Goal: Task Accomplishment & Management: Complete application form

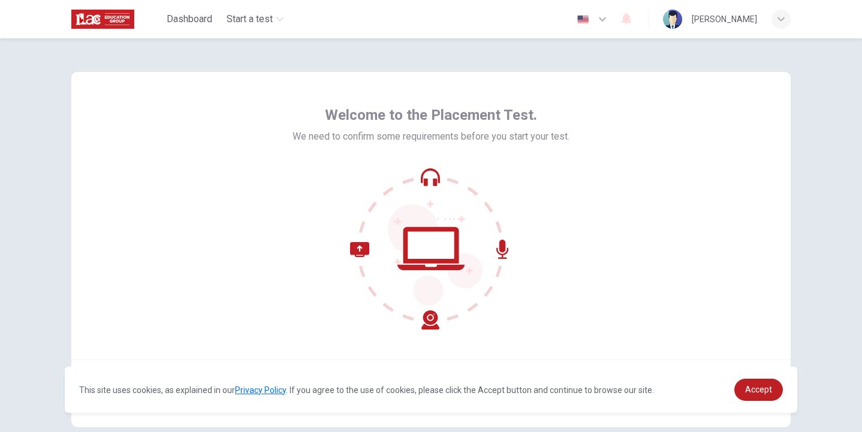
click at [795, 236] on div "Welcome to the Placement Test. We need to confirm some requirements before you …" at bounding box center [431, 249] width 758 height 423
click at [764, 395] on link "Accept" at bounding box center [758, 390] width 49 height 22
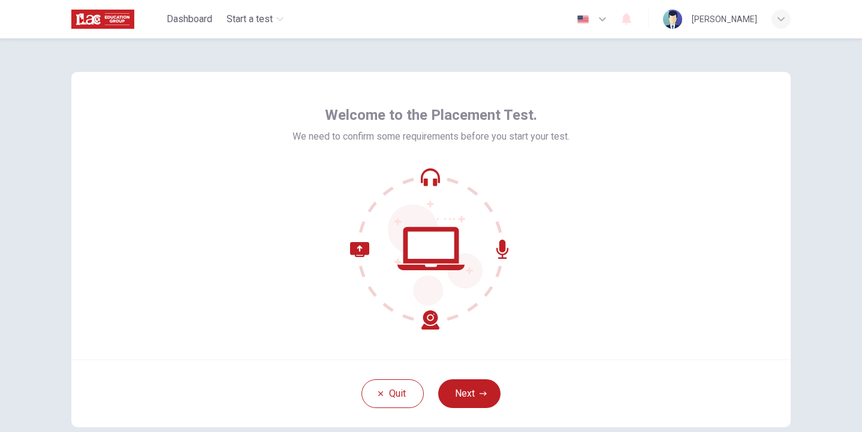
click at [431, 186] on icon at bounding box center [431, 249] width 162 height 162
click at [457, 280] on icon at bounding box center [435, 254] width 95 height 101
click at [430, 312] on icon at bounding box center [394, 286] width 89 height 88
click at [364, 249] on icon at bounding box center [394, 286] width 89 height 88
click at [470, 387] on button "Next" at bounding box center [469, 393] width 62 height 29
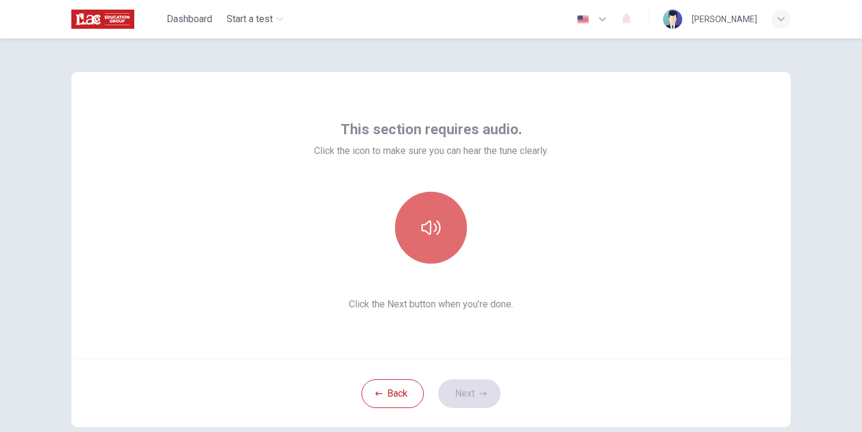
click at [442, 236] on button "button" at bounding box center [431, 228] width 72 height 72
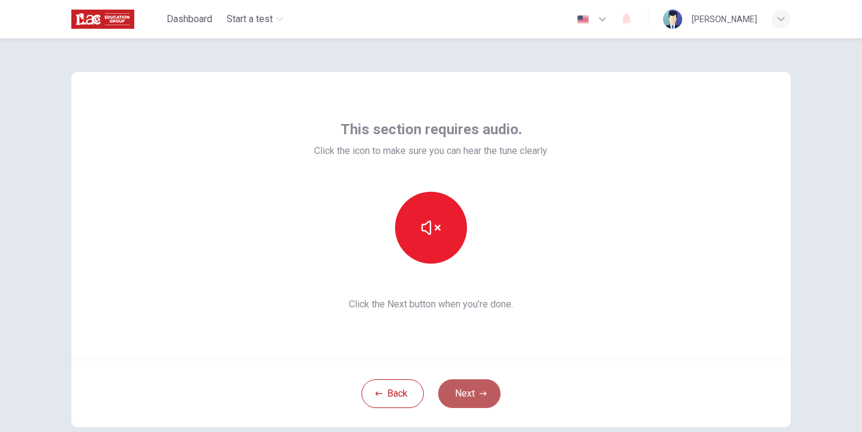
click at [483, 393] on icon "button" at bounding box center [483, 393] width 7 height 4
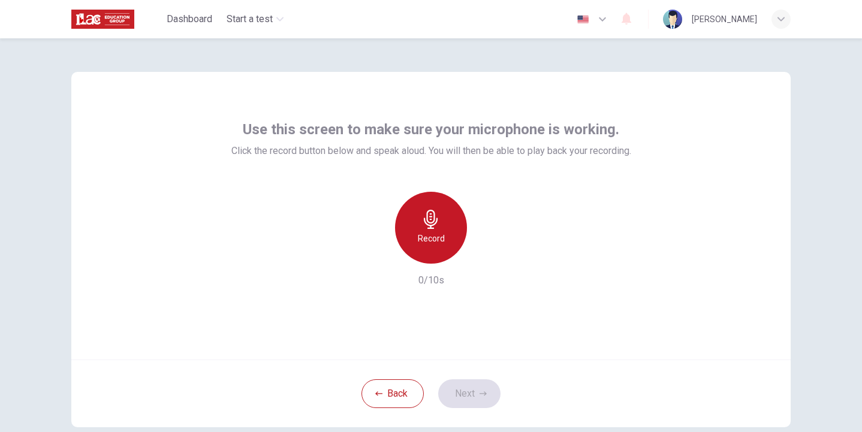
click at [426, 230] on div "Record" at bounding box center [431, 228] width 72 height 72
click at [426, 230] on div "Stop" at bounding box center [431, 228] width 72 height 72
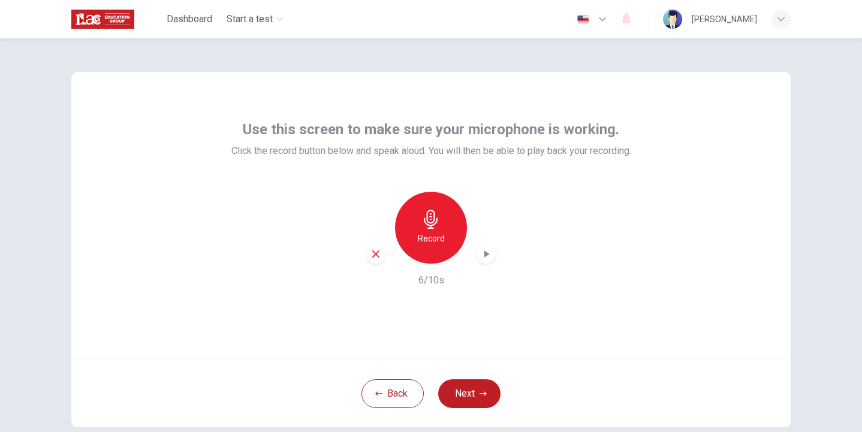
click at [489, 257] on icon "button" at bounding box center [486, 254] width 12 height 12
click at [375, 257] on icon "button" at bounding box center [375, 254] width 11 height 11
click at [471, 391] on button "Next" at bounding box center [469, 393] width 62 height 29
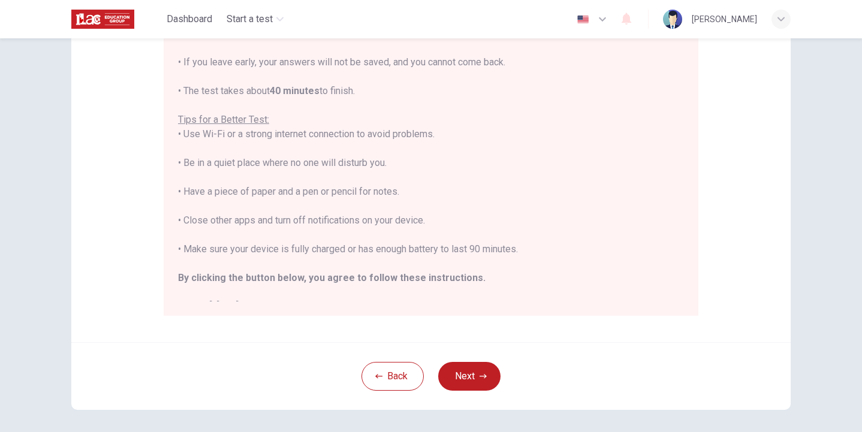
scroll to position [14, 0]
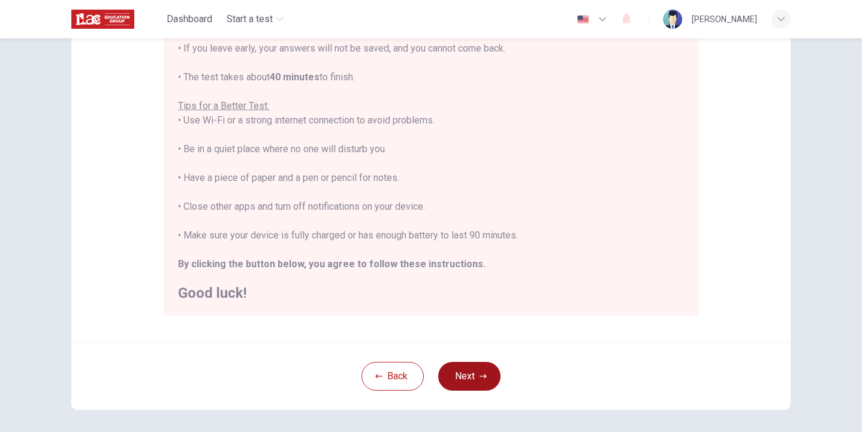
click at [488, 366] on button "Next" at bounding box center [469, 376] width 62 height 29
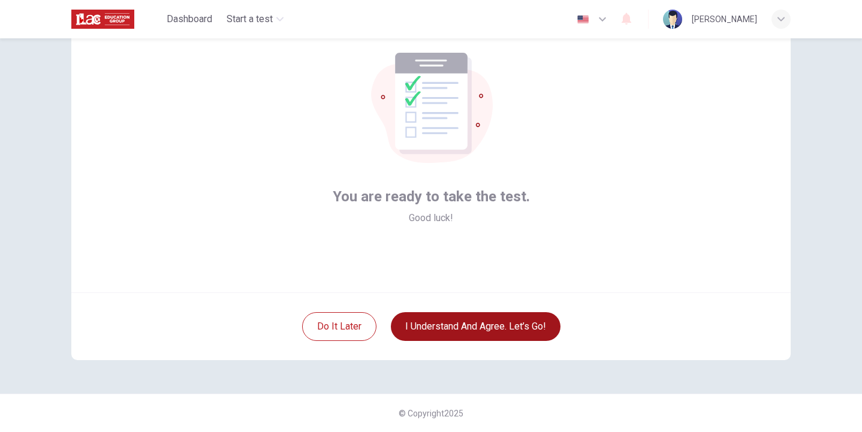
scroll to position [67, 0]
click at [525, 333] on button "I understand and agree. Let’s go!" at bounding box center [476, 326] width 170 height 29
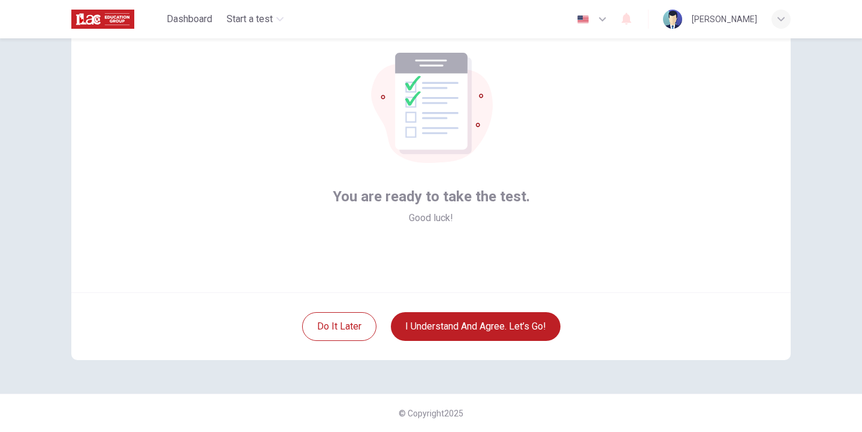
scroll to position [0, 0]
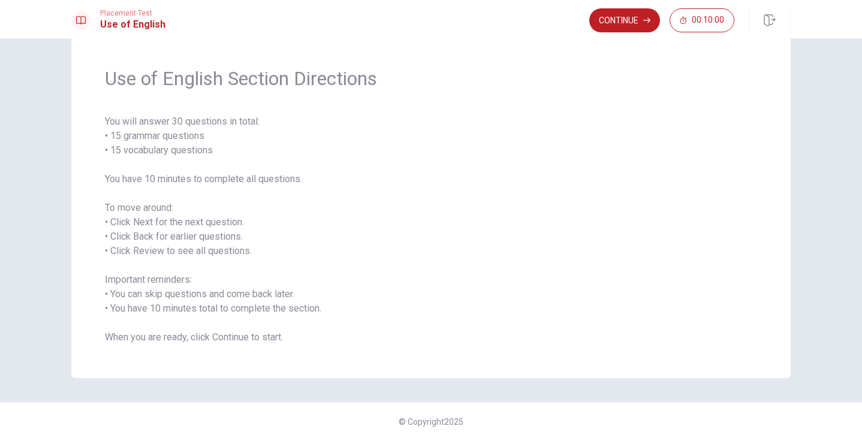
scroll to position [38, 0]
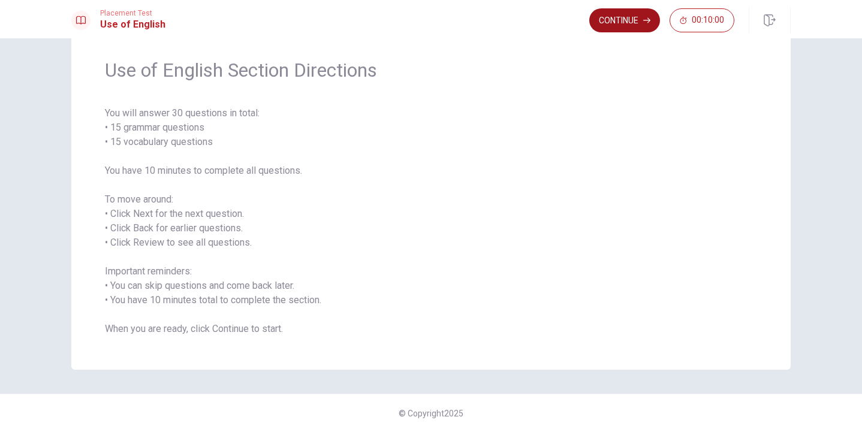
click at [617, 27] on button "Continue" at bounding box center [624, 20] width 71 height 24
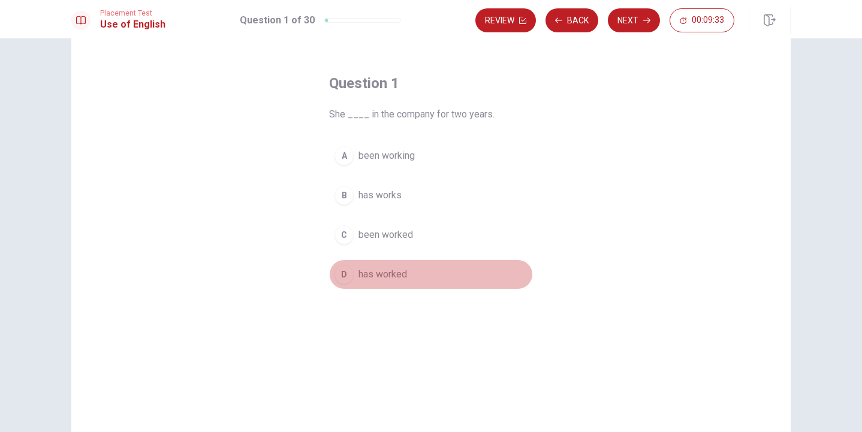
click at [379, 276] on span "has worked" at bounding box center [382, 274] width 49 height 14
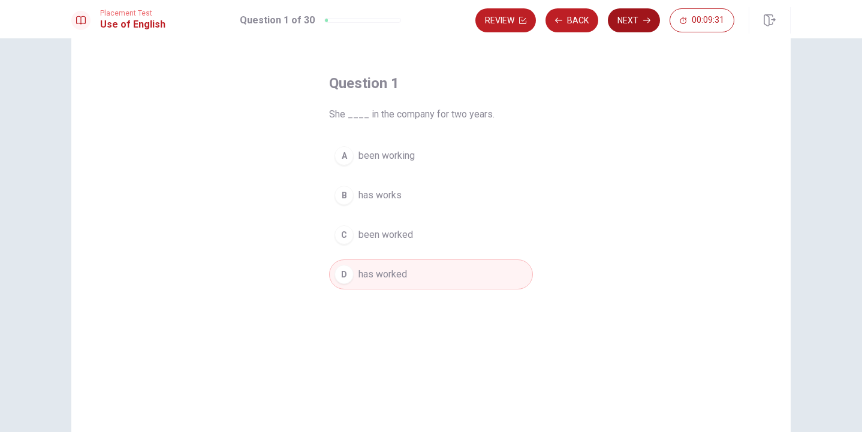
click at [632, 21] on button "Next" at bounding box center [634, 20] width 52 height 24
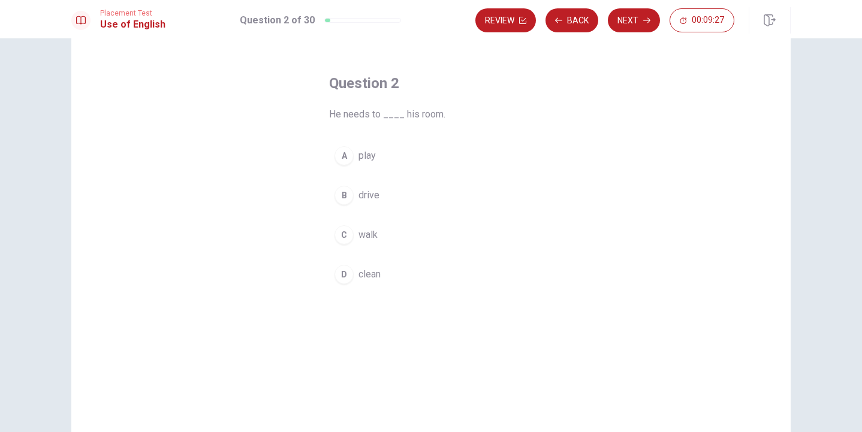
click at [361, 283] on button "D clean" at bounding box center [431, 275] width 204 height 30
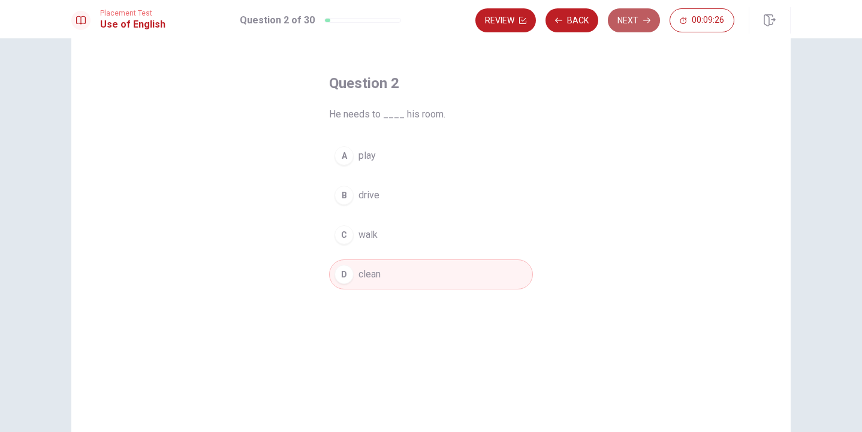
click at [627, 21] on button "Next" at bounding box center [634, 20] width 52 height 24
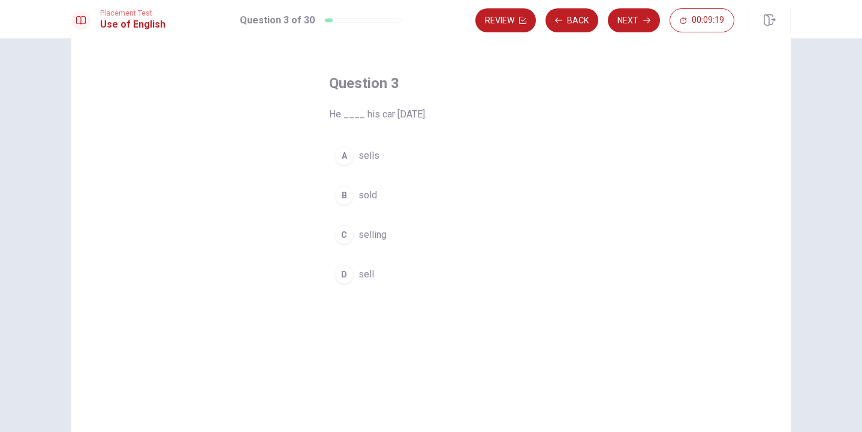
click at [370, 195] on span "sold" at bounding box center [367, 195] width 19 height 14
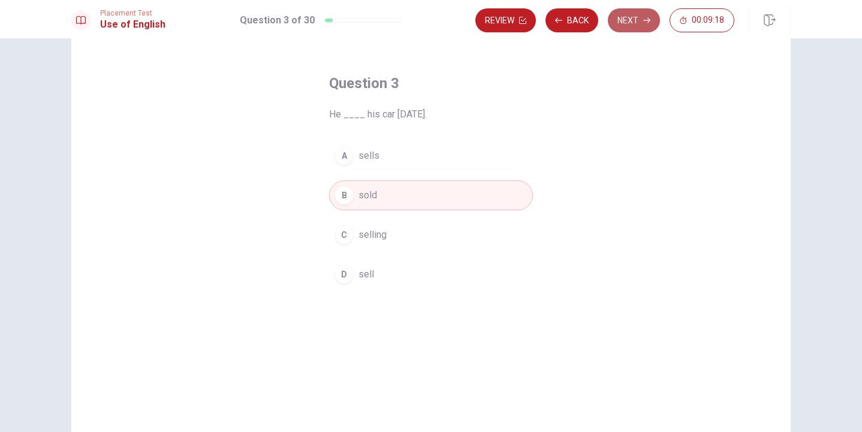
click at [629, 21] on button "Next" at bounding box center [634, 20] width 52 height 24
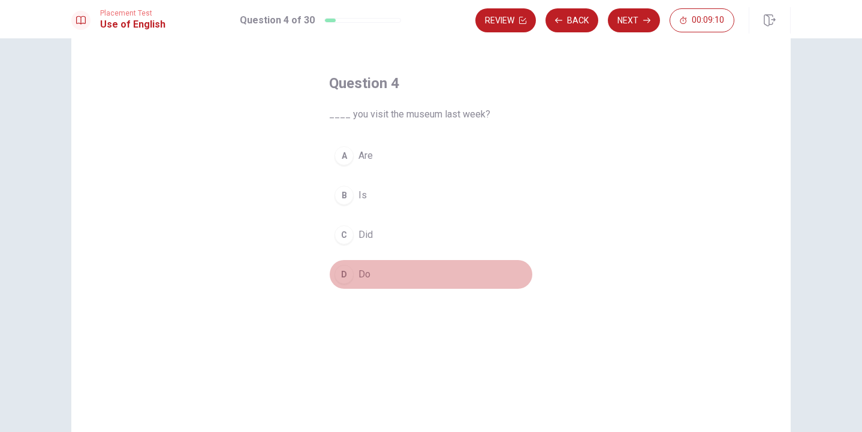
click at [358, 274] on span "Do" at bounding box center [364, 274] width 12 height 14
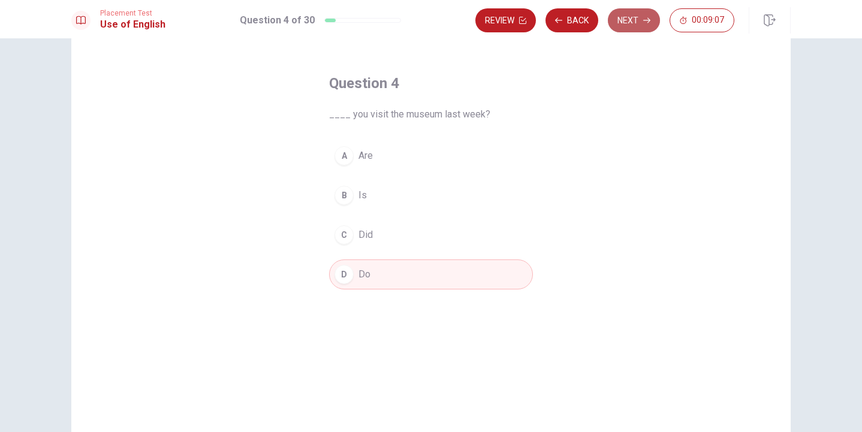
click at [632, 20] on button "Next" at bounding box center [634, 20] width 52 height 24
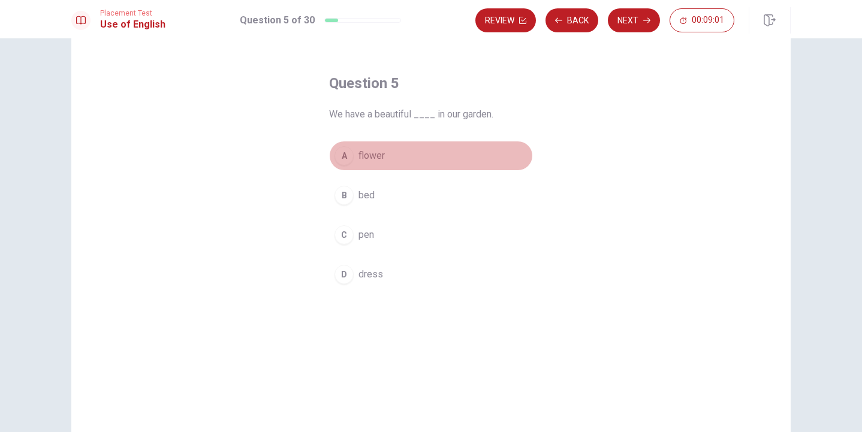
click at [373, 156] on span "flower" at bounding box center [371, 156] width 26 height 14
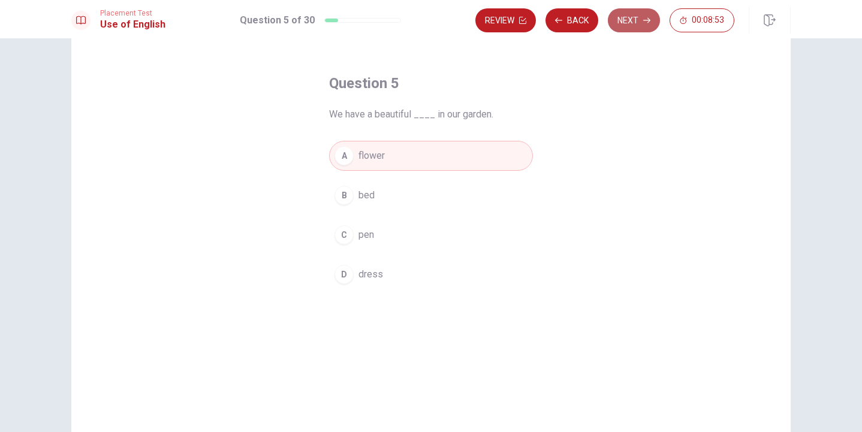
click at [644, 21] on icon "button" at bounding box center [646, 20] width 7 height 7
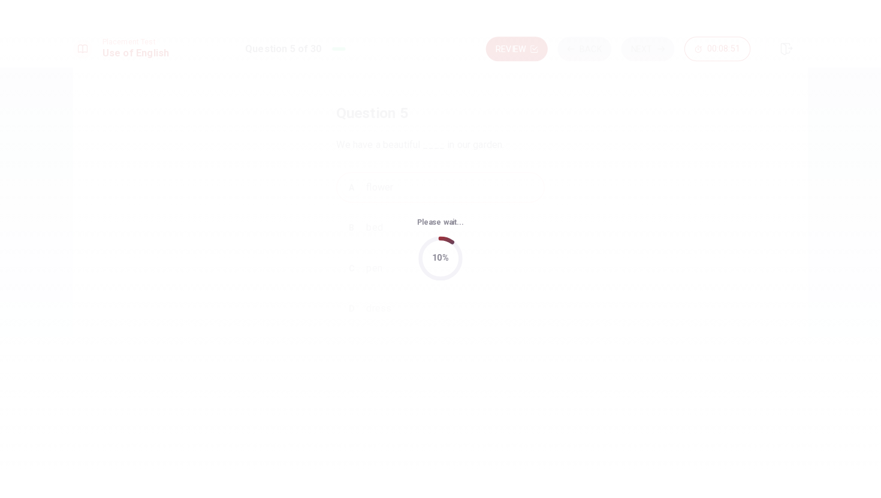
scroll to position [0, 0]
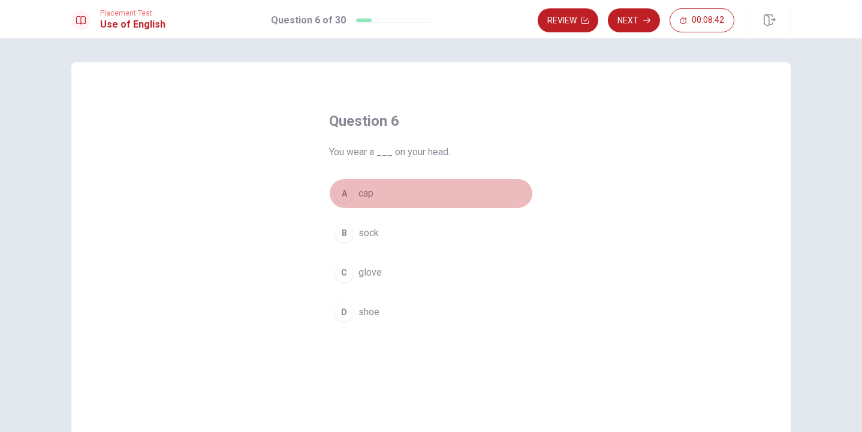
click at [366, 189] on span "cap" at bounding box center [365, 193] width 15 height 14
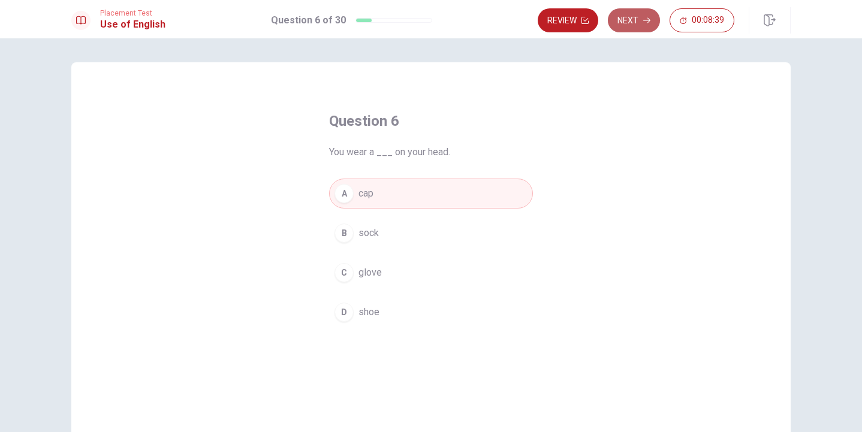
click at [638, 17] on button "Next" at bounding box center [634, 20] width 52 height 24
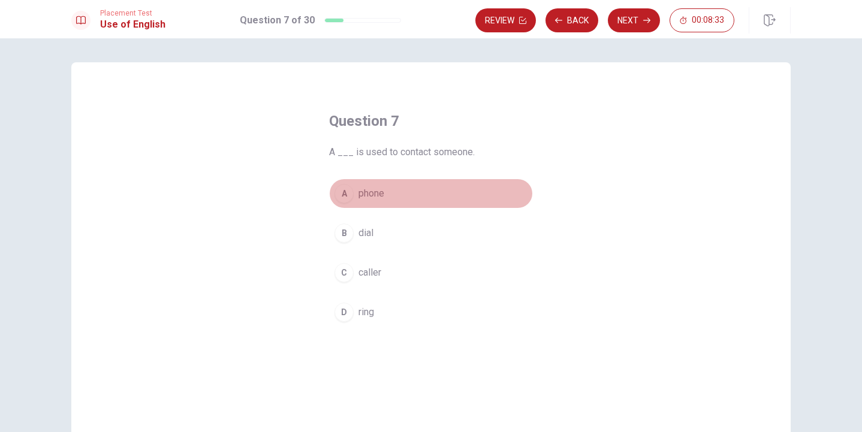
click at [374, 197] on span "phone" at bounding box center [371, 193] width 26 height 14
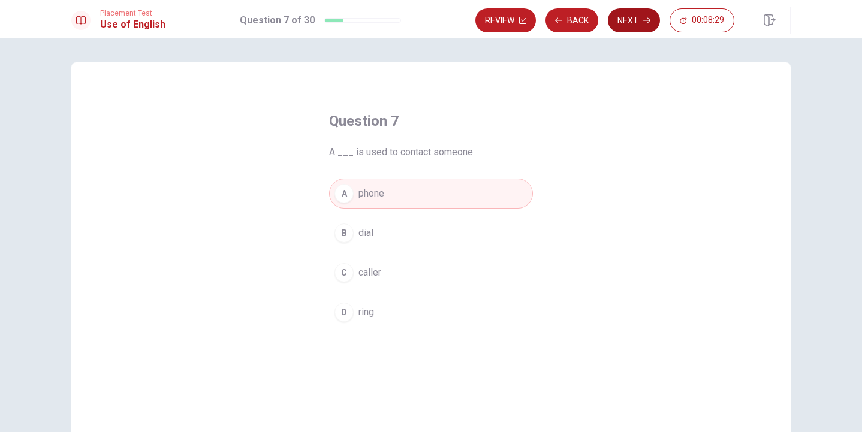
click at [641, 24] on button "Next" at bounding box center [634, 20] width 52 height 24
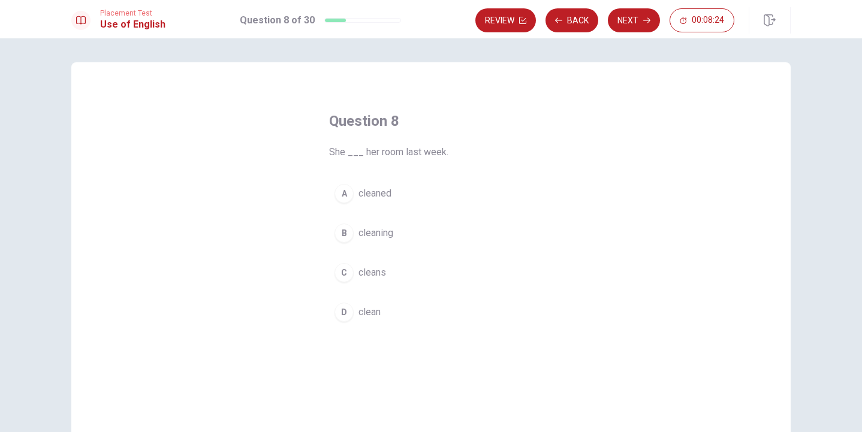
click at [378, 195] on span "cleaned" at bounding box center [374, 193] width 33 height 14
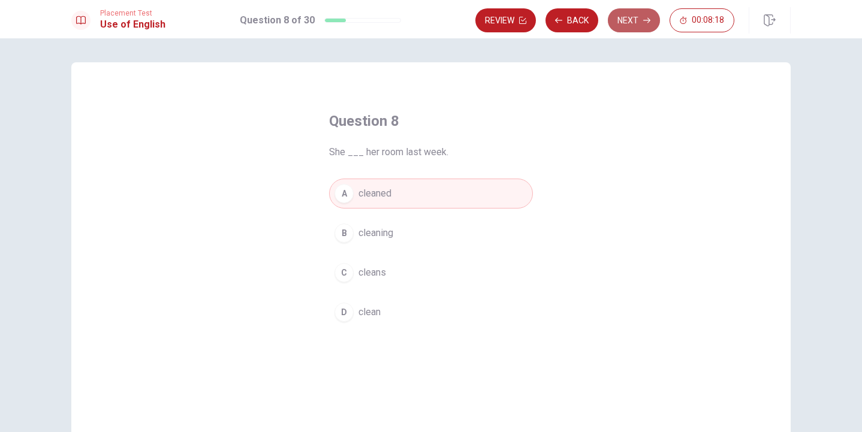
click at [629, 23] on button "Next" at bounding box center [634, 20] width 52 height 24
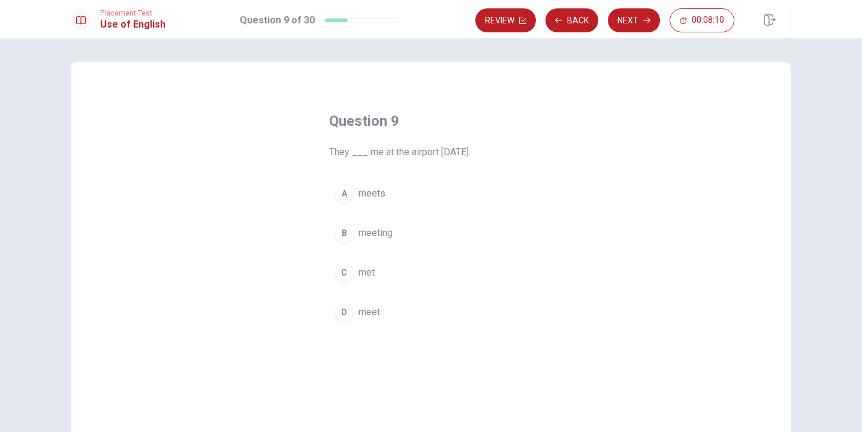
click at [366, 276] on span "met" at bounding box center [366, 273] width 16 height 14
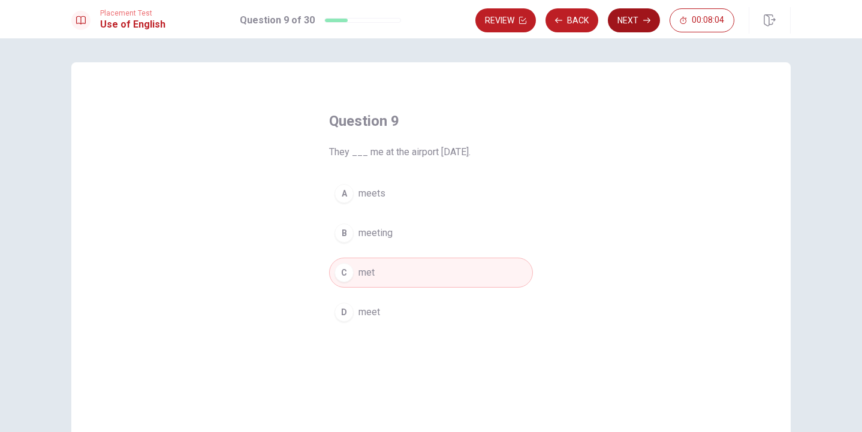
click at [631, 19] on button "Next" at bounding box center [634, 20] width 52 height 24
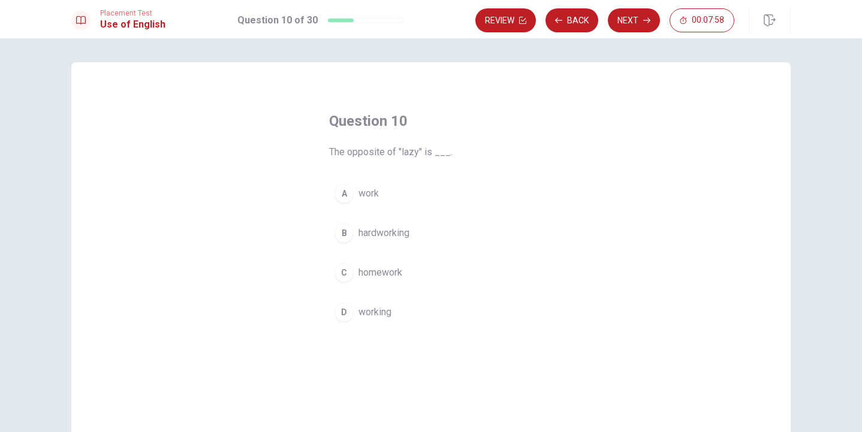
click at [405, 236] on span "hardworking" at bounding box center [383, 233] width 51 height 14
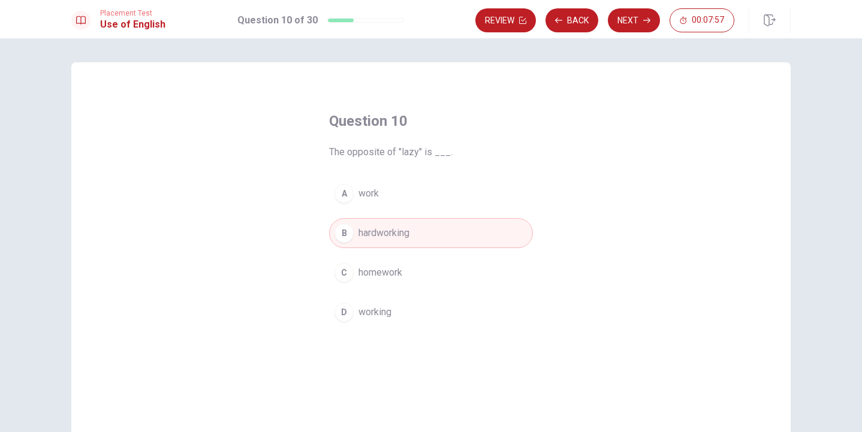
click at [627, 33] on div "Review Back Next 00:07:57" at bounding box center [632, 20] width 315 height 26
click at [632, 18] on button "Next" at bounding box center [634, 20] width 52 height 24
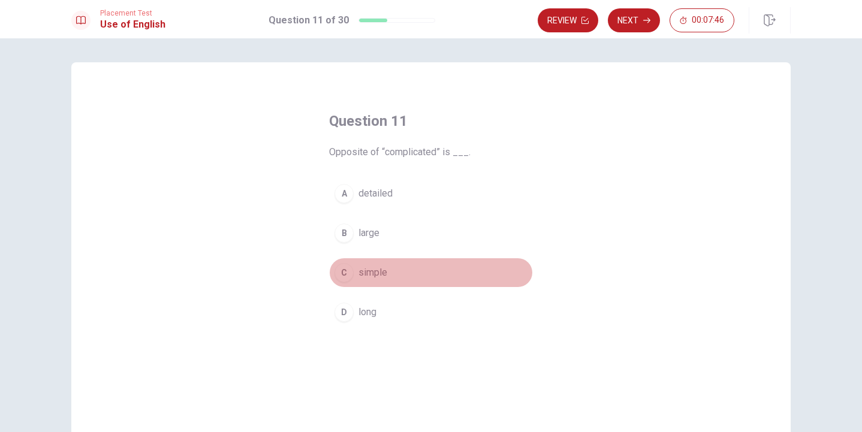
click at [372, 264] on button "C simple" at bounding box center [431, 273] width 204 height 30
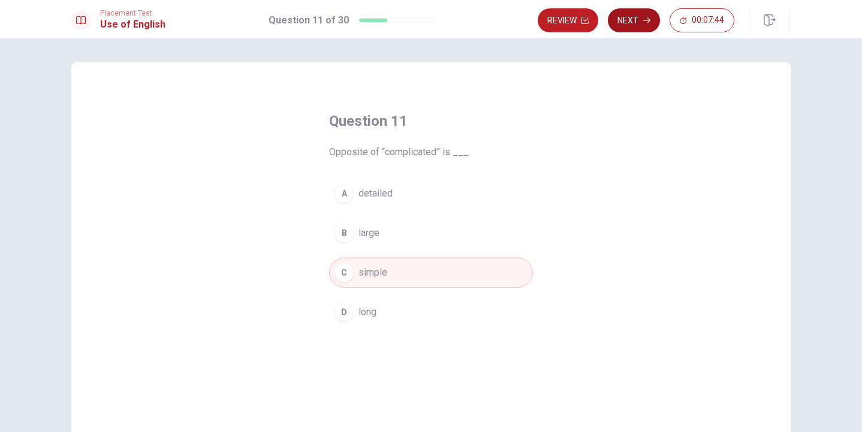
click at [634, 19] on button "Next" at bounding box center [634, 20] width 52 height 24
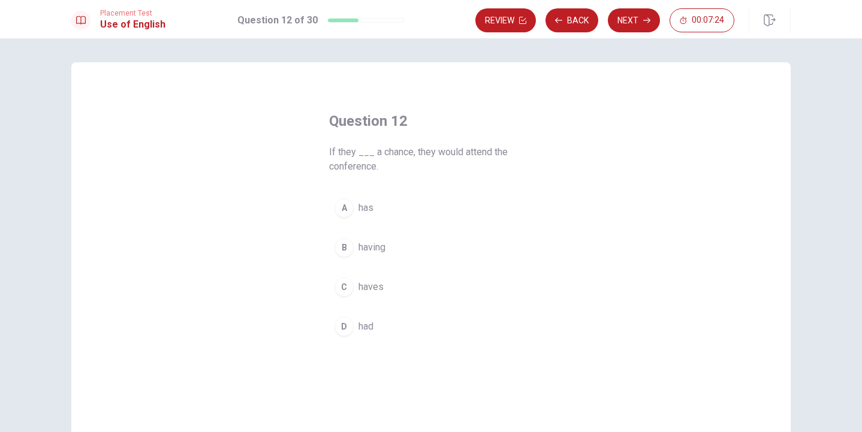
click at [367, 252] on span "having" at bounding box center [371, 247] width 27 height 14
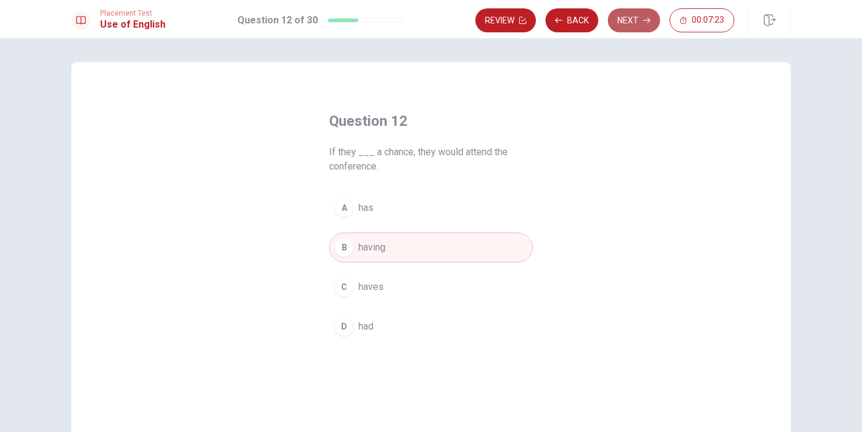
click at [626, 32] on button "Next" at bounding box center [634, 20] width 52 height 24
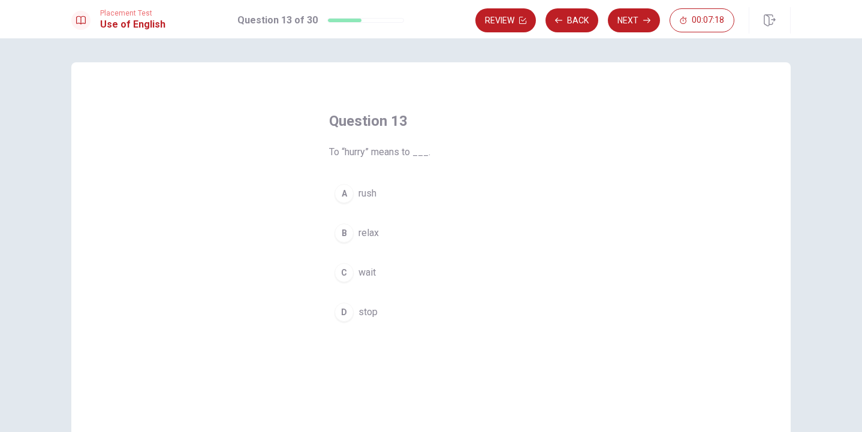
click at [370, 195] on span "rush" at bounding box center [367, 193] width 18 height 14
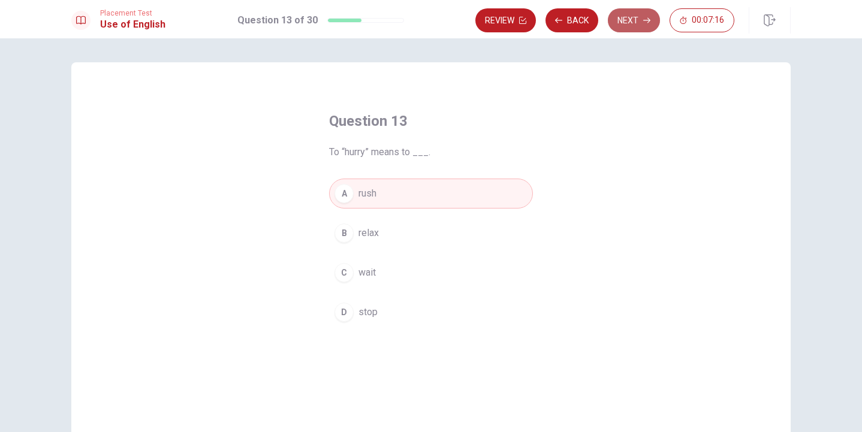
click at [635, 16] on button "Next" at bounding box center [634, 20] width 52 height 24
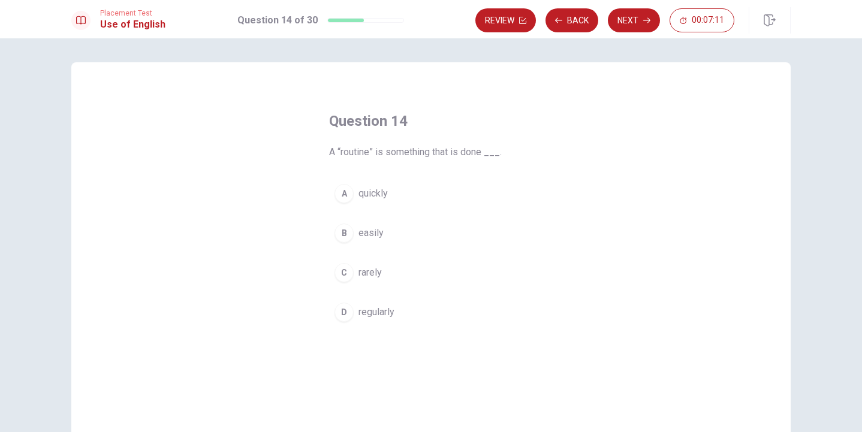
click at [379, 315] on span "regularly" at bounding box center [376, 312] width 36 height 14
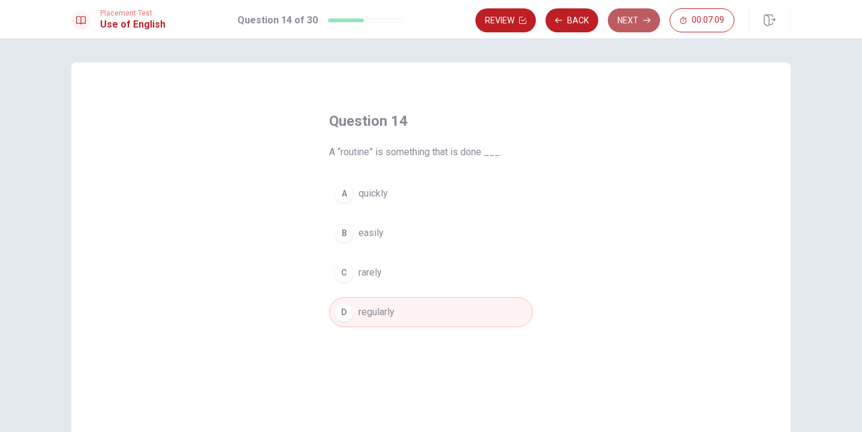
click at [643, 20] on icon "button" at bounding box center [646, 20] width 7 height 5
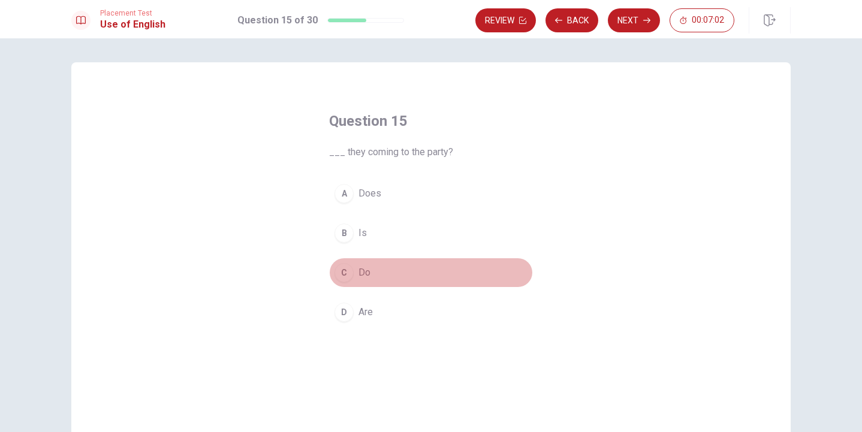
click at [361, 273] on span "Do" at bounding box center [364, 273] width 12 height 14
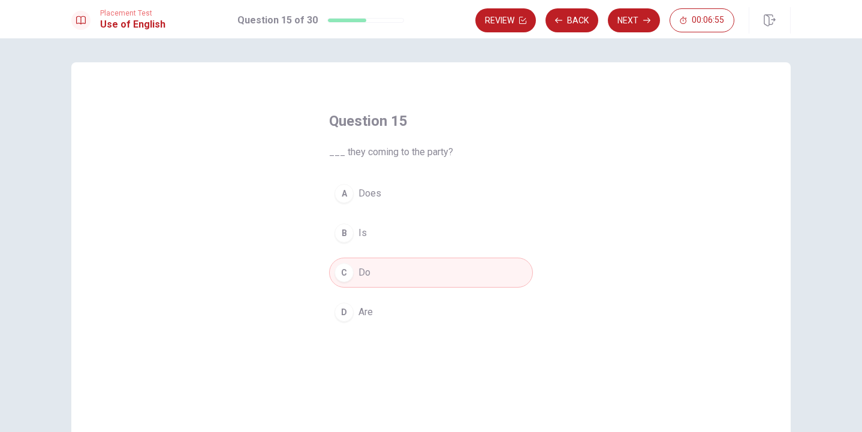
click at [372, 317] on span "Are" at bounding box center [365, 312] width 14 height 14
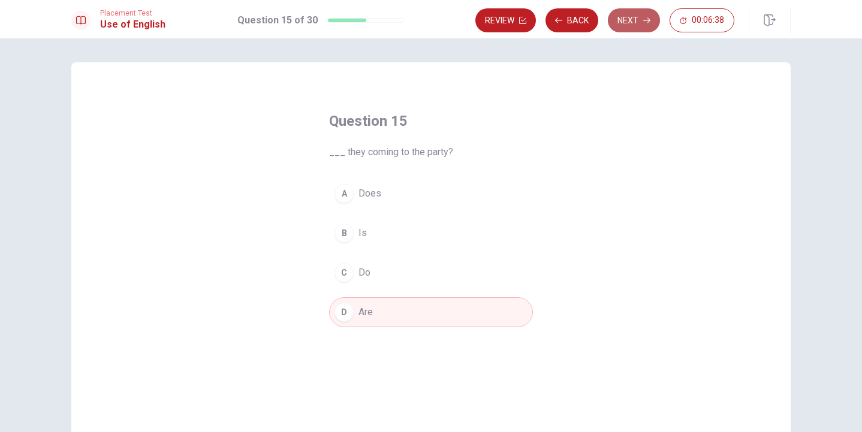
click at [641, 28] on button "Next" at bounding box center [634, 20] width 52 height 24
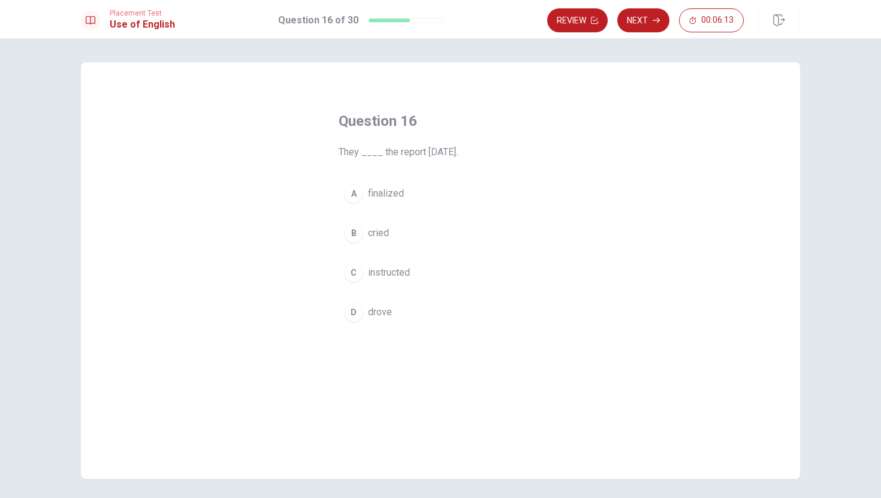
click at [388, 197] on span "finalized" at bounding box center [386, 193] width 36 height 14
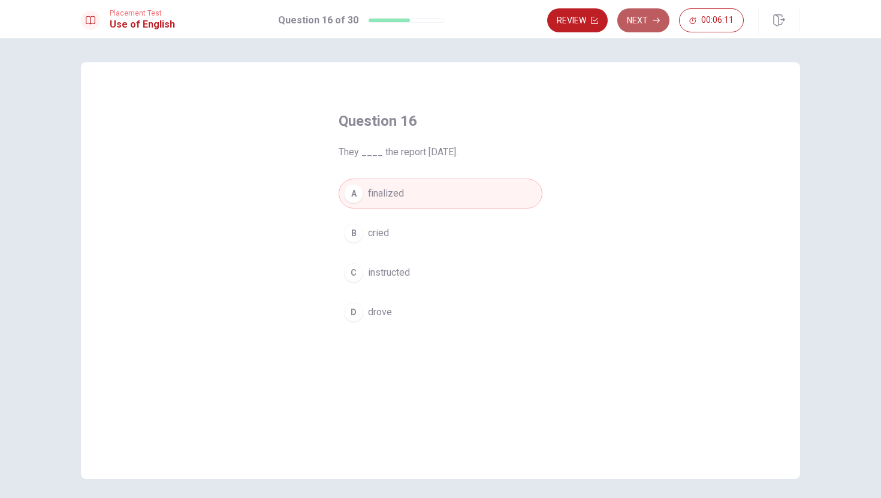
click at [636, 19] on button "Next" at bounding box center [643, 20] width 52 height 24
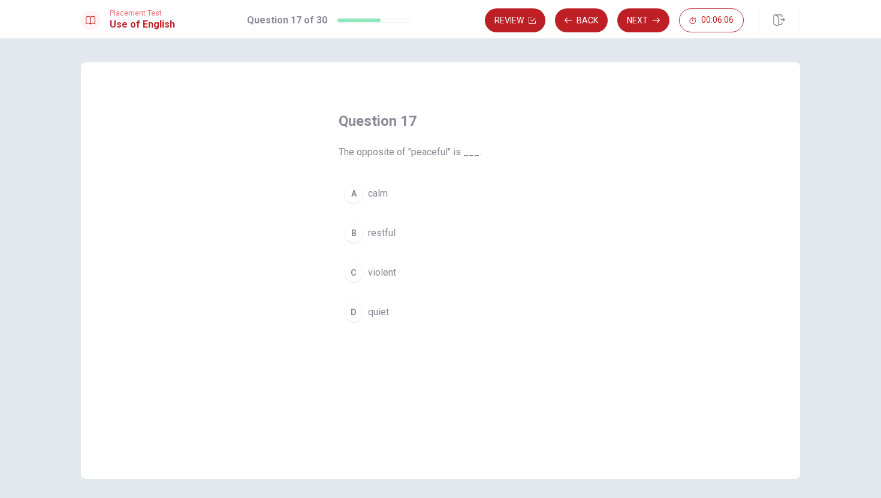
click at [382, 272] on span "violent" at bounding box center [382, 273] width 28 height 14
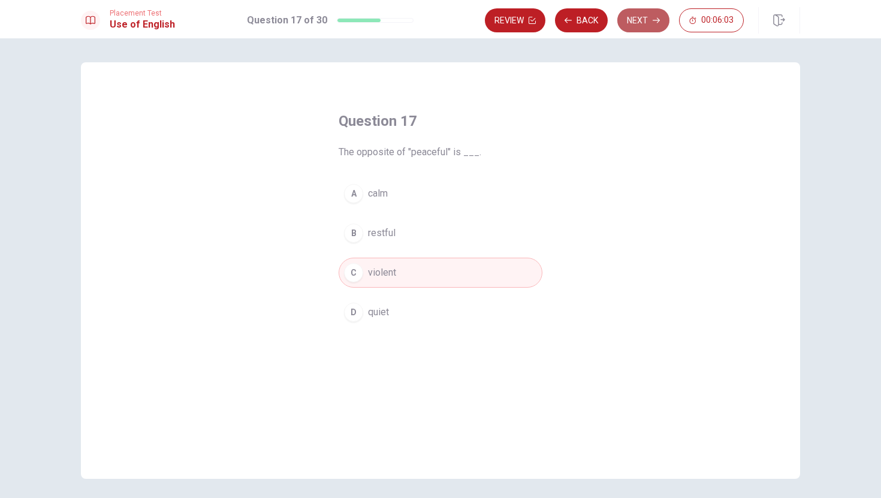
click at [634, 12] on button "Next" at bounding box center [643, 20] width 52 height 24
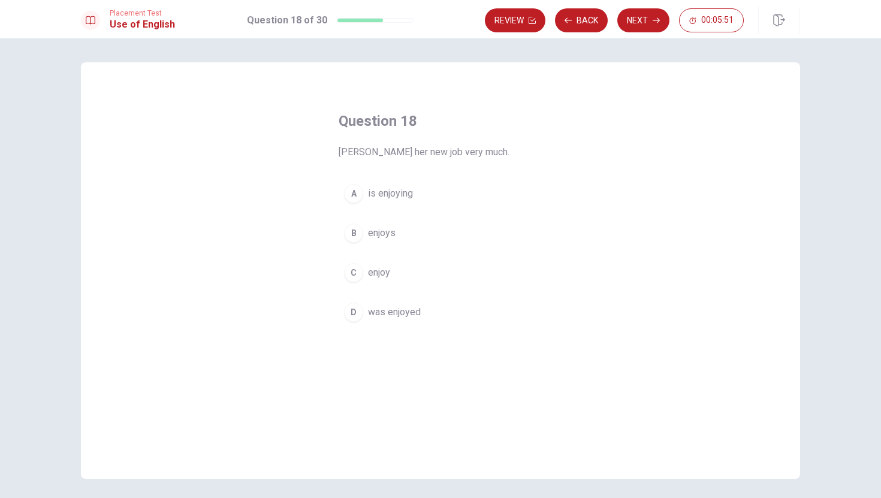
click at [382, 234] on span "enjoys" at bounding box center [382, 233] width 28 height 14
click at [644, 20] on button "Next" at bounding box center [643, 20] width 52 height 24
click at [372, 192] on span "have" at bounding box center [378, 193] width 20 height 14
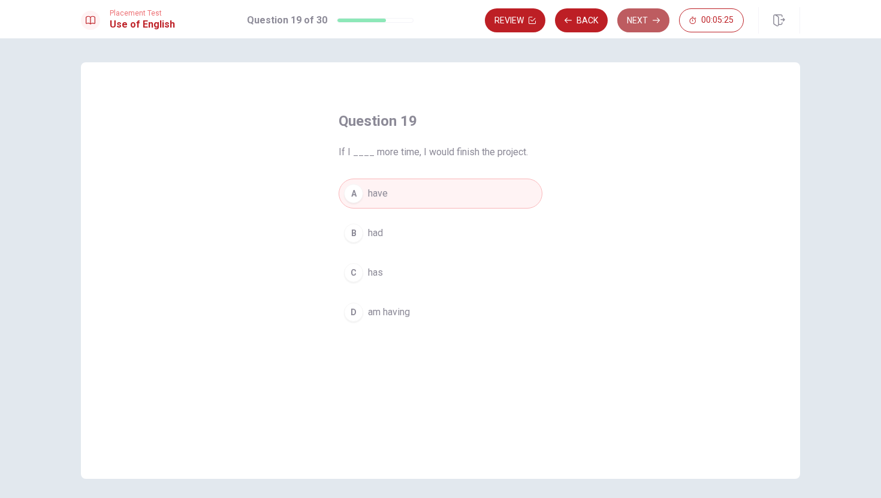
click at [638, 25] on button "Next" at bounding box center [643, 20] width 52 height 24
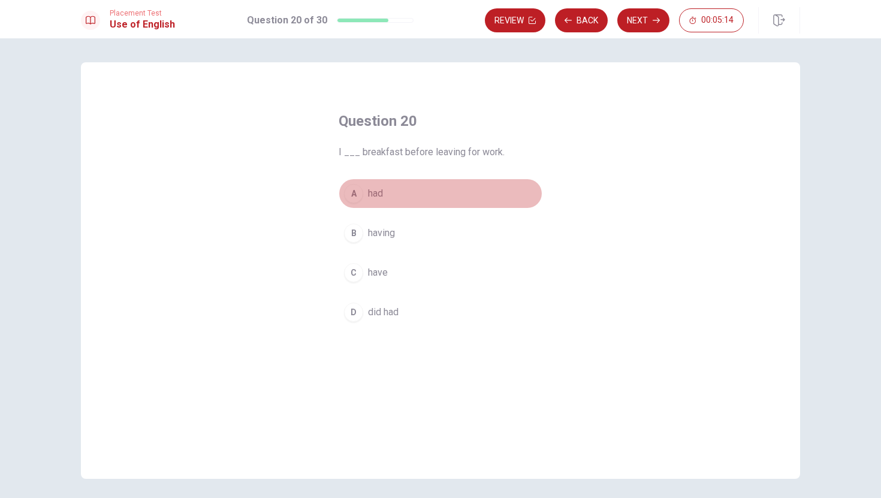
click at [367, 195] on button "A had" at bounding box center [441, 194] width 204 height 30
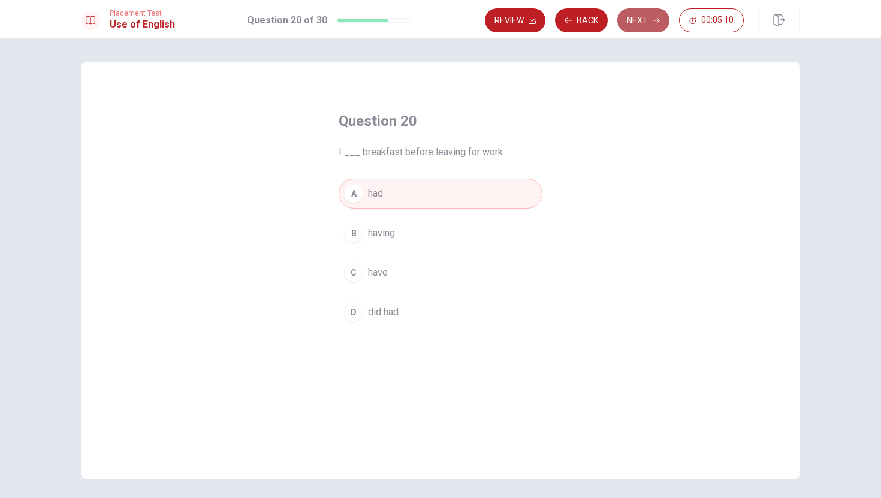
click at [646, 20] on button "Next" at bounding box center [643, 20] width 52 height 24
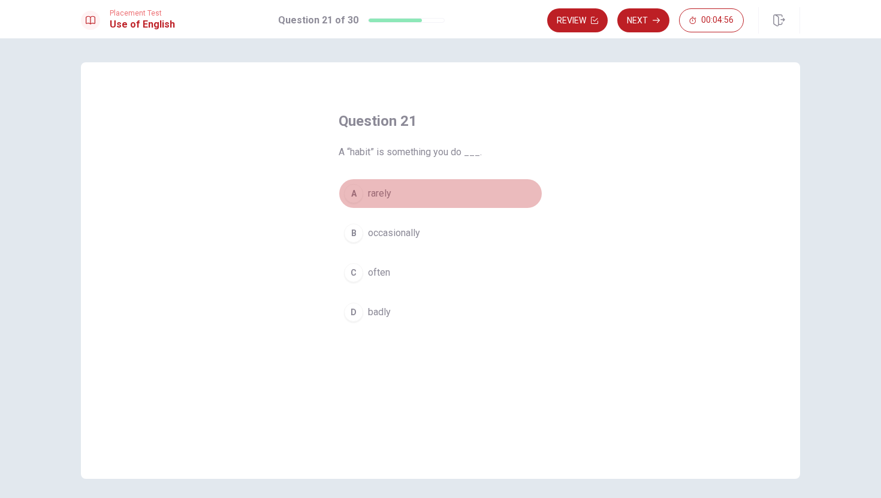
click at [379, 194] on span "rarely" at bounding box center [379, 193] width 23 height 14
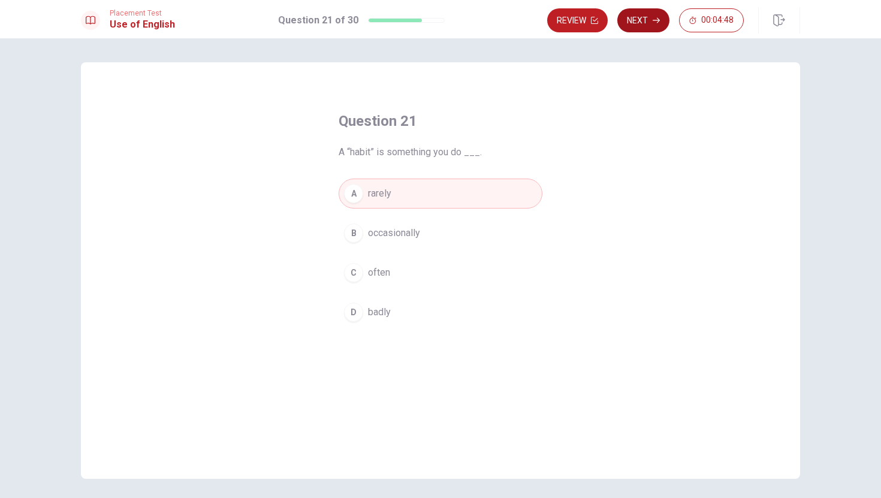
click at [640, 20] on button "Next" at bounding box center [643, 20] width 52 height 24
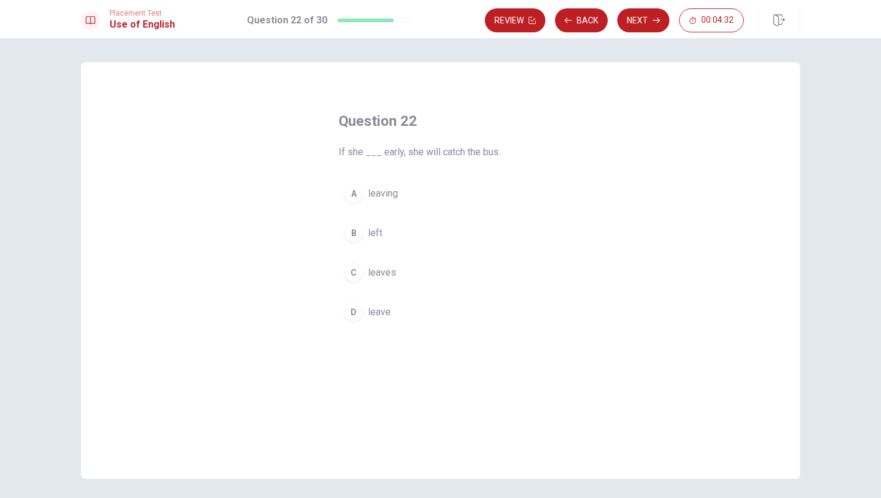
click at [384, 192] on span "leaving" at bounding box center [383, 193] width 30 height 14
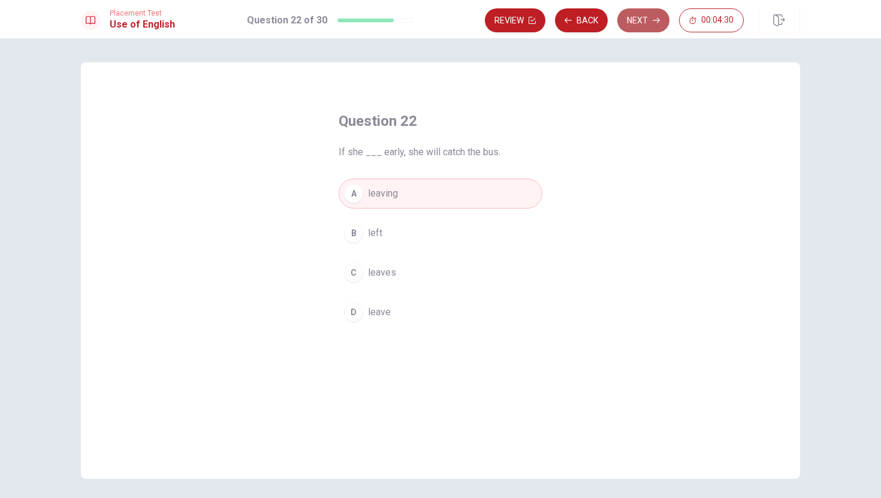
click at [635, 30] on button "Next" at bounding box center [643, 20] width 52 height 24
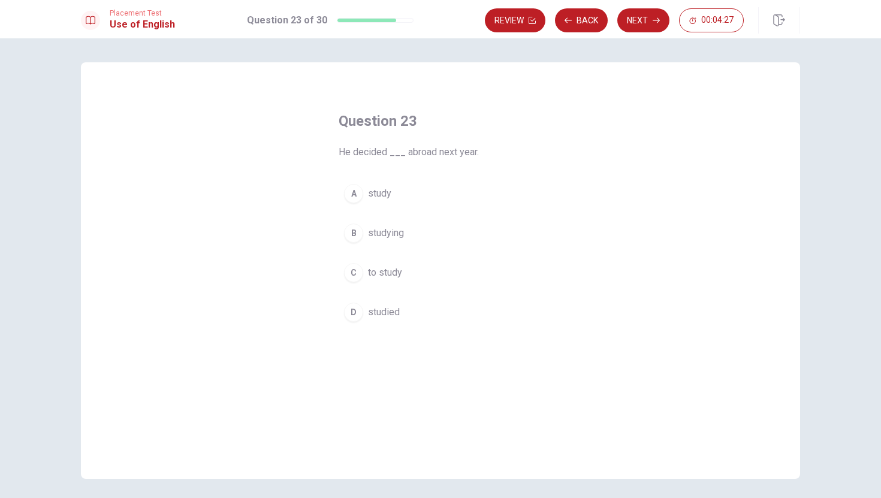
click at [390, 278] on span "to study" at bounding box center [385, 273] width 34 height 14
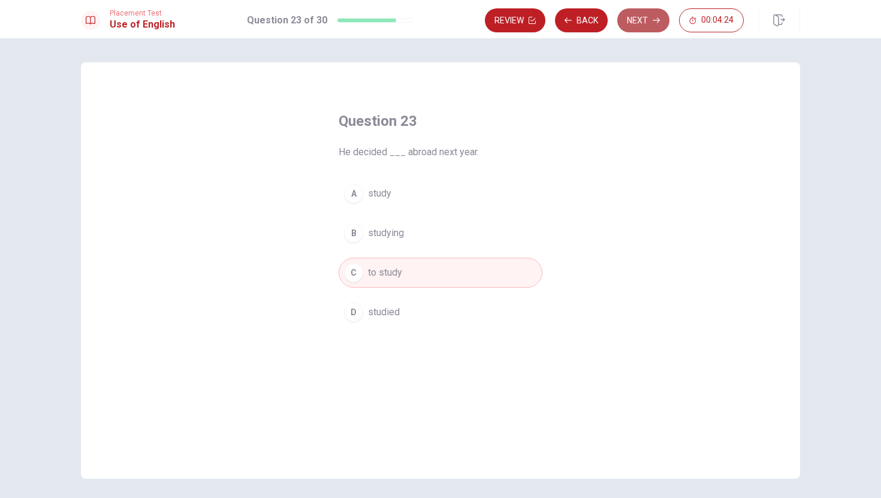
click at [640, 13] on button "Next" at bounding box center [643, 20] width 52 height 24
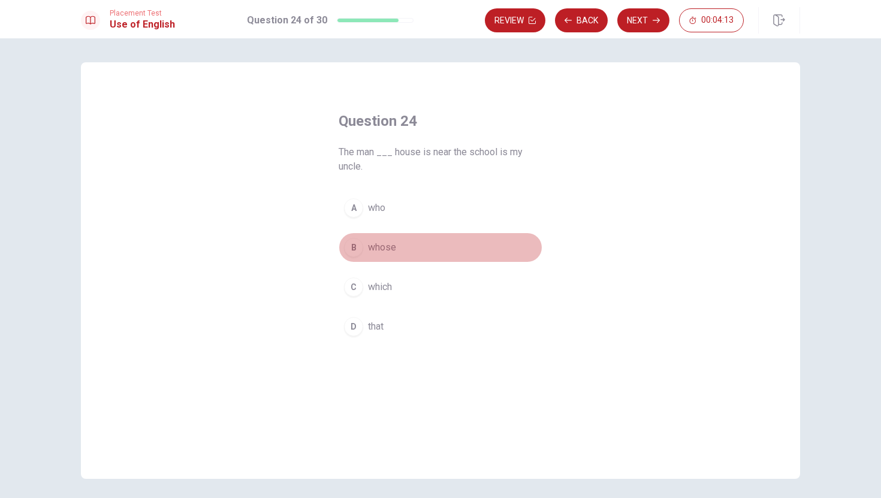
click at [376, 246] on span "whose" at bounding box center [382, 247] width 28 height 14
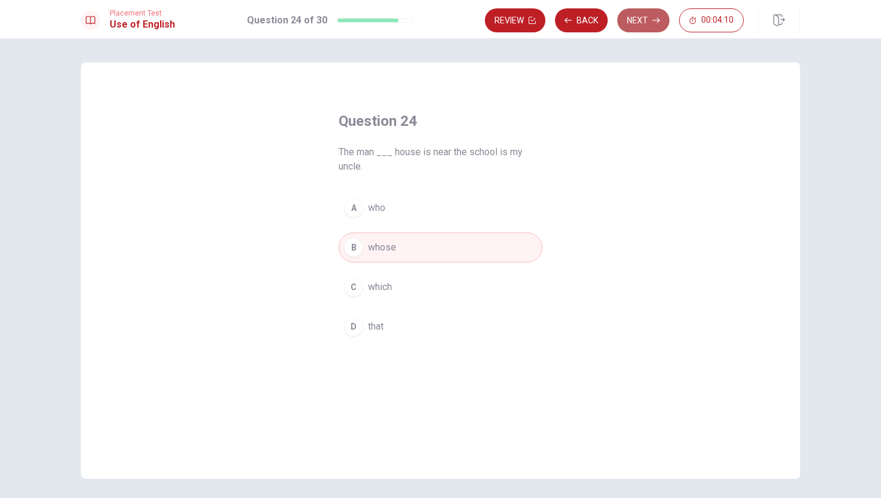
click at [645, 13] on button "Next" at bounding box center [643, 20] width 52 height 24
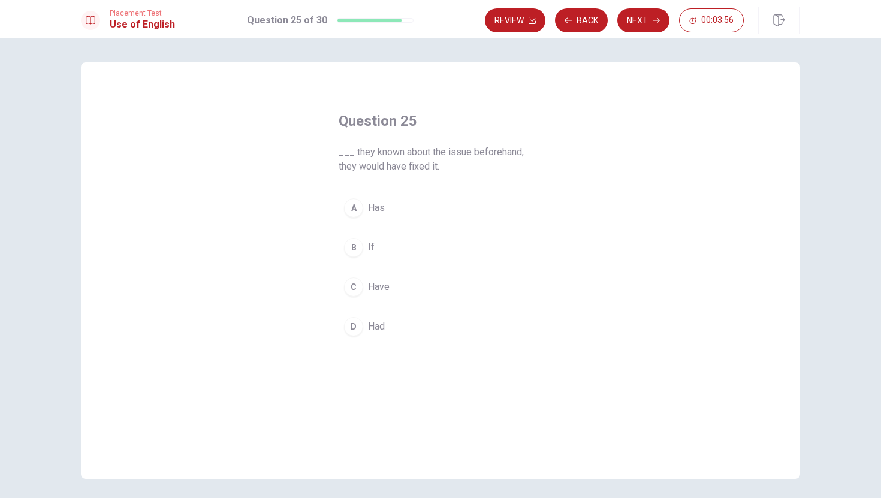
click at [363, 249] on div "B" at bounding box center [353, 247] width 19 height 19
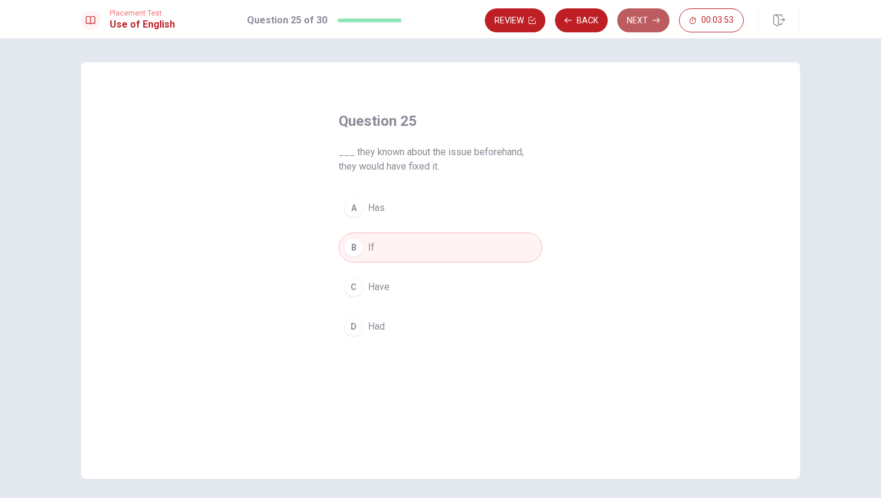
click at [641, 20] on button "Next" at bounding box center [643, 20] width 52 height 24
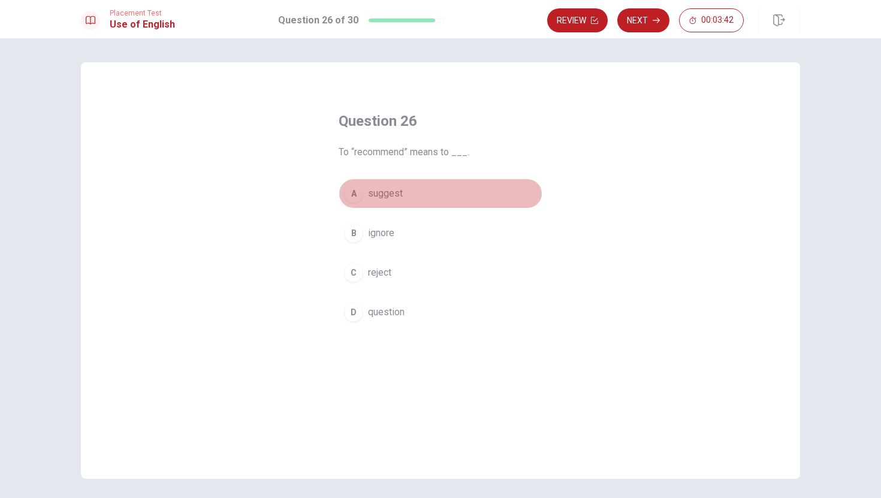
click at [388, 197] on span "suggest" at bounding box center [385, 193] width 35 height 14
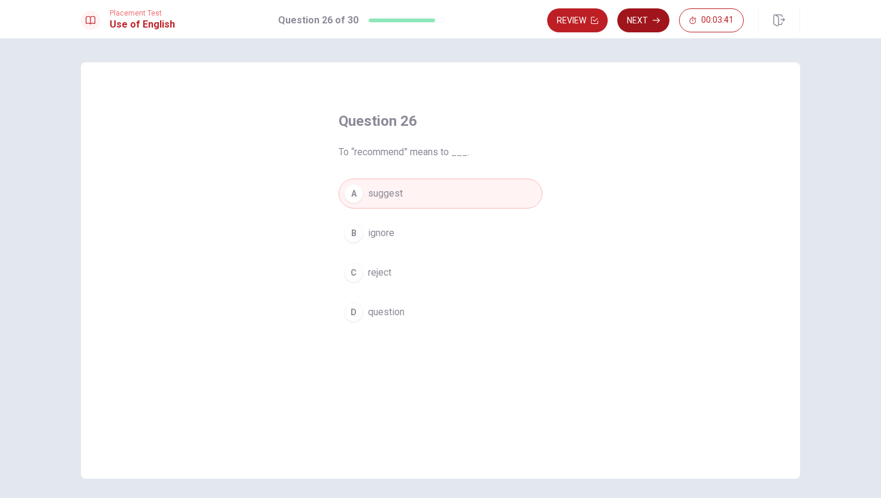
click at [647, 22] on button "Next" at bounding box center [643, 20] width 52 height 24
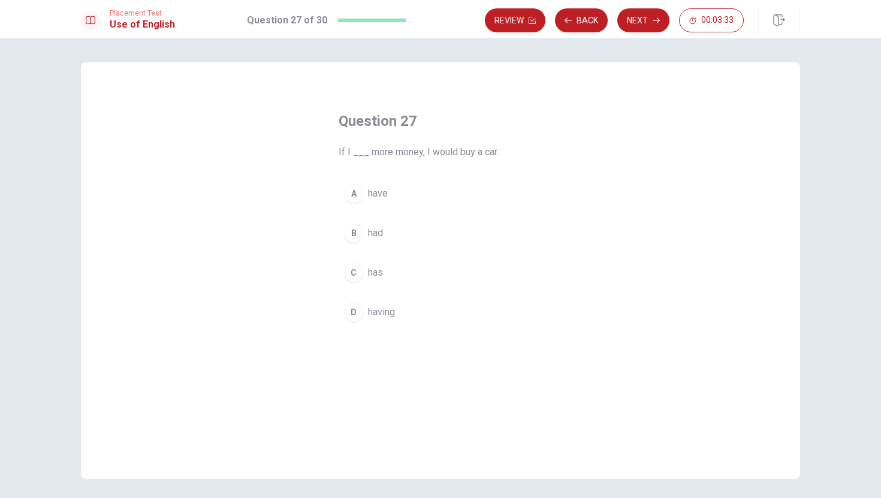
click at [375, 194] on span "have" at bounding box center [378, 193] width 20 height 14
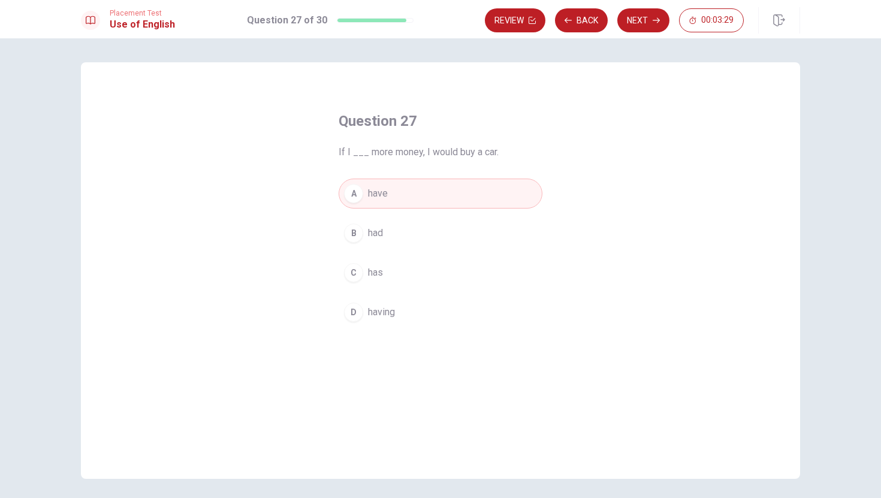
click at [656, 123] on div "Question 27 If I ___ more money, I would buy a car. A have B had C has D having" at bounding box center [440, 270] width 719 height 417
click at [646, 19] on button "Next" at bounding box center [643, 20] width 52 height 24
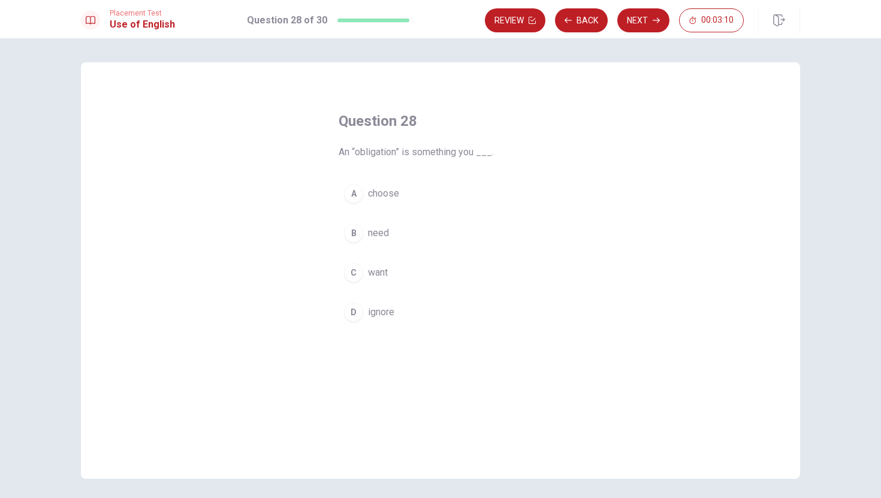
click at [383, 317] on span "ignore" at bounding box center [381, 312] width 26 height 14
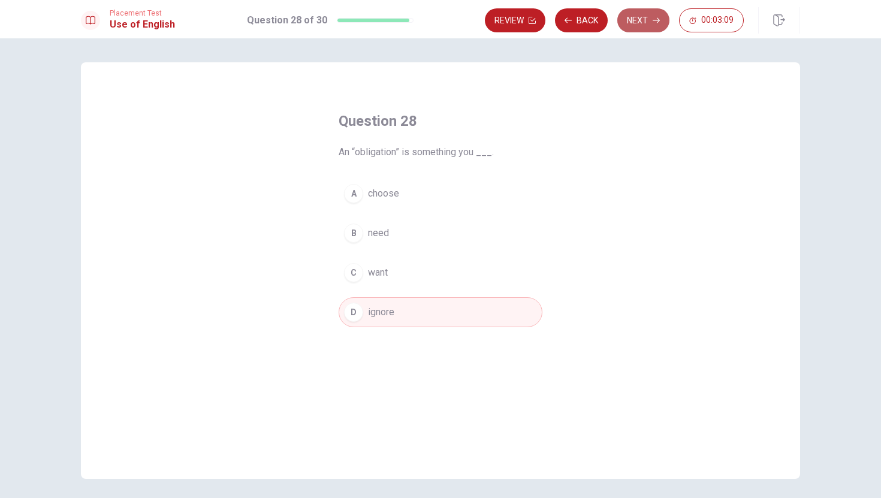
click at [641, 23] on button "Next" at bounding box center [643, 20] width 52 height 24
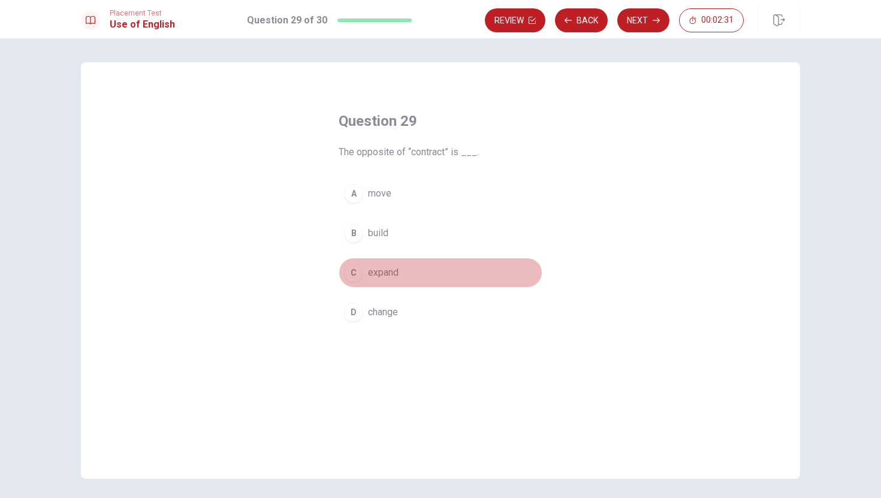
click at [384, 276] on span "expand" at bounding box center [383, 273] width 31 height 14
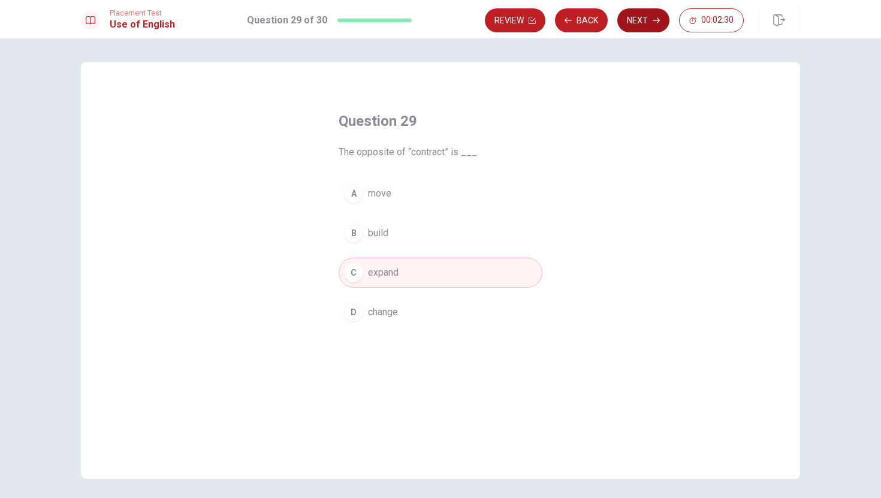
click at [632, 26] on button "Next" at bounding box center [643, 20] width 52 height 24
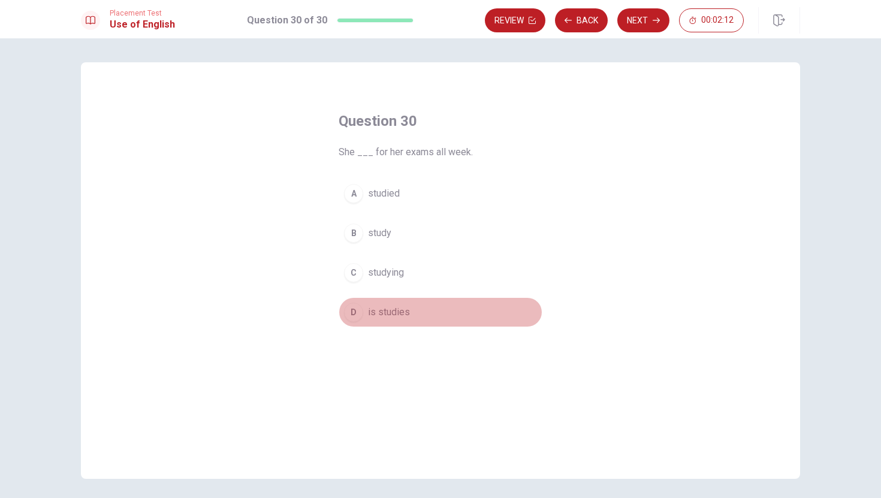
click at [392, 313] on span "is studies" at bounding box center [389, 312] width 42 height 14
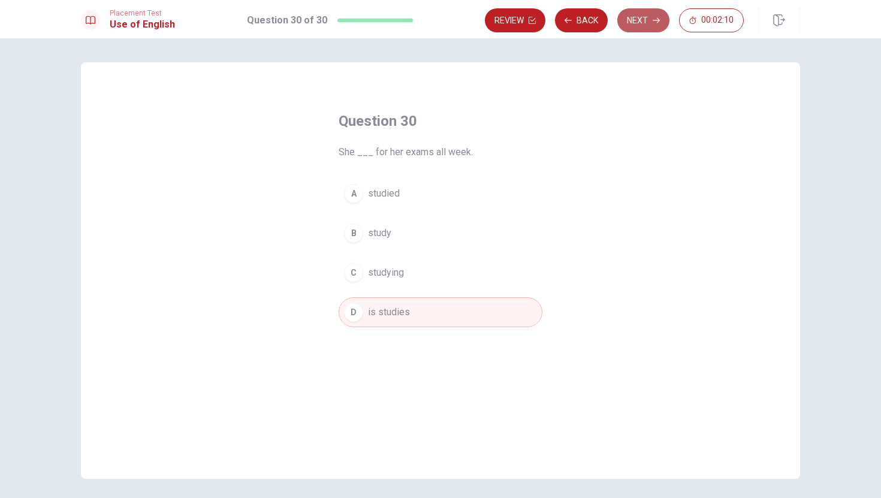
click at [628, 22] on button "Next" at bounding box center [643, 20] width 52 height 24
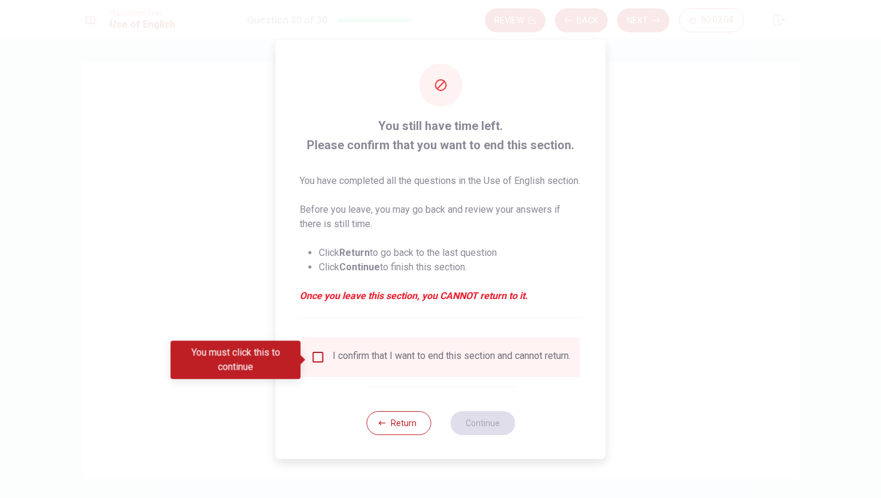
click at [312, 358] on input "You must click this to continue" at bounding box center [318, 357] width 14 height 14
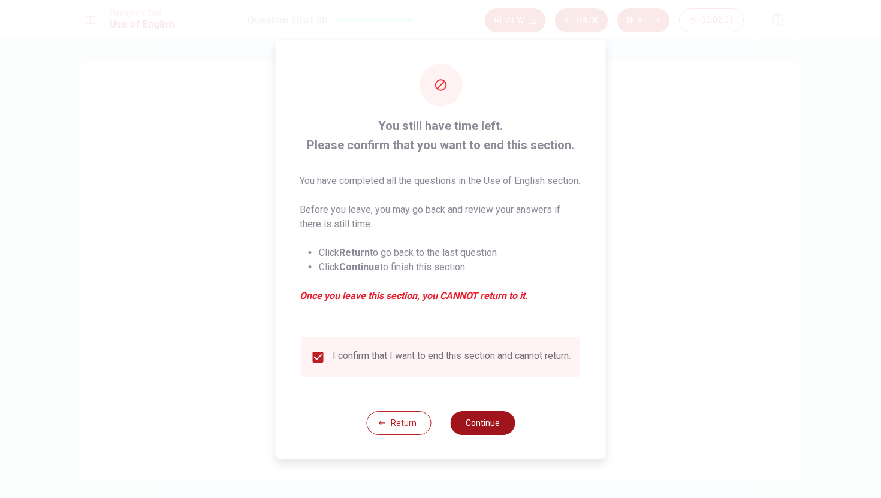
click at [490, 430] on button "Continue" at bounding box center [482, 423] width 65 height 24
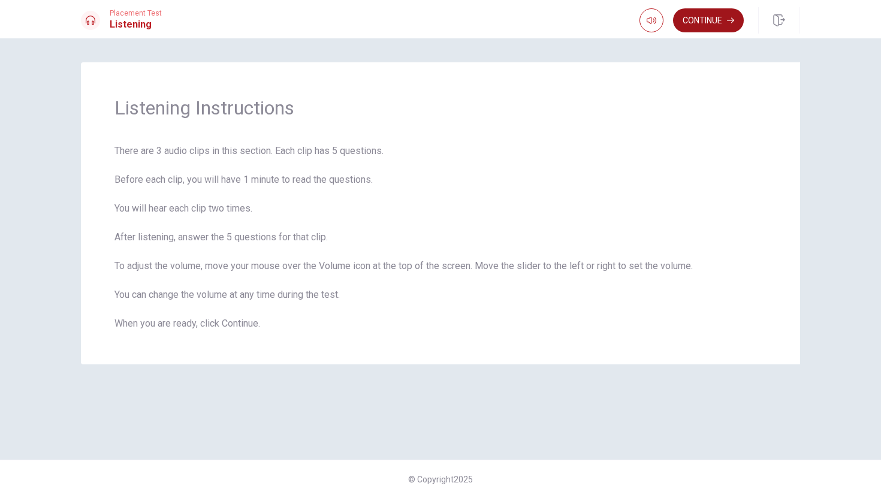
click at [709, 28] on button "Continue" at bounding box center [708, 20] width 71 height 24
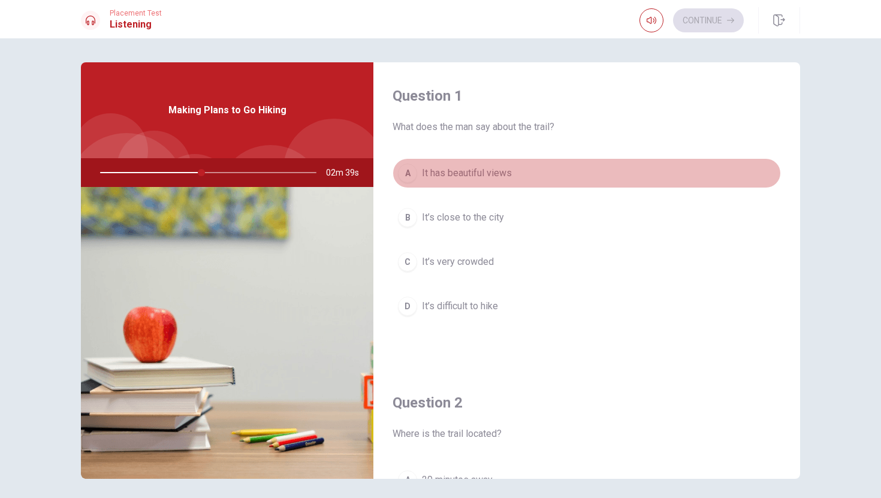
click at [461, 173] on span "It has beautiful views" at bounding box center [467, 173] width 90 height 14
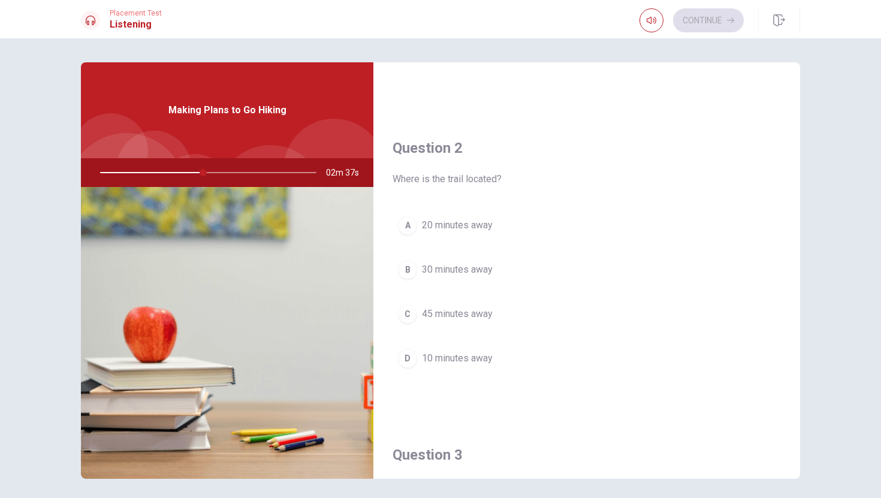
scroll to position [254, 0]
click at [485, 275] on span "30 minutes away" at bounding box center [457, 270] width 71 height 14
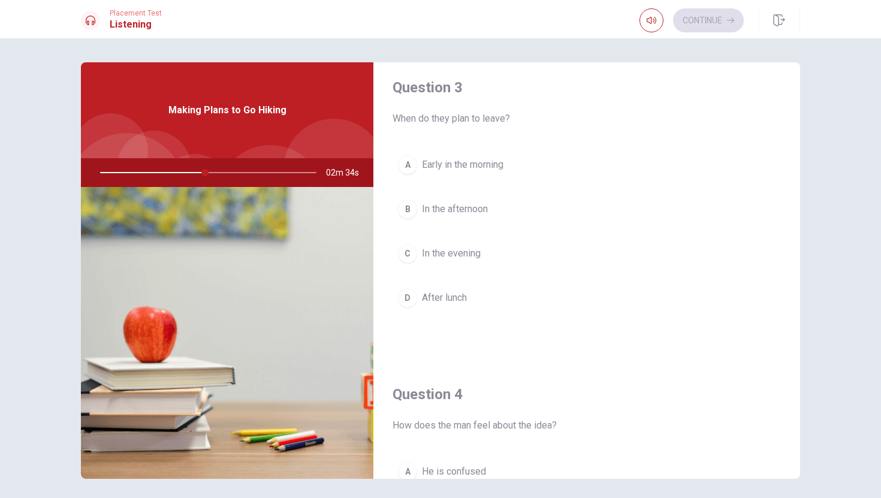
scroll to position [624, 0]
click at [470, 163] on span "Early in the morning" at bounding box center [463, 163] width 82 height 14
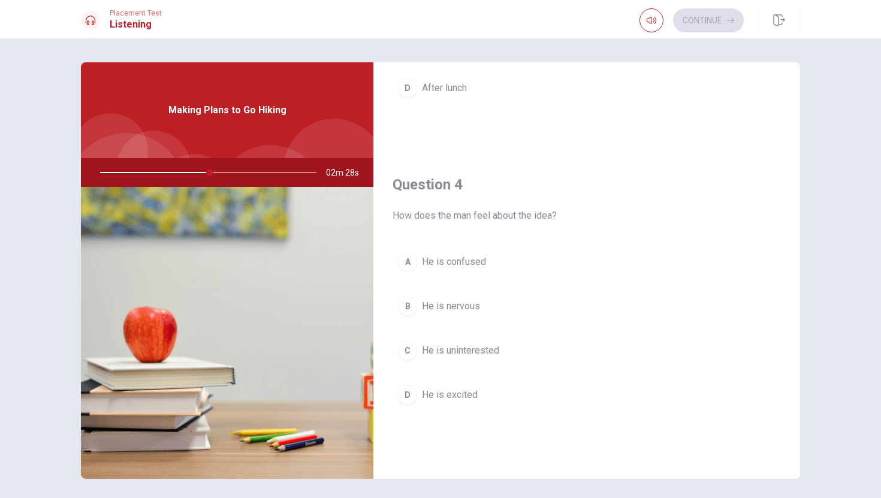
scroll to position [839, 0]
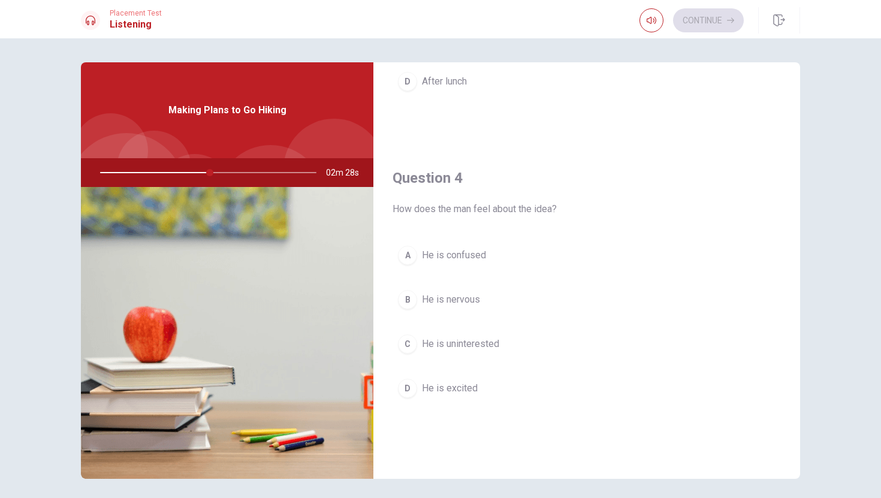
click at [463, 395] on span "He is excited" at bounding box center [450, 388] width 56 height 14
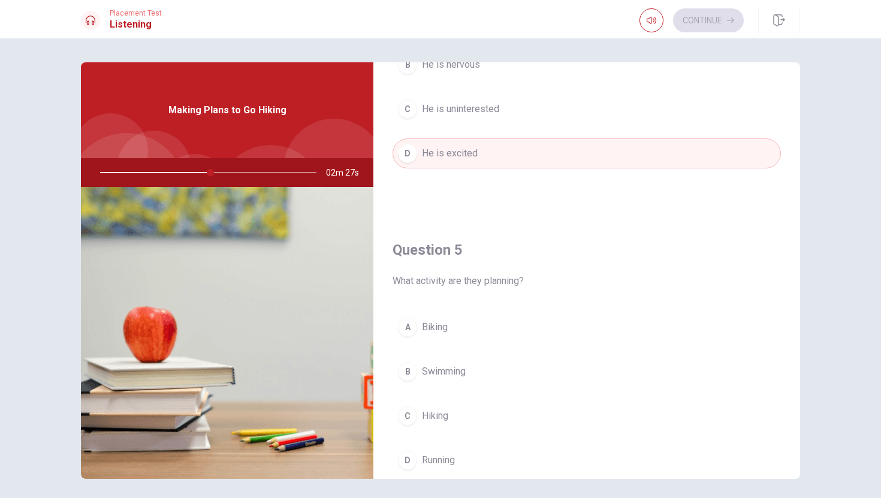
scroll to position [1118, 0]
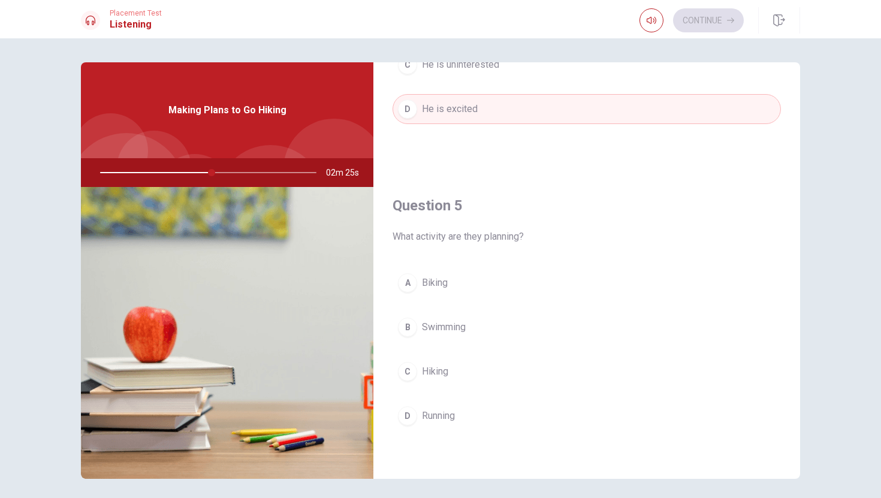
click at [433, 374] on span "Hiking" at bounding box center [435, 371] width 26 height 14
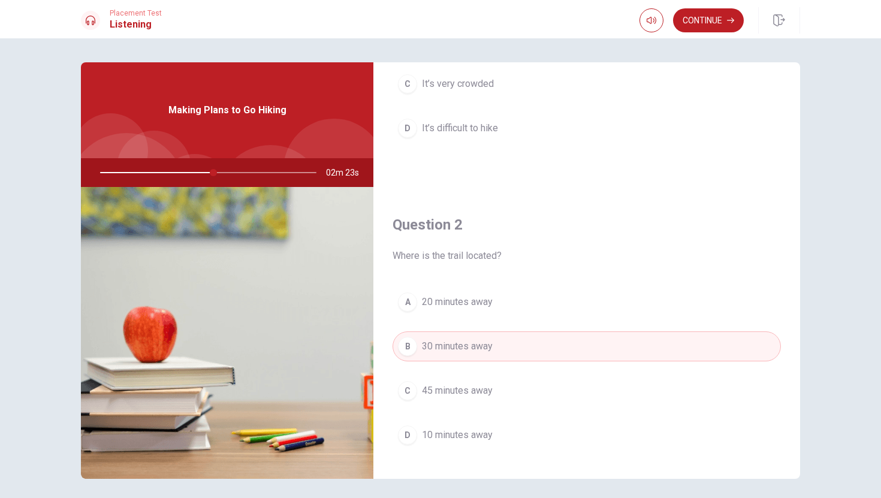
scroll to position [0, 0]
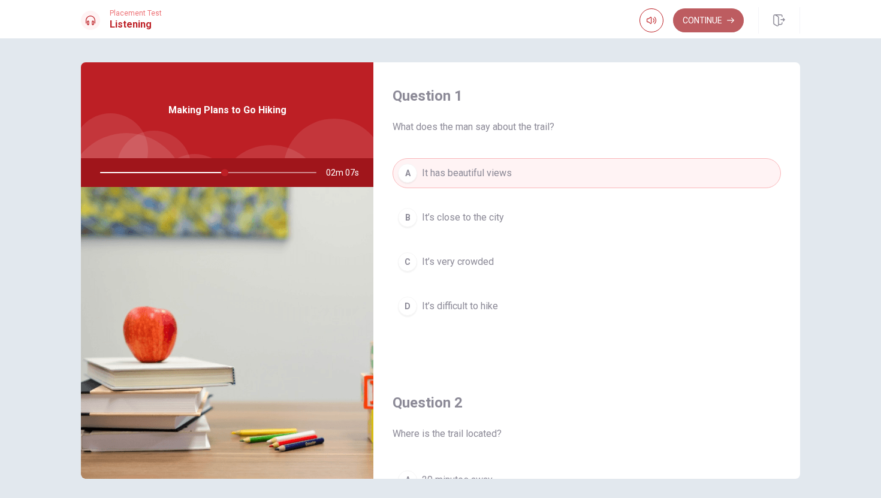
click at [706, 22] on button "Continue" at bounding box center [708, 20] width 71 height 24
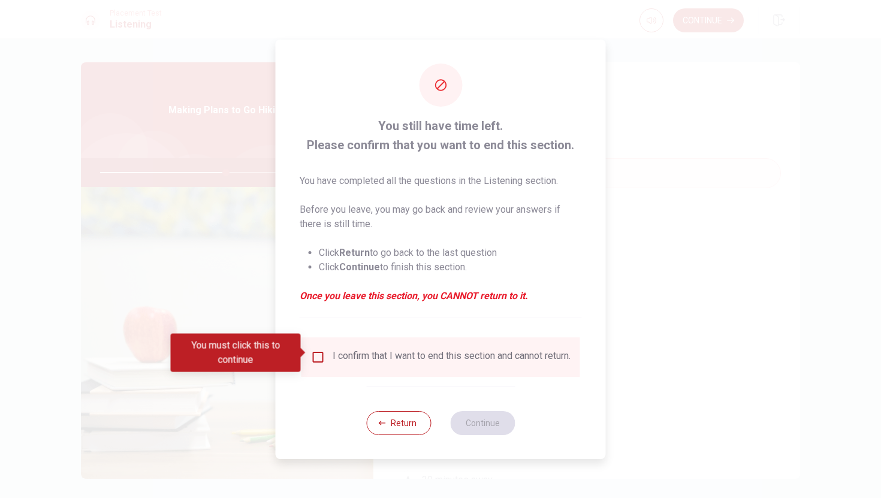
click at [333, 350] on div "I confirm that I want to end this section and cannot return." at bounding box center [452, 357] width 238 height 14
click at [318, 355] on input "You must click this to continue" at bounding box center [318, 357] width 14 height 14
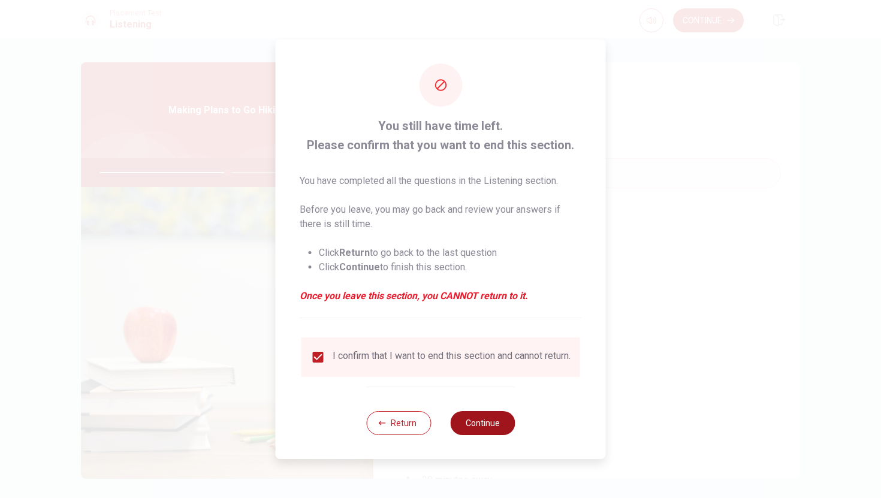
click at [475, 426] on button "Continue" at bounding box center [482, 423] width 65 height 24
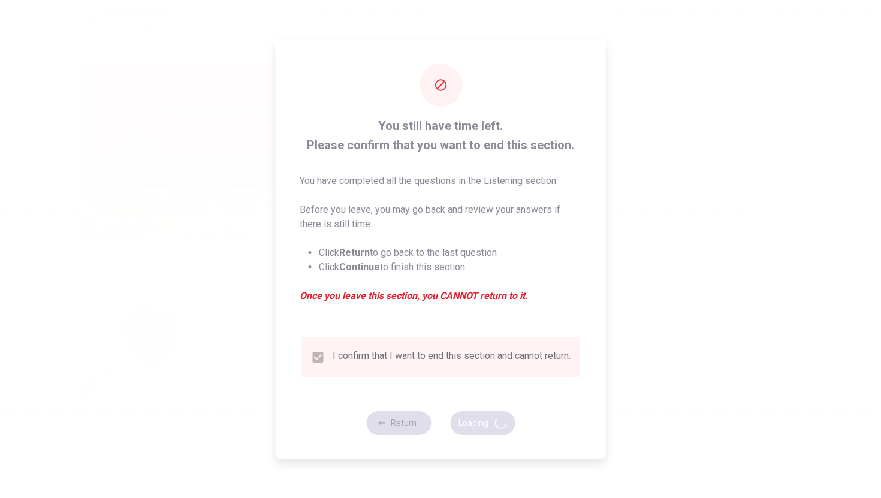
type input "60"
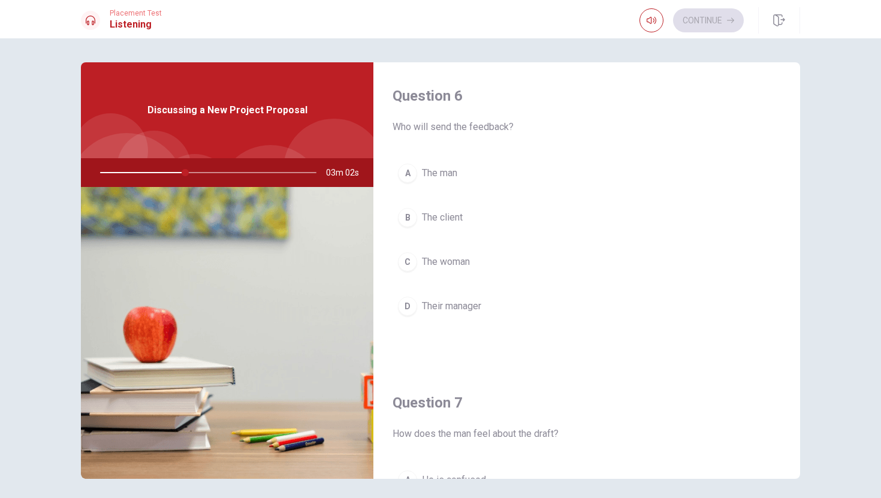
click at [431, 260] on span "The woman" at bounding box center [446, 262] width 48 height 14
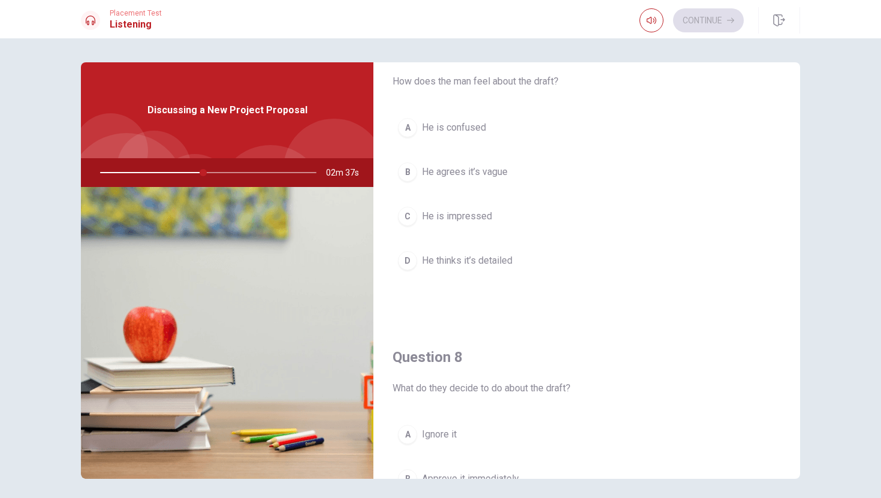
scroll to position [349, 0]
click at [456, 177] on span "He agrees it’s vague" at bounding box center [465, 175] width 86 height 14
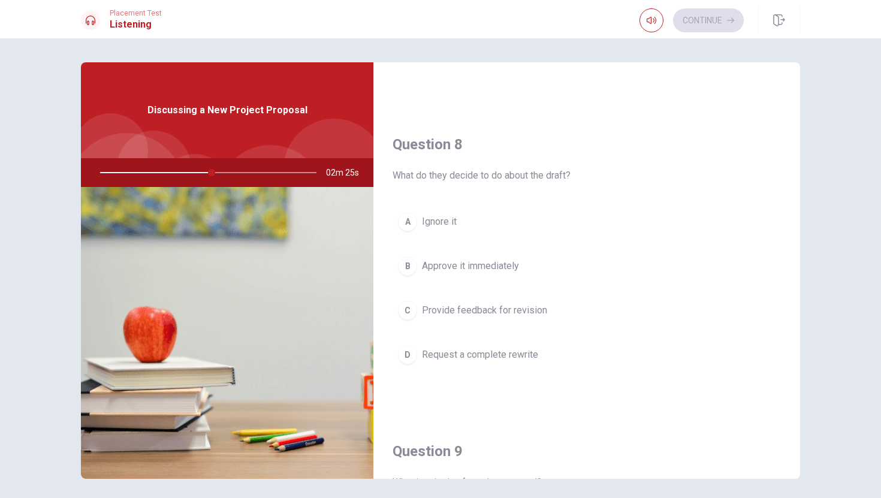
scroll to position [563, 0]
click at [511, 315] on span "Provide feedback for revision" at bounding box center [484, 313] width 125 height 14
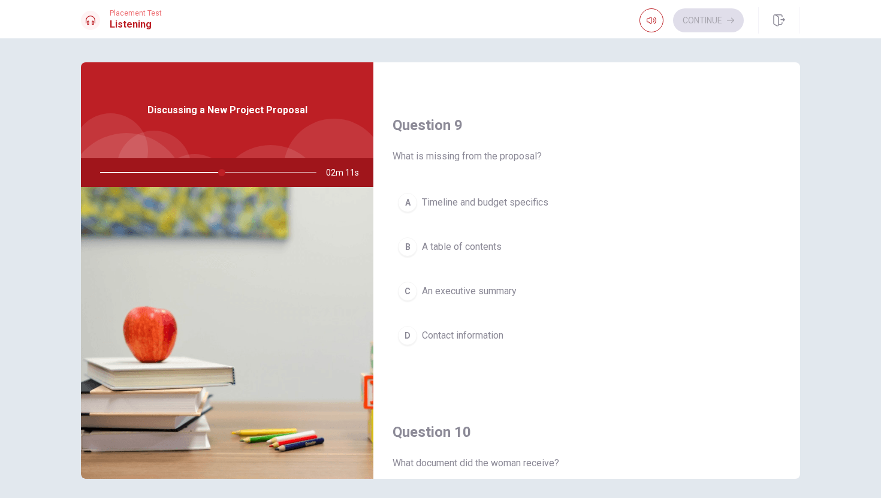
scroll to position [895, 0]
click at [515, 203] on span "Timeline and budget specifics" at bounding box center [485, 199] width 126 height 14
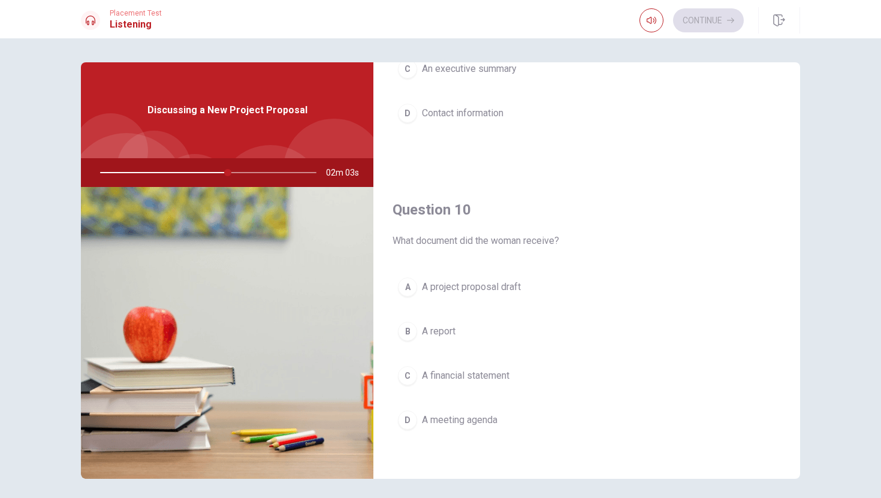
scroll to position [1118, 0]
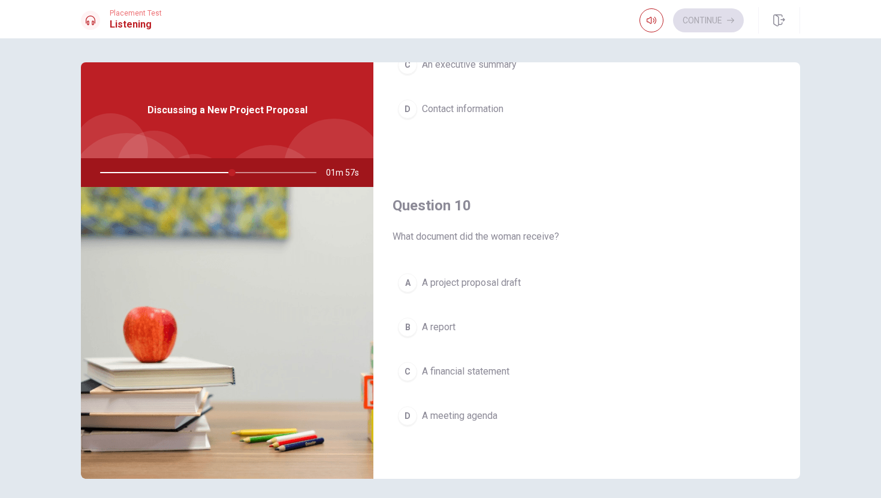
click at [517, 287] on span "A project proposal draft" at bounding box center [471, 283] width 99 height 14
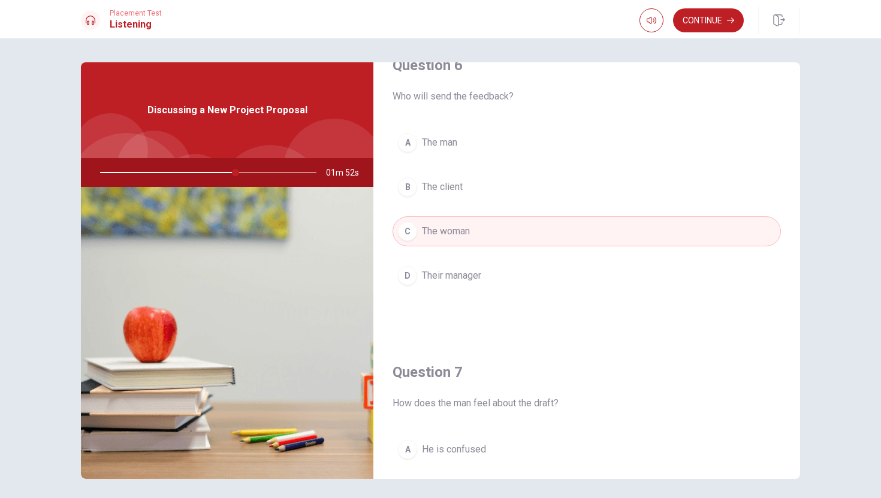
scroll to position [0, 0]
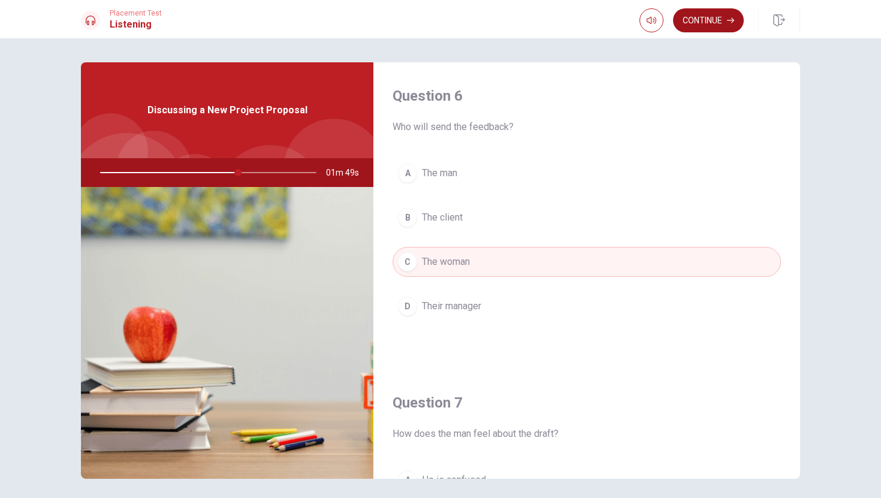
click at [712, 25] on button "Continue" at bounding box center [708, 20] width 71 height 24
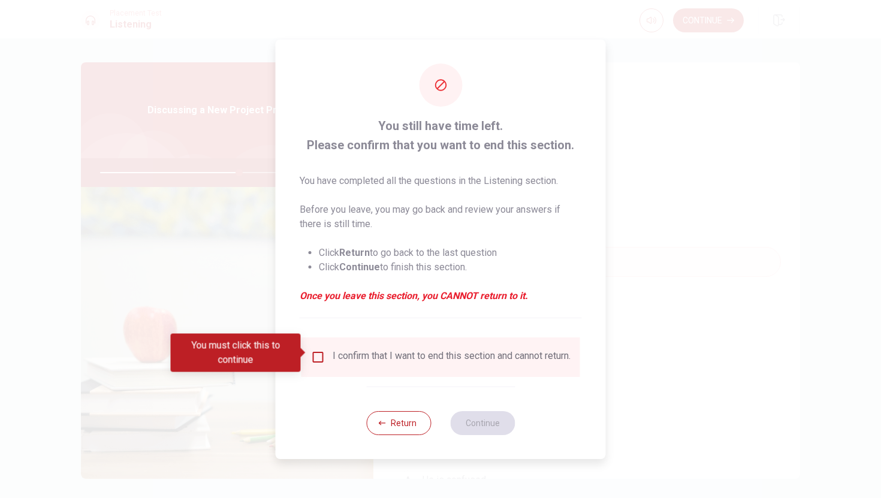
click at [318, 350] on input "You must click this to continue" at bounding box center [318, 357] width 14 height 14
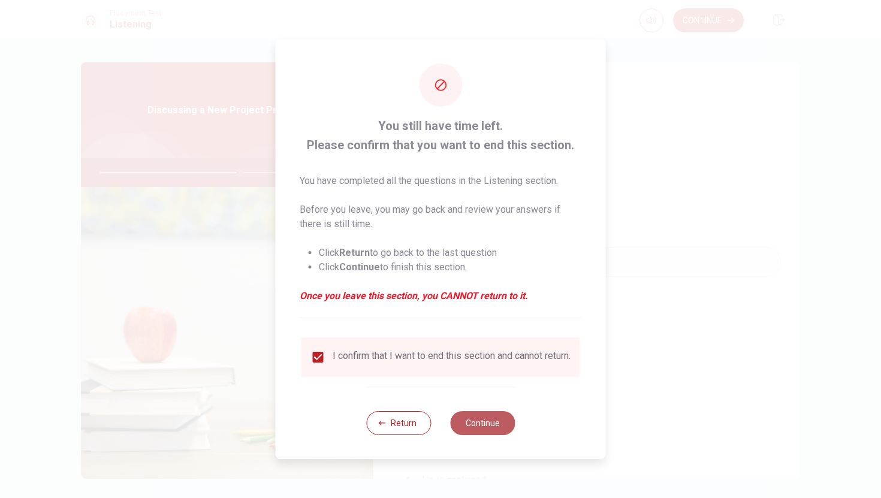
click at [485, 432] on button "Continue" at bounding box center [482, 423] width 65 height 24
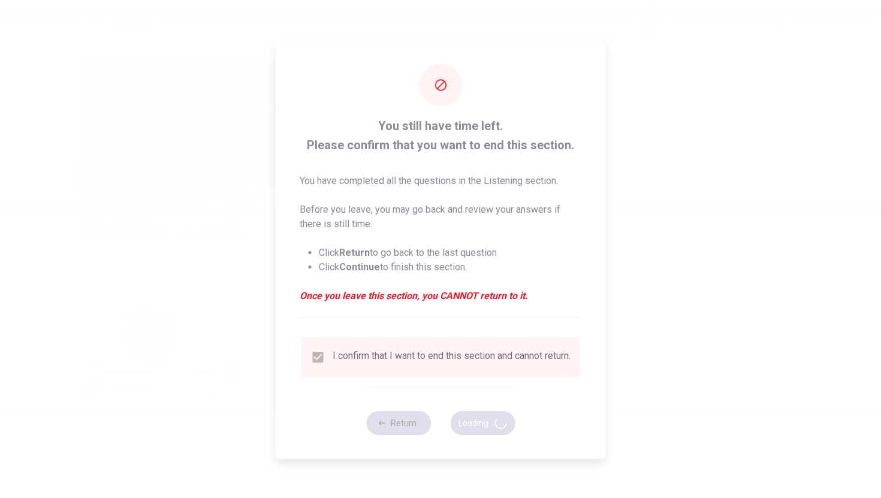
type input "65"
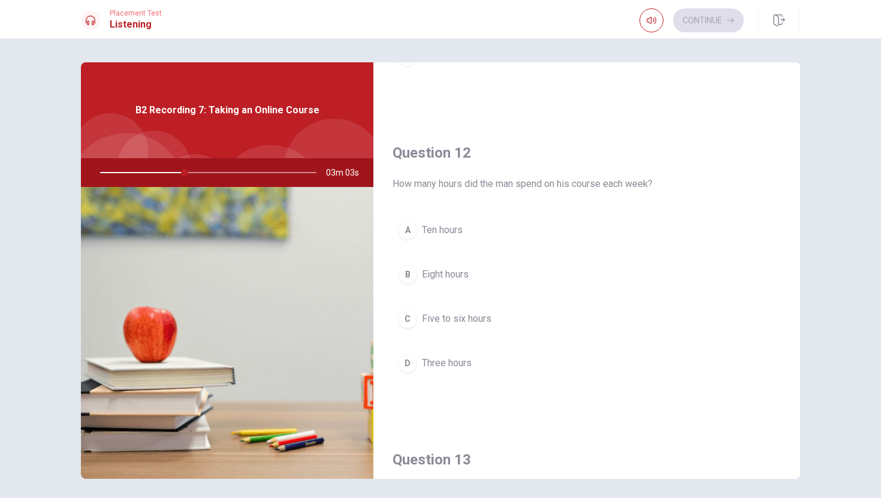
scroll to position [263, 0]
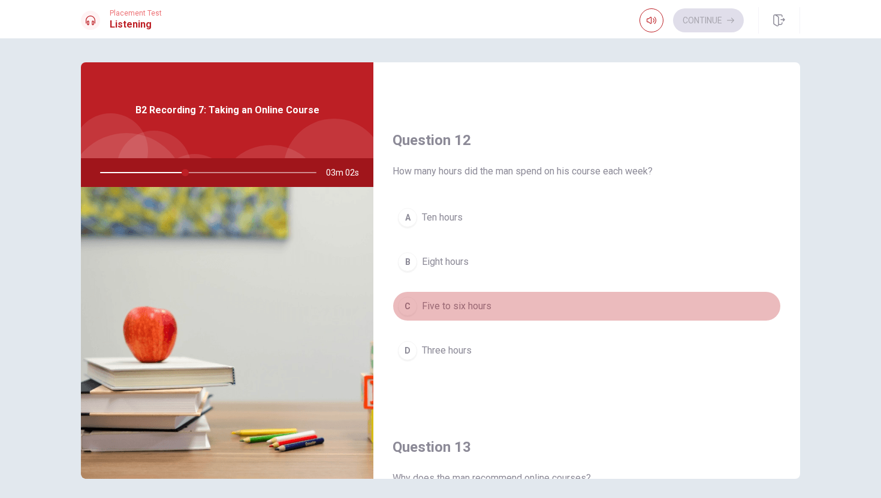
click at [475, 298] on button "C Five to six hours" at bounding box center [587, 306] width 388 height 30
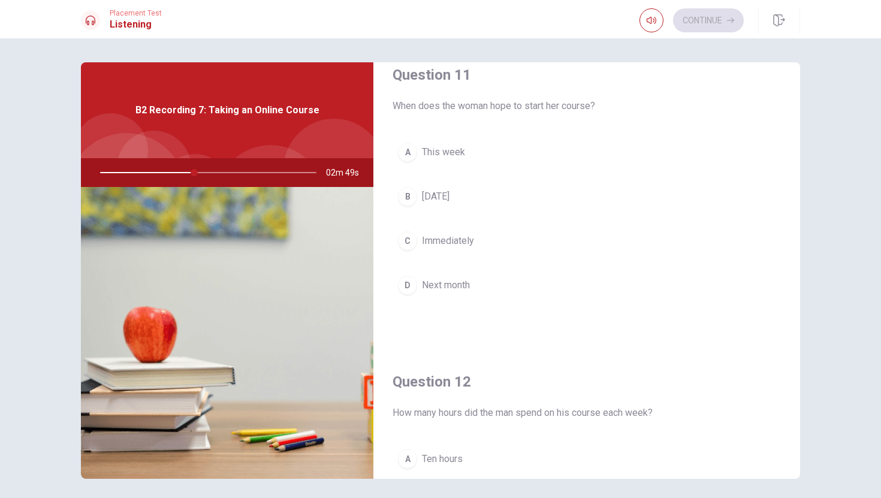
scroll to position [0, 0]
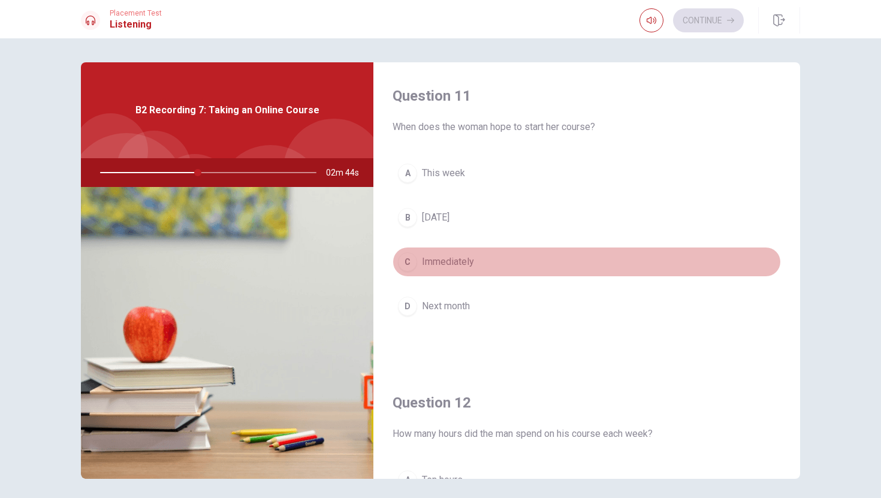
click at [461, 267] on span "Immediately" at bounding box center [448, 262] width 52 height 14
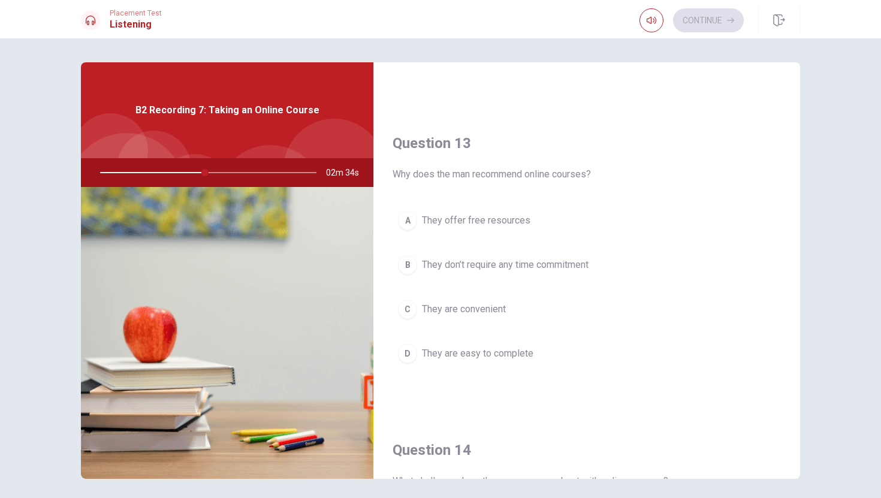
scroll to position [564, 0]
click at [464, 318] on span "They are convenient" at bounding box center [464, 312] width 84 height 14
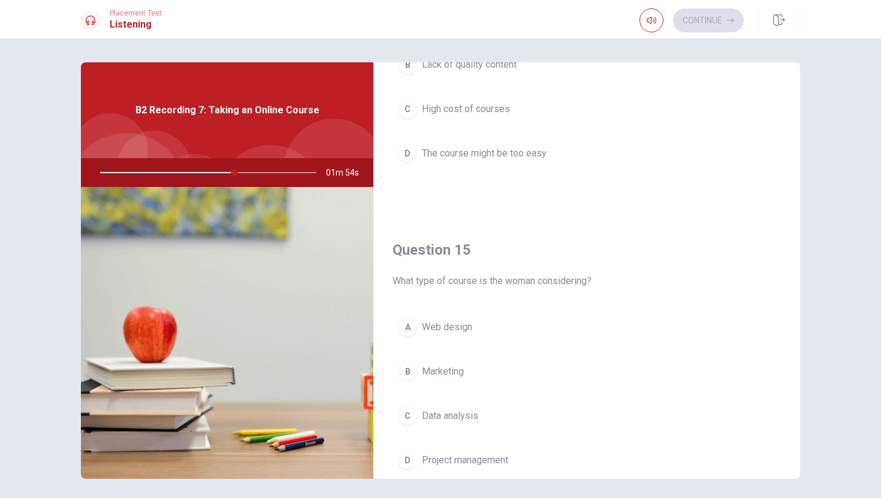
scroll to position [1118, 0]
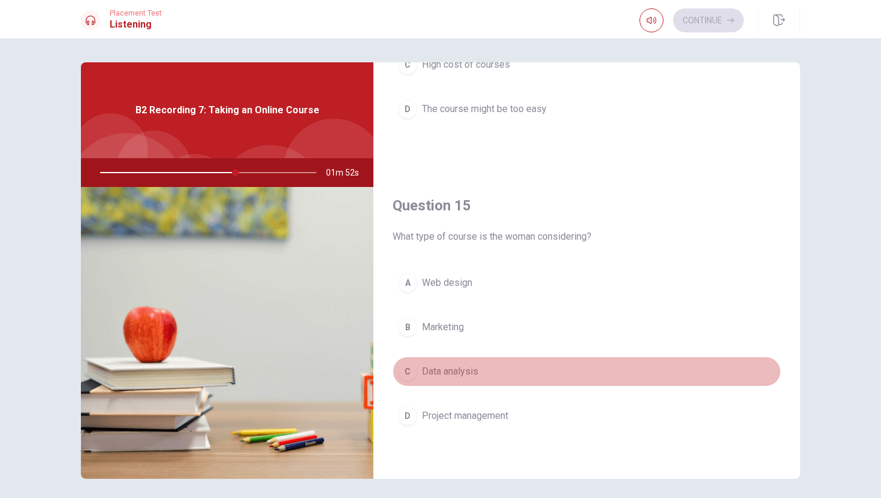
click at [435, 372] on span "Data analysis" at bounding box center [450, 371] width 56 height 14
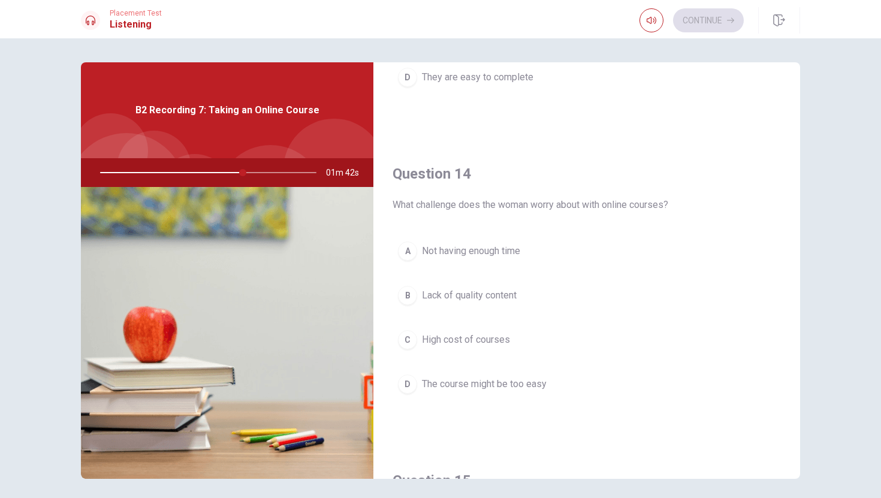
scroll to position [843, 0]
click at [493, 295] on span "Lack of quality content" at bounding box center [469, 295] width 95 height 14
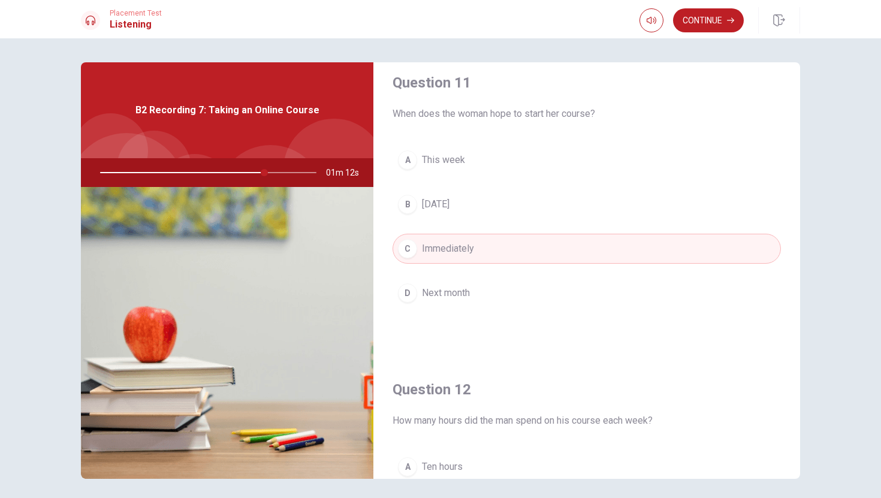
scroll to position [0, 0]
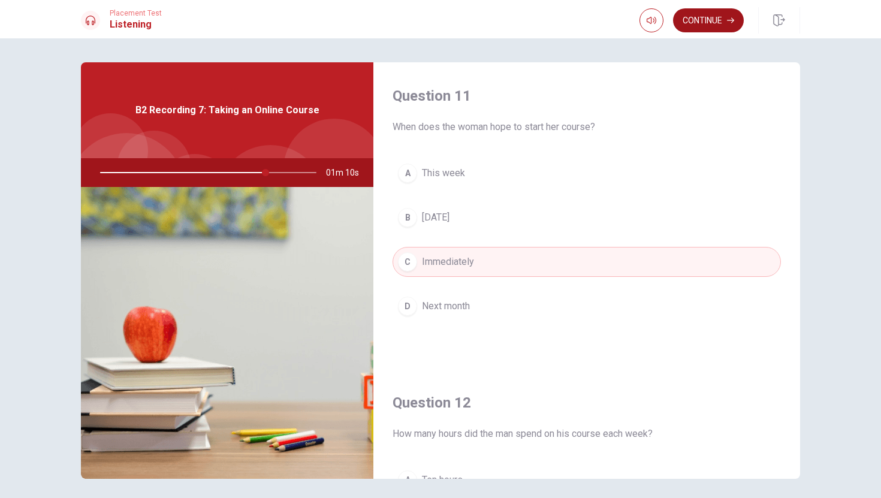
click at [721, 28] on button "Continue" at bounding box center [708, 20] width 71 height 24
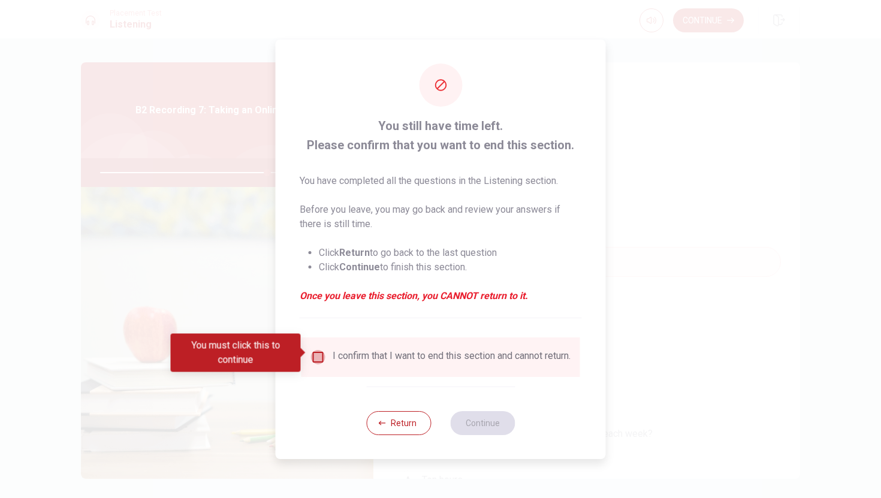
click at [315, 350] on input "You must click this to continue" at bounding box center [318, 357] width 14 height 14
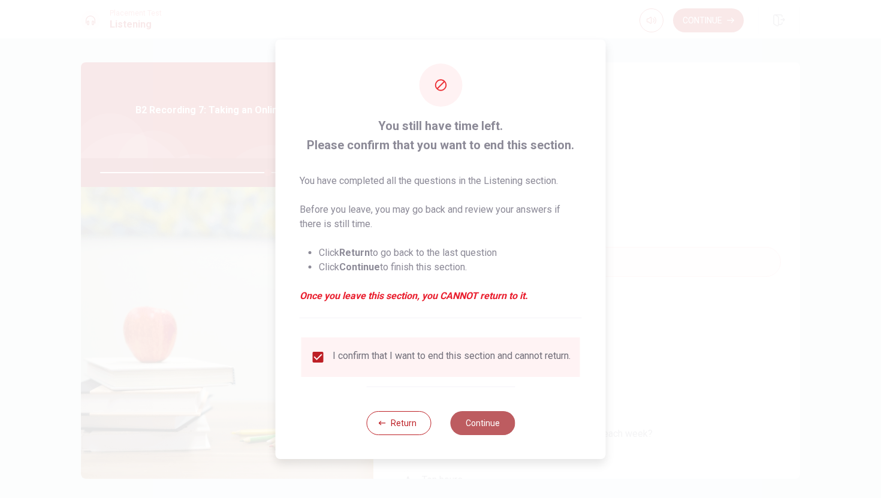
click at [486, 432] on button "Continue" at bounding box center [482, 423] width 65 height 24
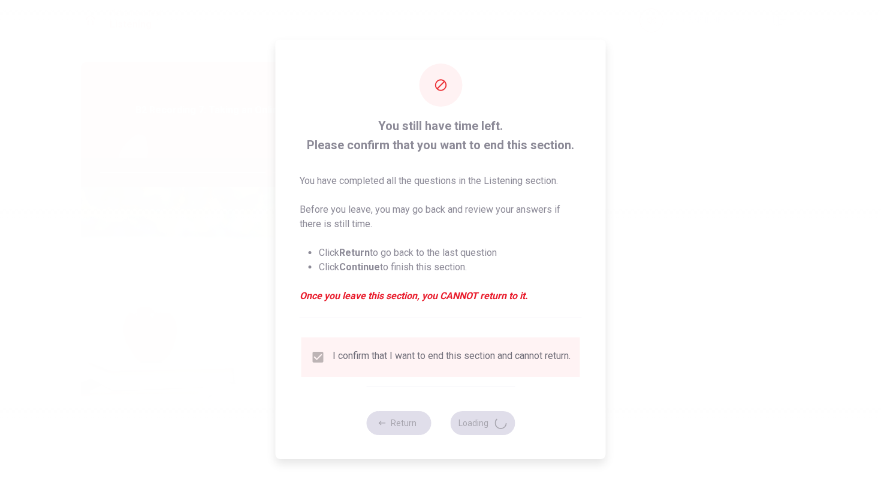
type input "79"
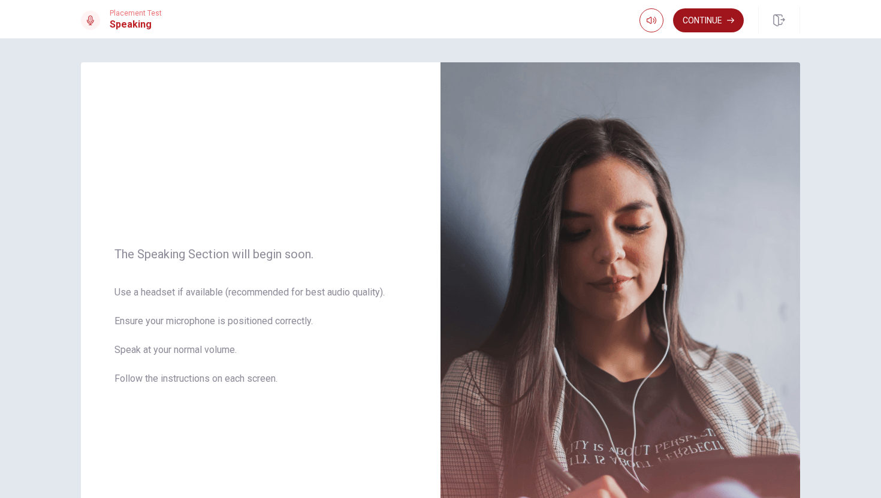
click at [726, 25] on button "Continue" at bounding box center [708, 20] width 71 height 24
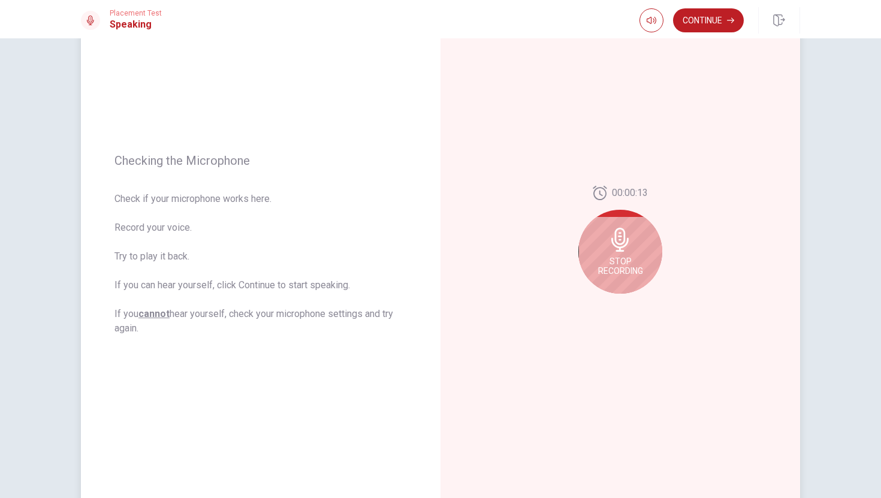
scroll to position [82, 0]
click at [625, 252] on div "Stop Recording" at bounding box center [620, 249] width 84 height 84
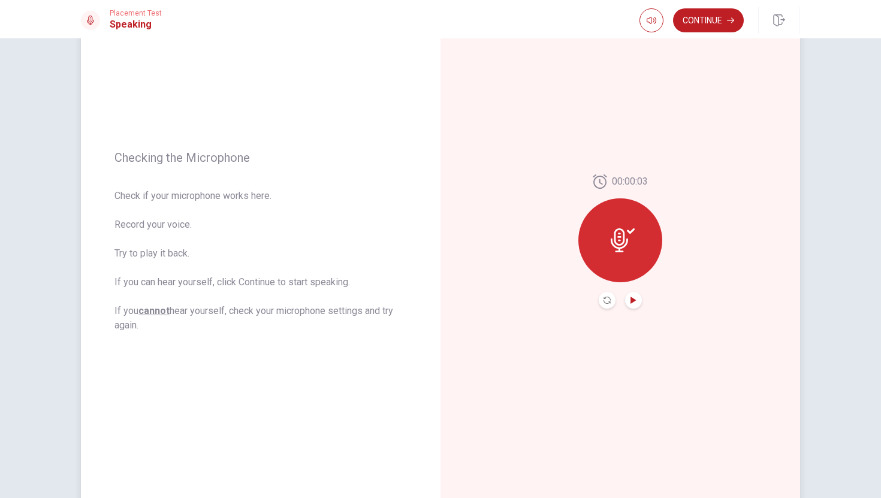
click at [635, 302] on icon "Play Audio" at bounding box center [633, 300] width 7 height 7
click at [699, 25] on button "Continue" at bounding box center [708, 20] width 71 height 24
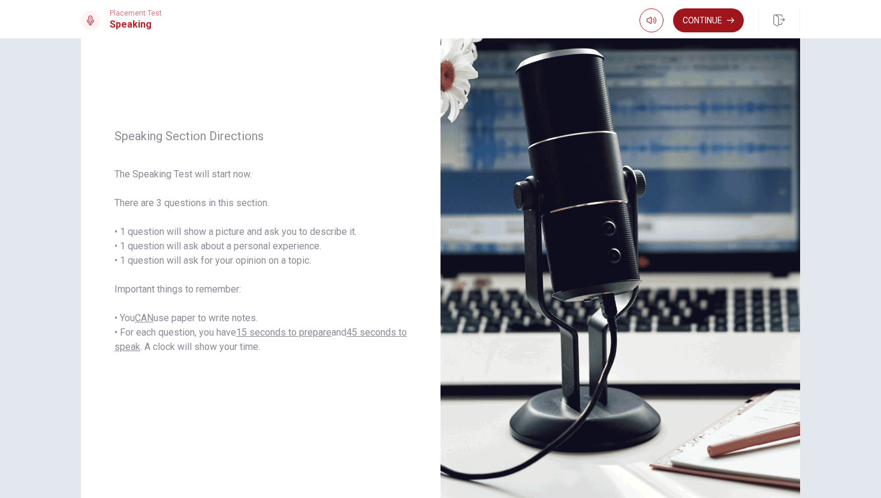
click at [727, 15] on button "Continue" at bounding box center [708, 20] width 71 height 24
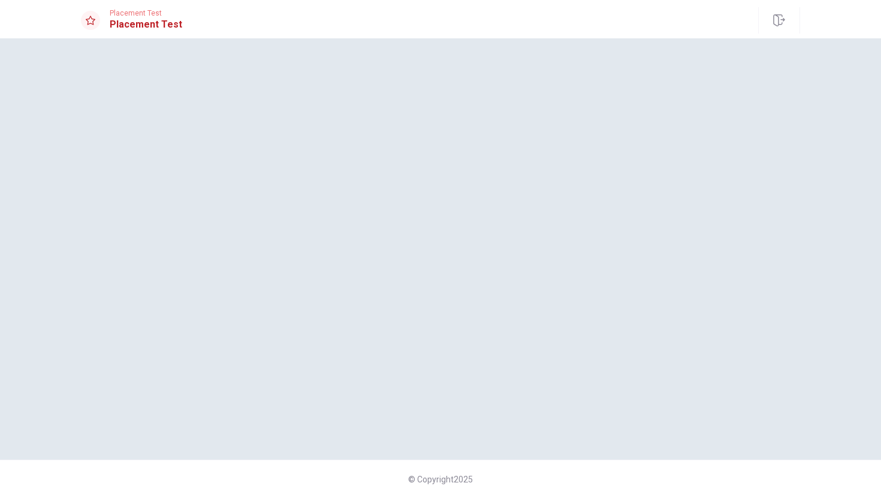
scroll to position [0, 0]
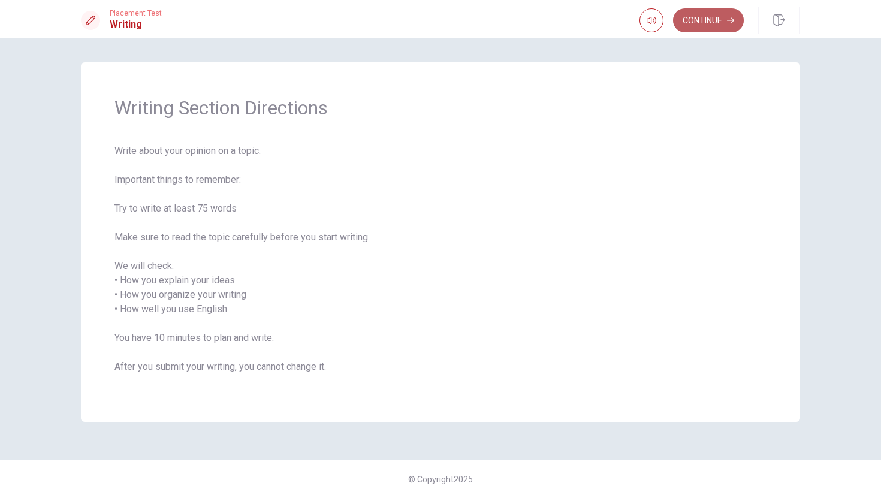
click at [696, 28] on button "Continue" at bounding box center [708, 20] width 71 height 24
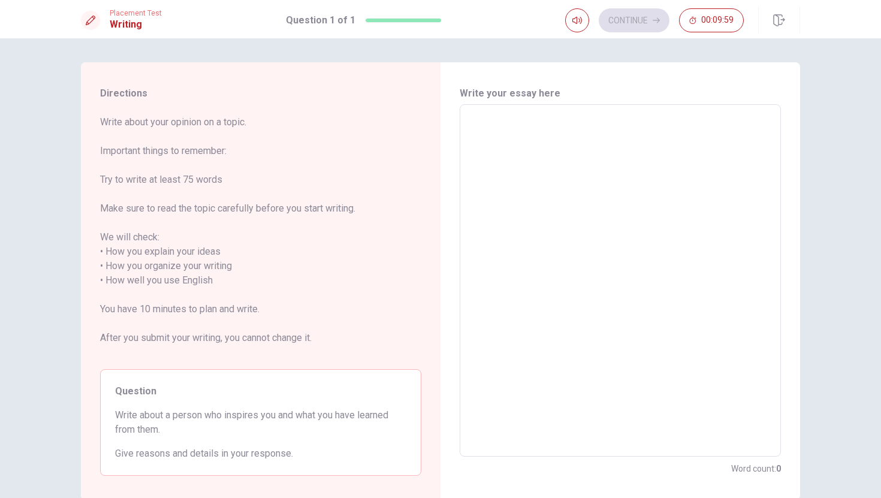
click at [583, 144] on textarea at bounding box center [620, 280] width 305 height 333
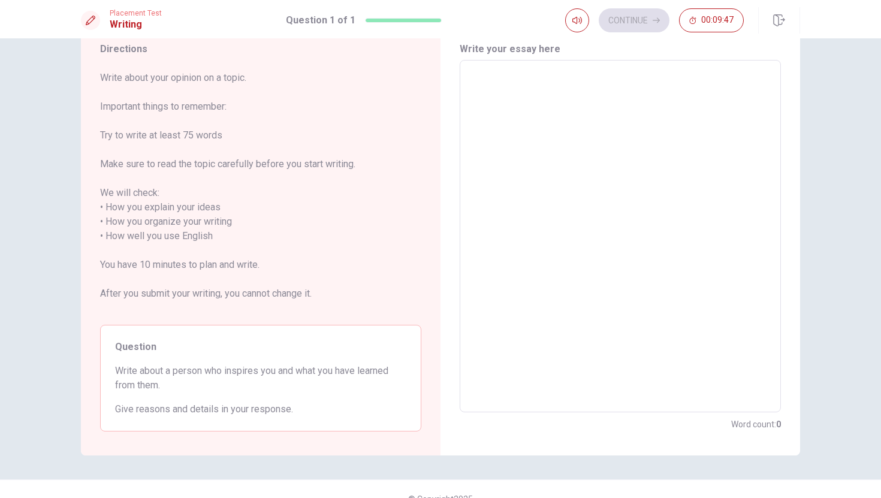
scroll to position [64, 0]
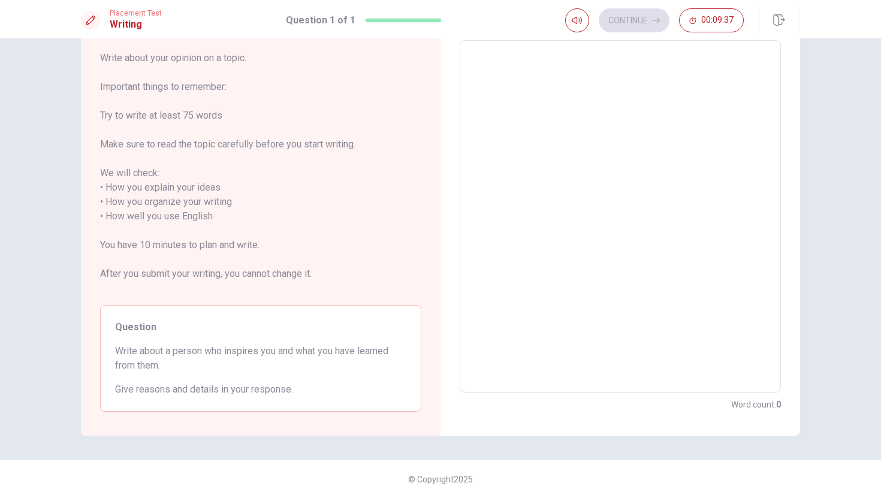
type textarea "i"
type textarea "x"
type textarea "I"
type textarea "x"
type textarea "I'"
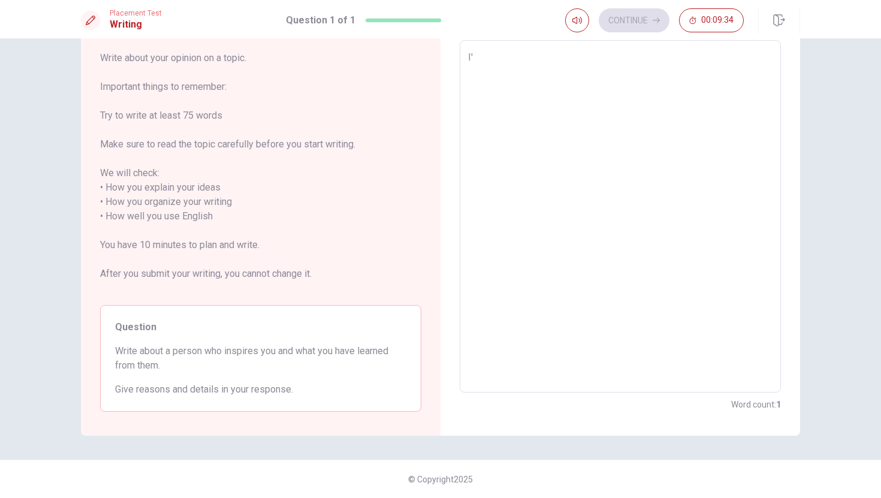
type textarea "x"
type textarea "I'm"
type textarea "x"
type textarea "I'm"
type textarea "x"
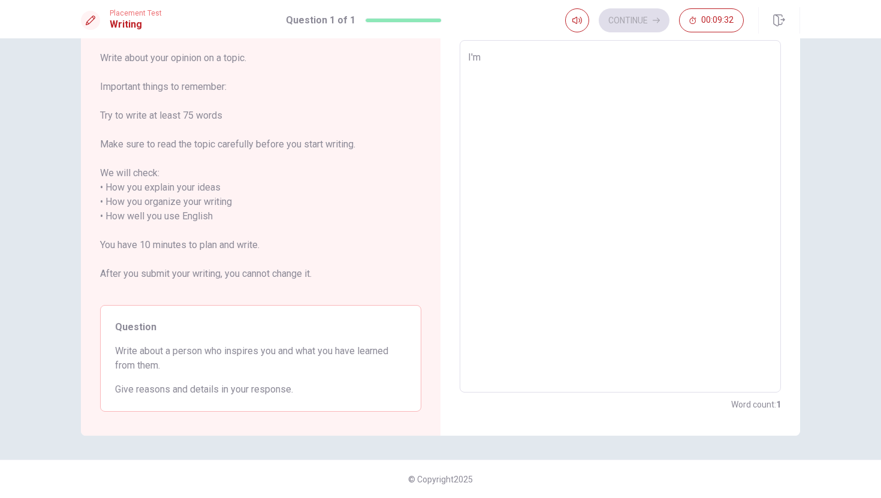
type textarea "I'm a"
type textarea "x"
type textarea "I'm a"
type textarea "x"
type textarea "I'm a s"
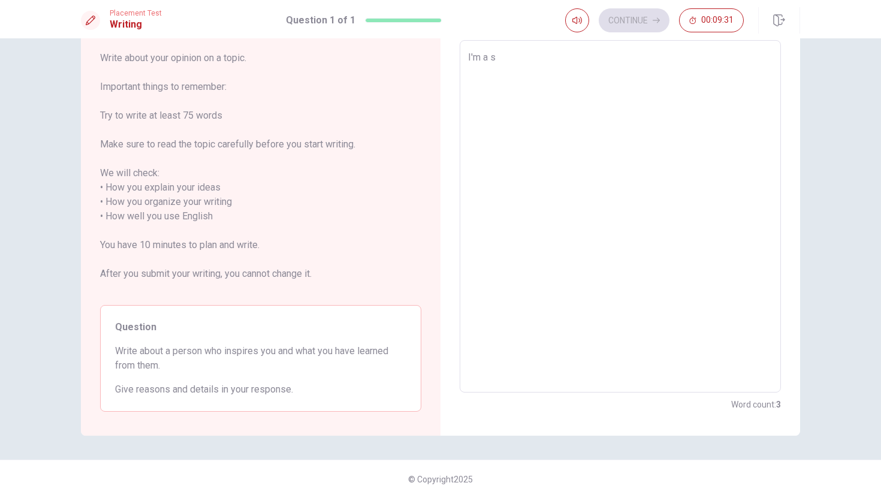
type textarea "x"
type textarea "I'm a sp"
type textarea "x"
type textarea "I'm a spe"
type textarea "x"
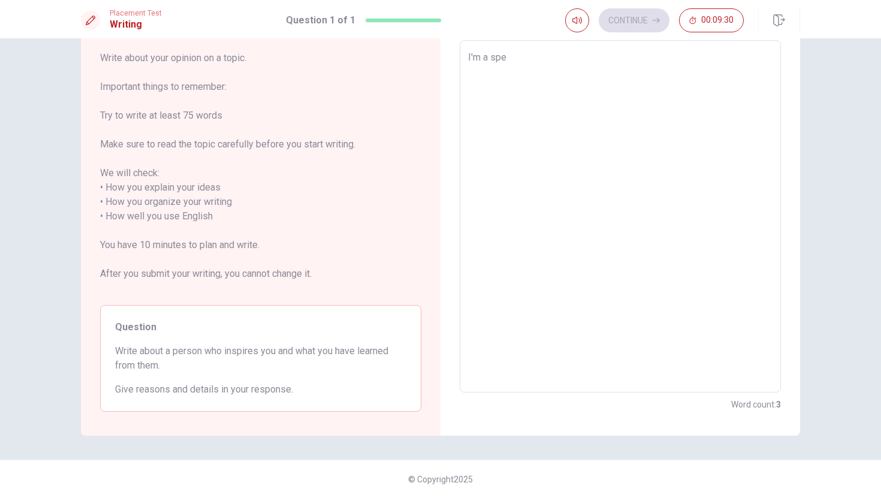
type textarea "I'm a spee"
type textarea "x"
type textarea "I'm a speec"
type textarea "x"
type textarea "I'm a speech"
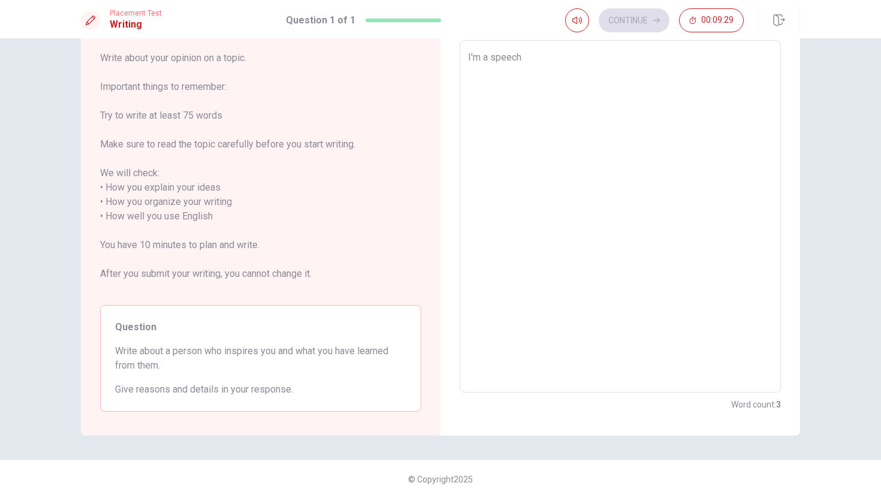
type textarea "x"
type textarea "I'm a speech"
type textarea "x"
type textarea "I'm a speech p"
type textarea "x"
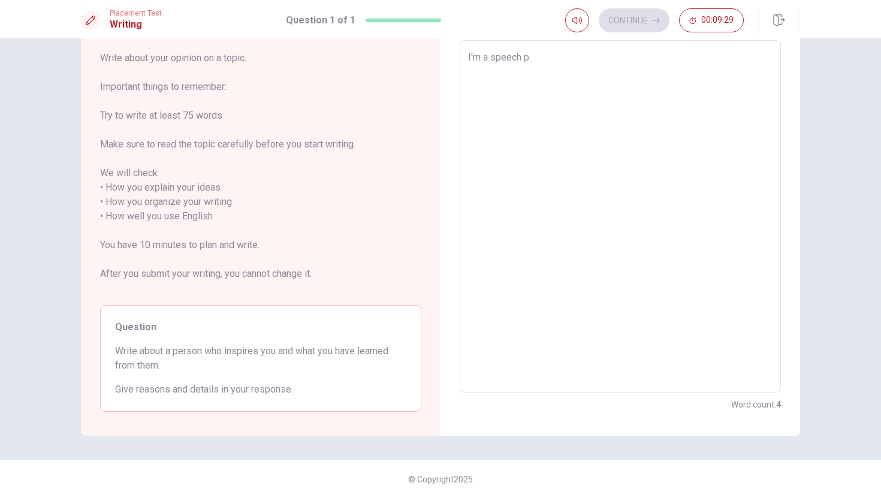
type textarea "I'm a speech pa"
type textarea "x"
type textarea "I'm a speech pat"
type textarea "x"
type textarea "I'm a speech path"
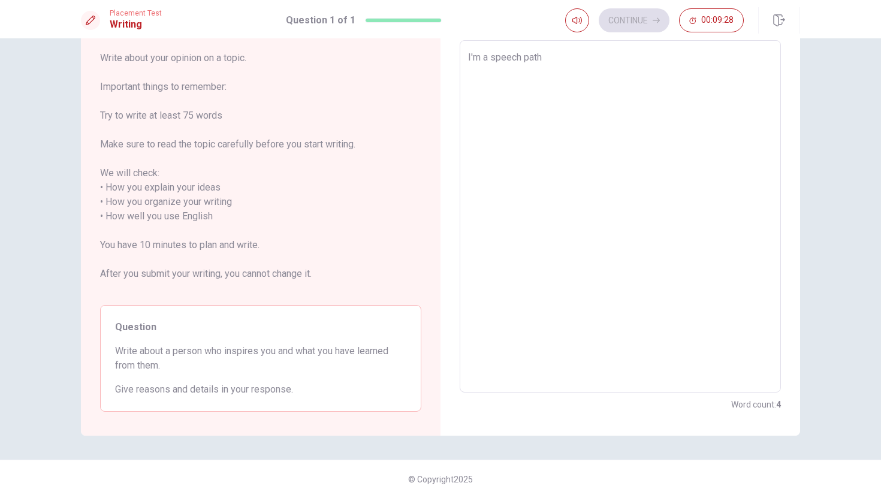
type textarea "x"
type textarea "I'm a speech patho"
type textarea "x"
type textarea "I'm a speech pathol"
type textarea "x"
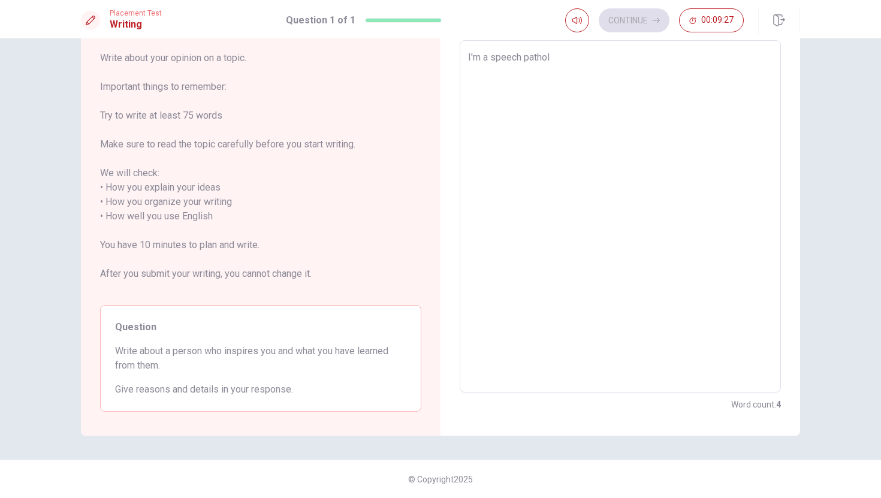
type textarea "I'm a speech patholo"
type textarea "x"
type textarea "I'm a speech patholog"
type textarea "x"
type textarea "I'm a speech pathologi"
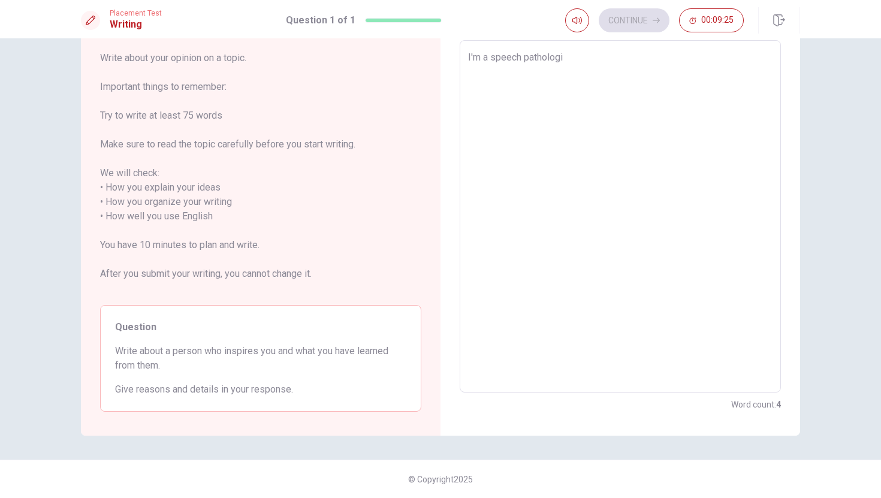
type textarea "x"
type textarea "I'm a speech pathologic"
type textarea "x"
type textarea "I'm a speech pathologic"
type textarea "x"
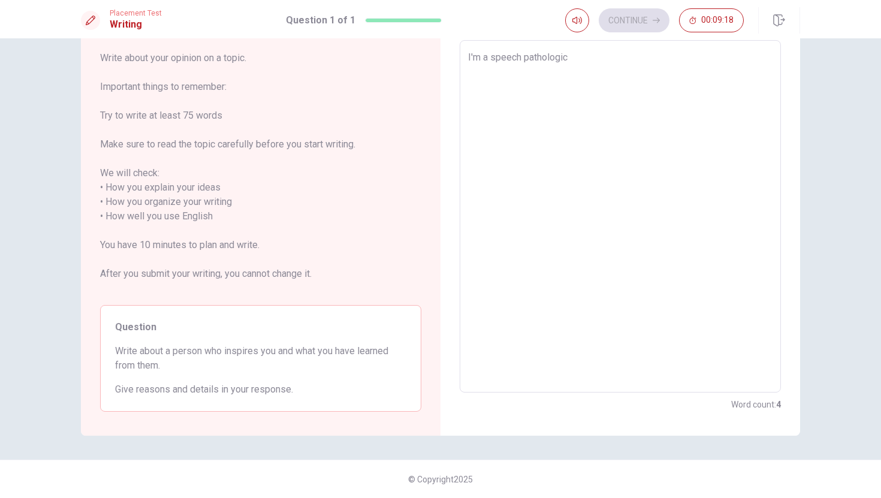
type textarea "I'm a speech lpathologic"
type textarea "x"
type textarea "I'm a speech lapathologic"
type textarea "x"
type textarea "I'm a speech lanpathologic"
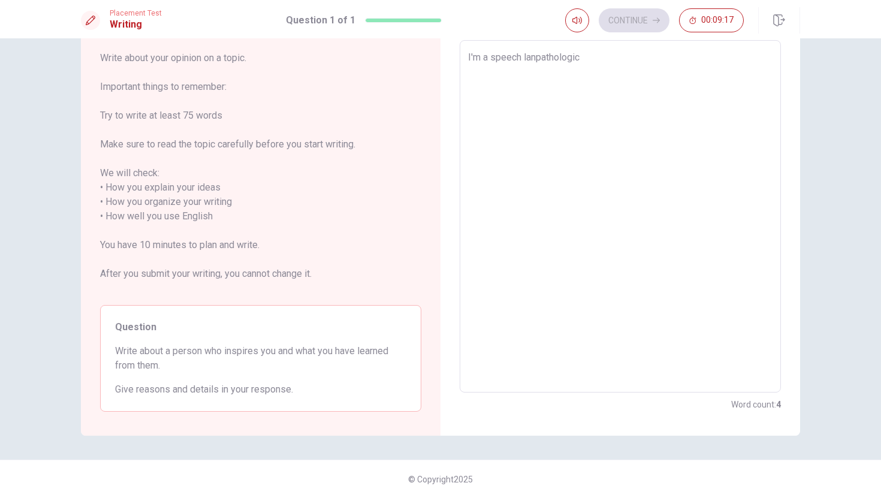
type textarea "x"
type textarea "I'm a speech langpathologic"
type textarea "x"
type textarea "I'm a speech langupathologic"
type textarea "x"
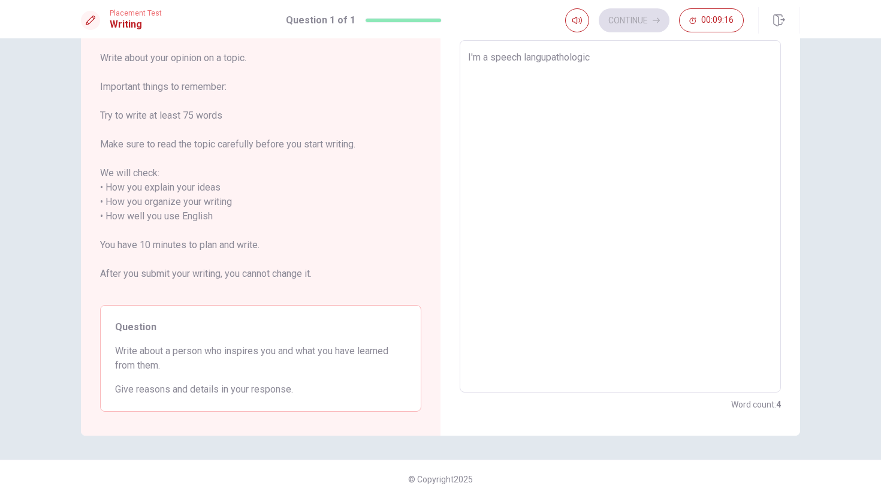
type textarea "I'm a speech languapathologic"
type textarea "x"
type textarea "I'm a speech languagpathologic"
type textarea "x"
type textarea "I'm a speech languagepathologic"
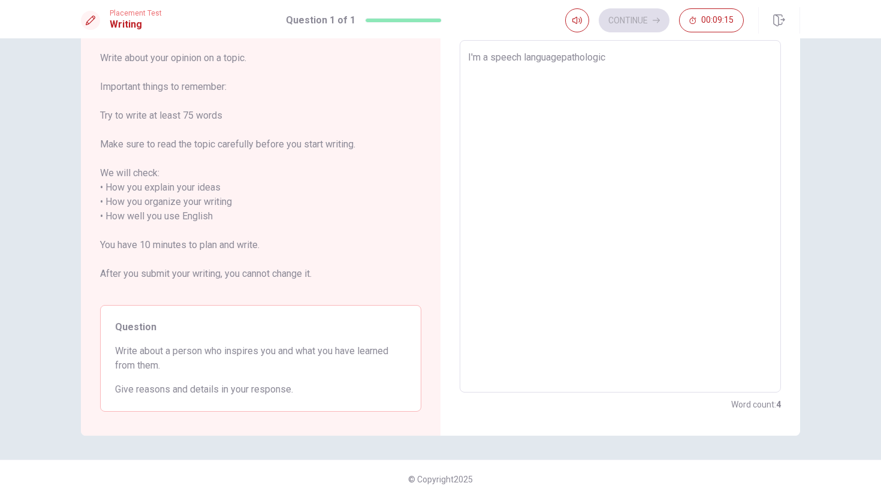
type textarea "x"
type textarea "I'm a speech language pathologic"
type textarea "x"
type textarea "I'm a speech language pathologic"
type textarea "x"
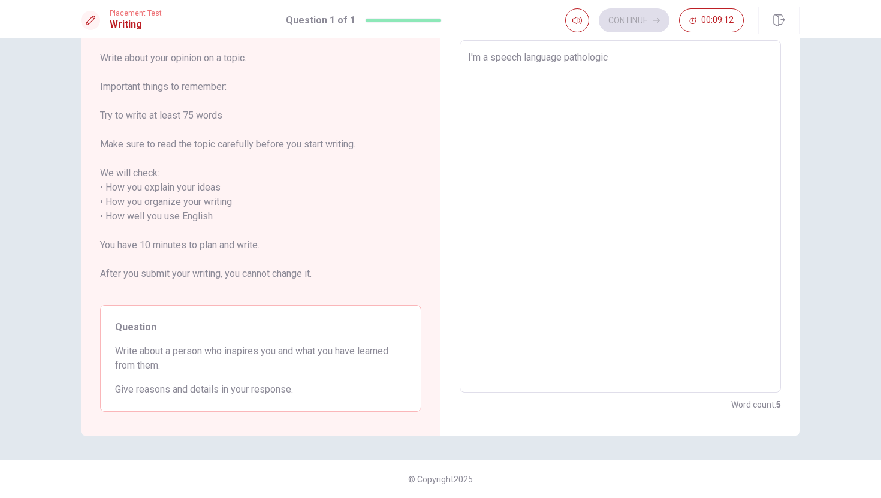
type textarea "I'm a speech language pathologic n"
type textarea "x"
type textarea "I'm a speech language pathologic no"
type textarea "x"
type textarea "I'm a speech language pathologic now"
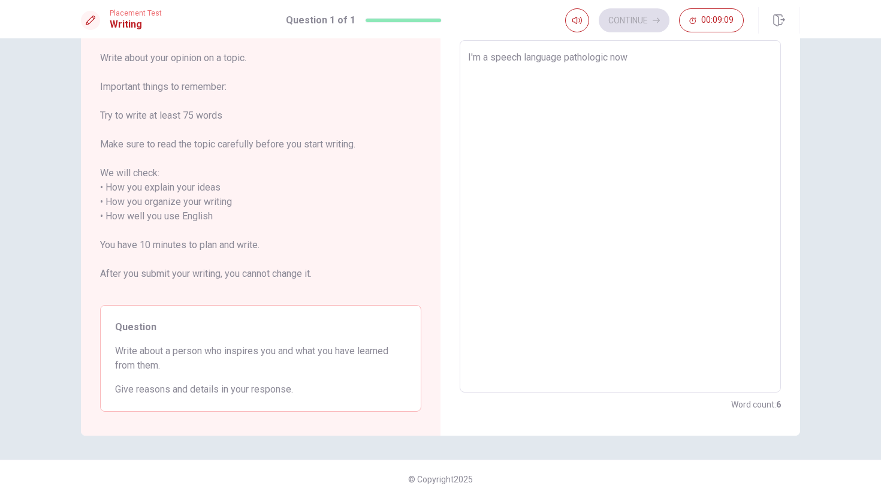
type textarea "x"
type textarea "I'm a speech language pathologic now"
type textarea "x"
type textarea "I'm a speech language pathologic now a"
type textarea "x"
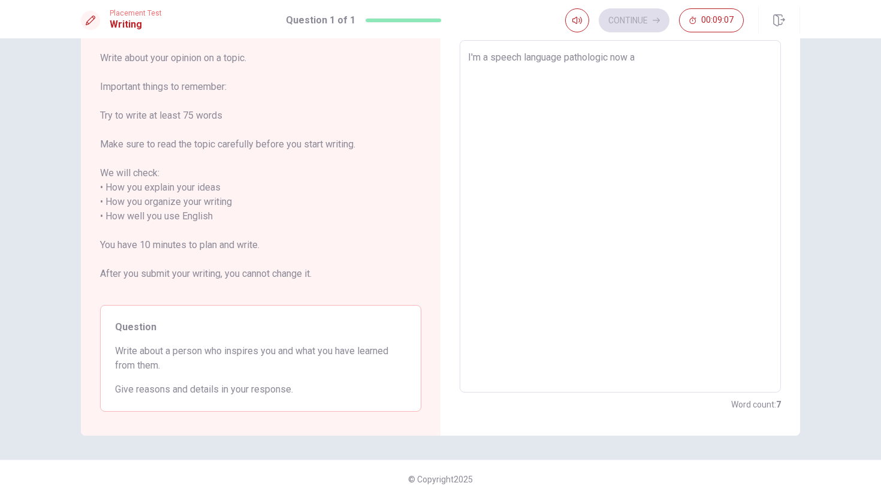
type textarea "I'm a speech language pathologic now an"
type textarea "x"
type textarea "I'm a speech language pathologic now and"
type textarea "x"
type textarea "I'm a speech language pathologic now and"
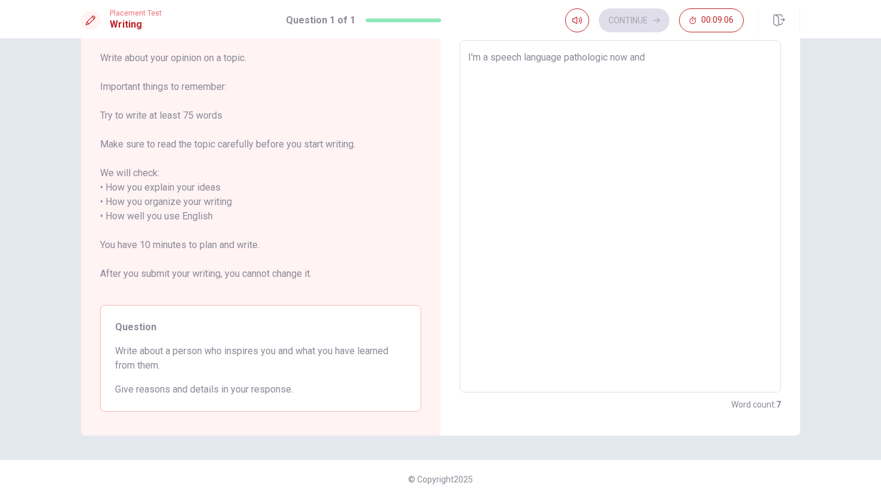
type textarea "x"
type textarea "I'm a speech language pathologic now and"
type textarea "x"
type textarea "I'm a speech language pathologic now an"
type textarea "x"
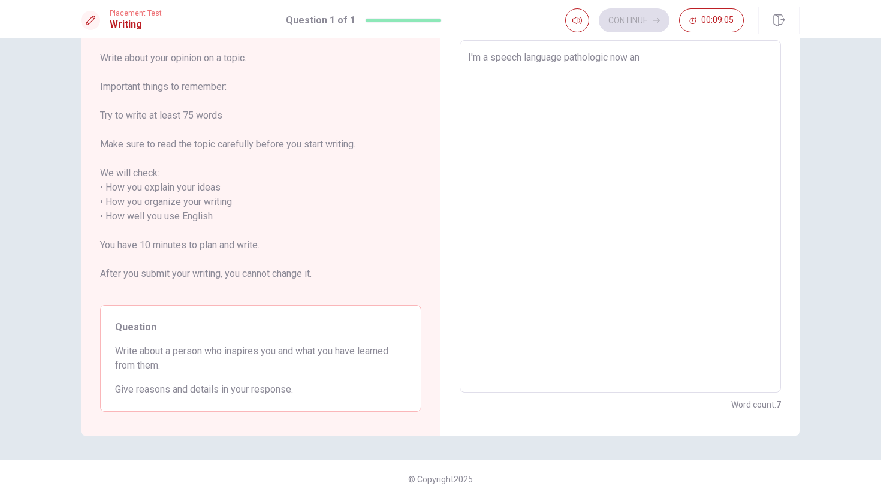
type textarea "I'm a speech language pathologic now a"
type textarea "x"
type textarea "I'm a speech language pathologic now"
type textarea "x"
type textarea "I'm a speech language pathologic now"
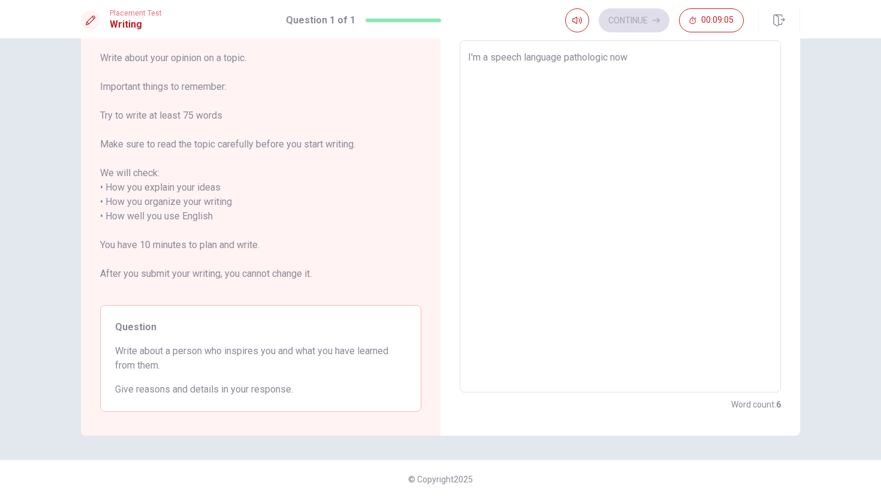
type textarea "x"
type textarea "I'm a speech language pathologic now,"
type textarea "x"
type textarea "I'm a speech language pathologic now"
type textarea "x"
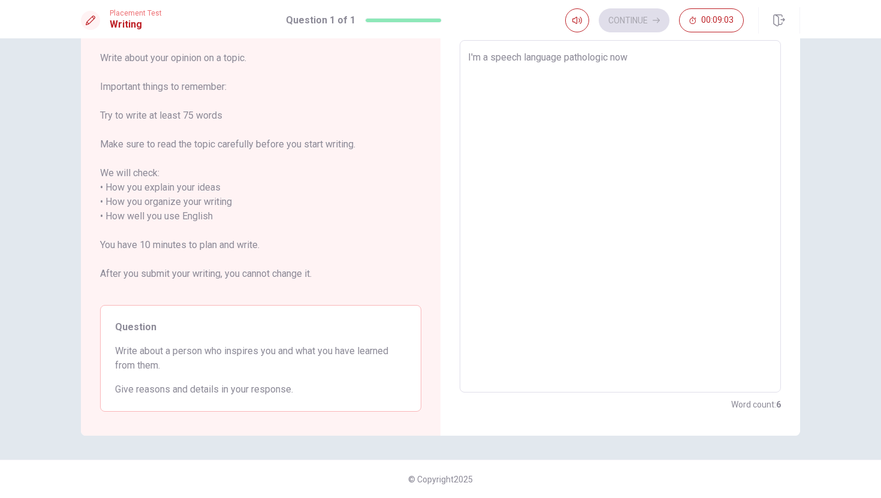
type textarea "I'm a speech language pathologic now."
type textarea "x"
type textarea "I'm a speech language pathologic now."
type textarea "x"
type textarea "I'm a speech language pathologic now. ㄖ"
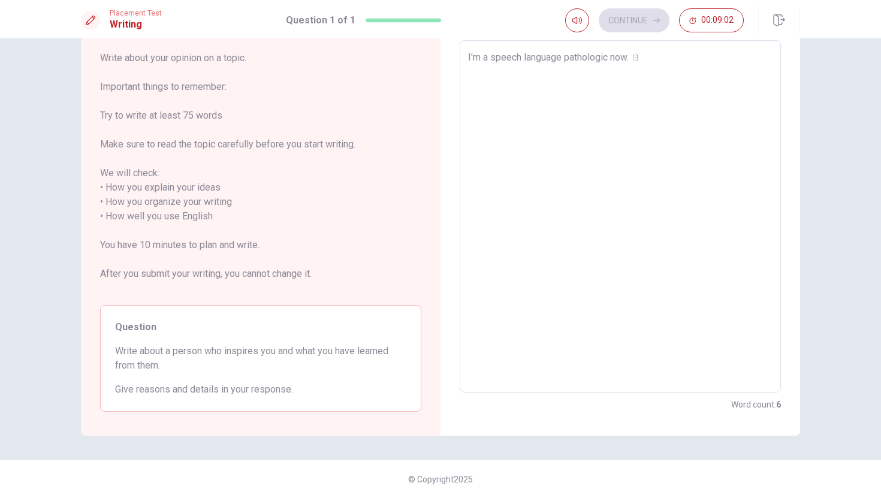
type textarea "x"
type textarea "I'm a speech language pathologic now."
type textarea "x"
type textarea "I'm a speech language pathologic now. B"
type textarea "x"
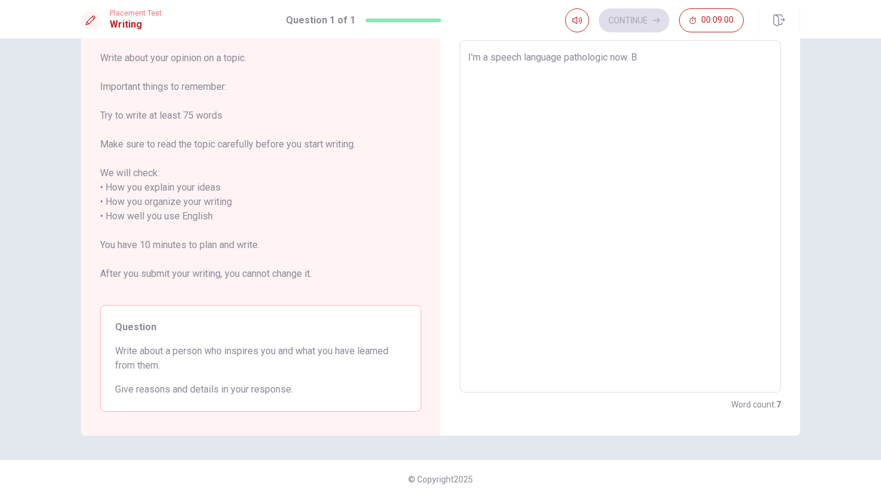
type textarea "I'm a speech language pathologic now. Be"
type textarea "x"
type textarea "I'm a speech language pathologic now. Bef"
type textarea "x"
type textarea "I'm a speech language pathologic now. Befo"
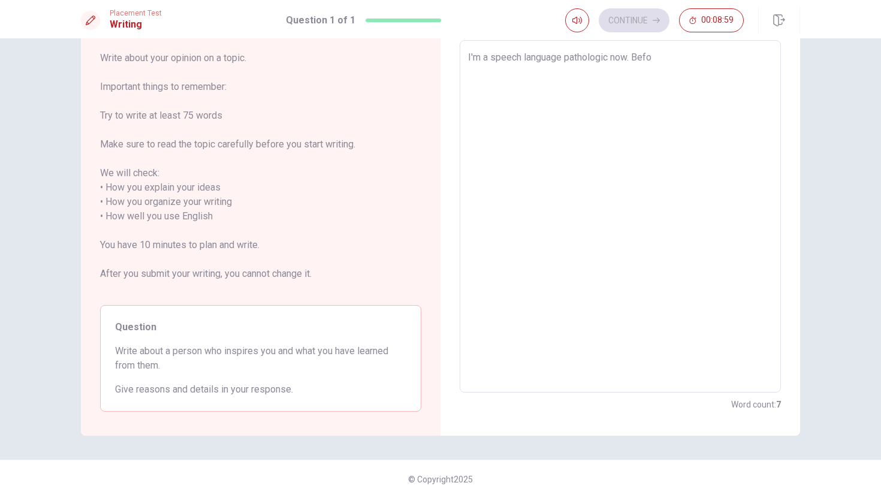
type textarea "x"
type textarea "I'm a speech language pathologic now. Befor"
type textarea "x"
type textarea "I'm a speech language pathologic now. Before"
type textarea "x"
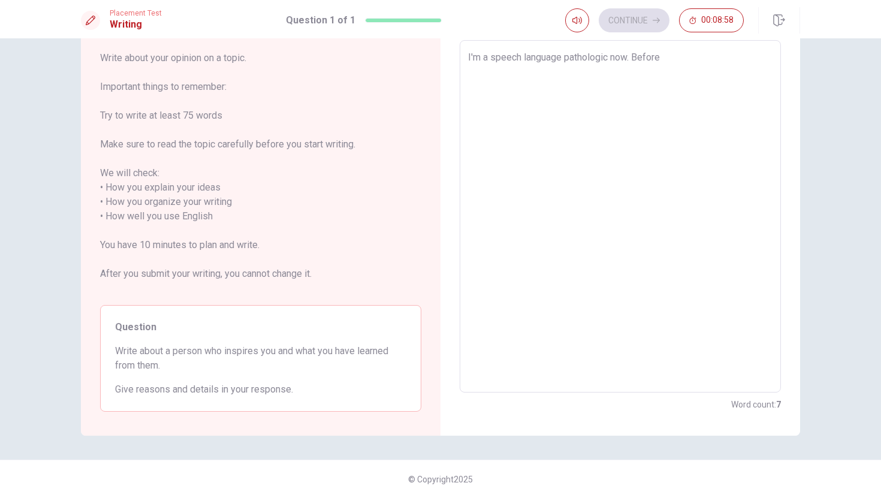
type textarea "I'm a speech language pathologic now. Before"
type textarea "x"
type textarea "I'm a speech language pathologic now. Before t"
type textarea "x"
type textarea "I'm a speech language pathologic now. Before th"
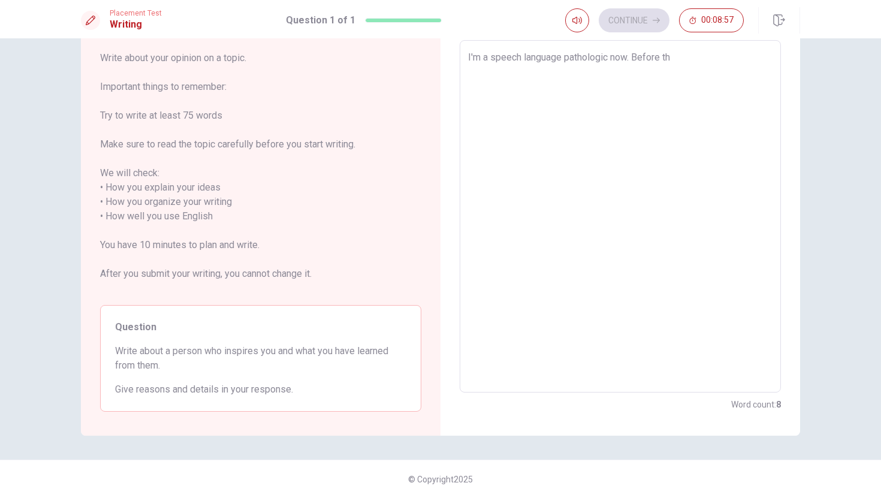
type textarea "x"
type textarea "I'm a speech language pathologic now. Before the"
type textarea "x"
type textarea "I'm a speech language pathologic now. Before the"
type textarea "x"
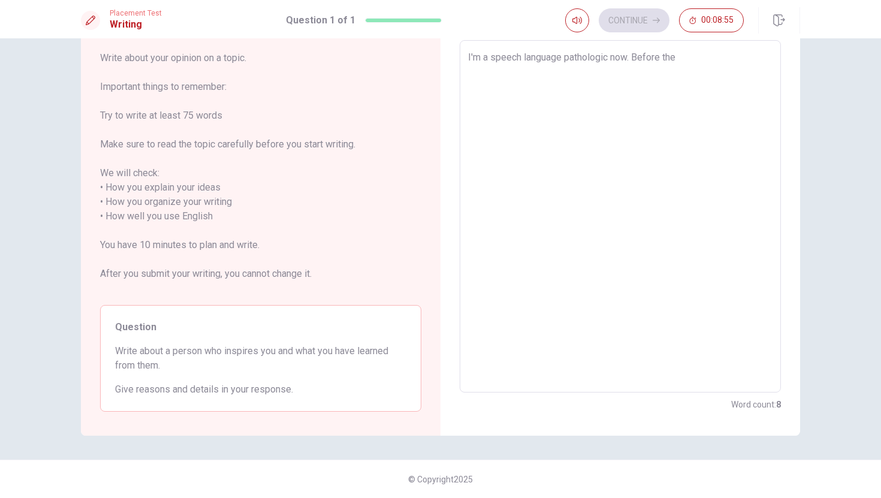
type textarea "I'm a speech language pathologic now. Before the j"
type textarea "x"
type textarea "I'm a speech language pathologic now. Before the jo"
type textarea "x"
type textarea "I'm a speech language pathologic now. Before the job"
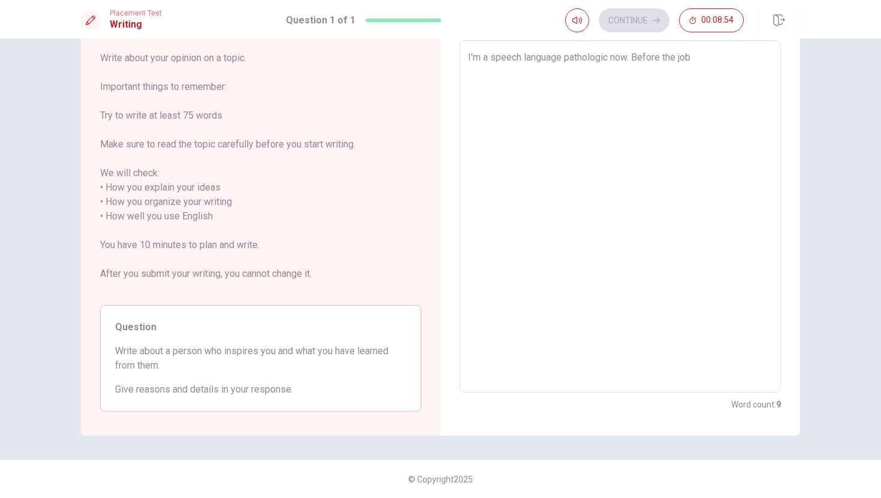
type textarea "x"
type textarea "I'm a speech language pathologic now. Before the job,"
type textarea "x"
type textarea "I'm a speech language pathologic now. Before the job,"
type textarea "x"
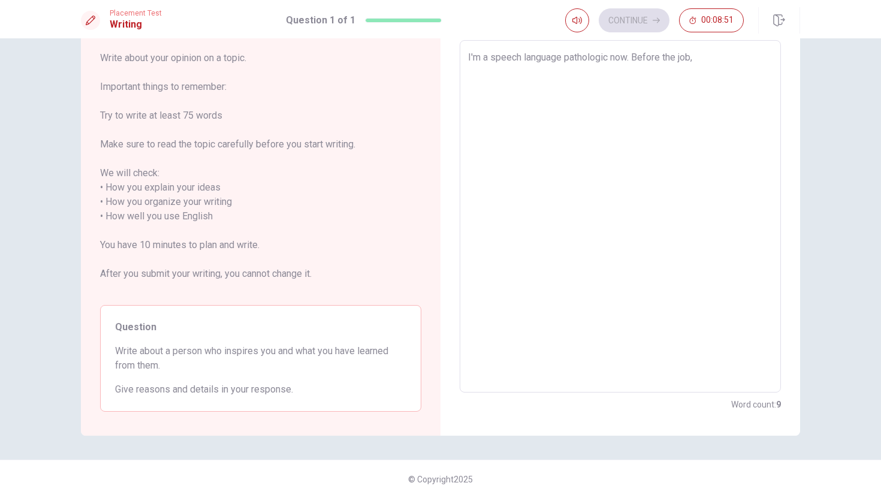
type textarea "I'm a speech language pathologic now. Before the job, I"
type textarea "x"
type textarea "I'm a speech language pathologic now. Before the job, I'"
type textarea "x"
type textarea "I'm a speech language pathologic now. Before the job, I'm"
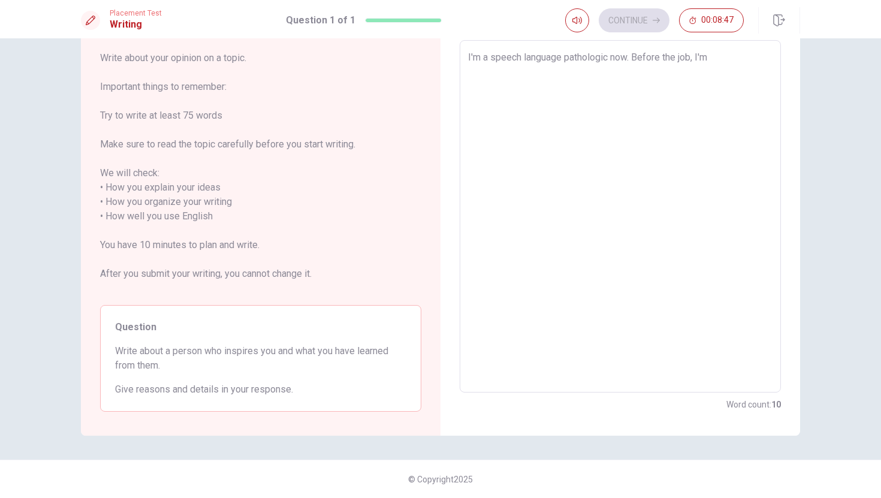
type textarea "x"
type textarea "I'm a speech language pathologic now. Before the job, I'm"
type textarea "x"
type textarea "I'm a speech language pathologic now. Before the job, I'm ㄇ"
type textarea "x"
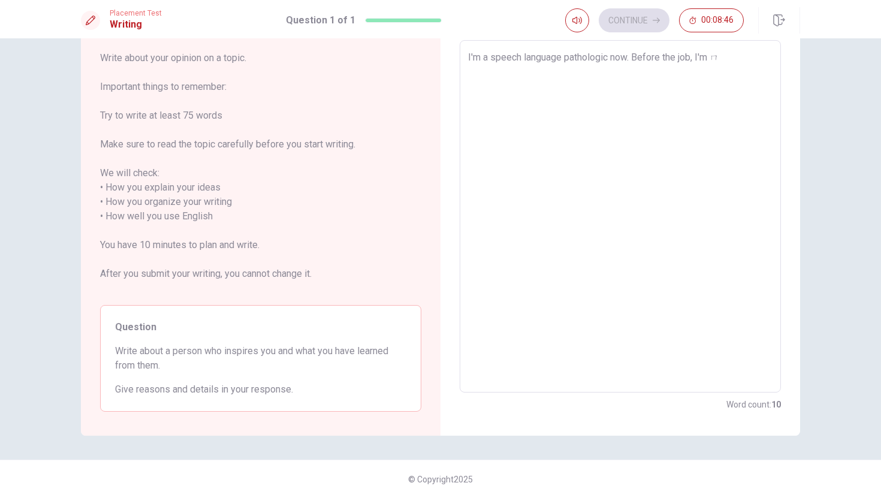
type textarea "I'm a speech language pathologic now. Before the job, I'm"
type textarea "x"
type textarea "I'm a speech language pathologic now. Before the job, I'm s"
type textarea "x"
type textarea "I'm a speech language pathologic now. Before the job, I'm sa"
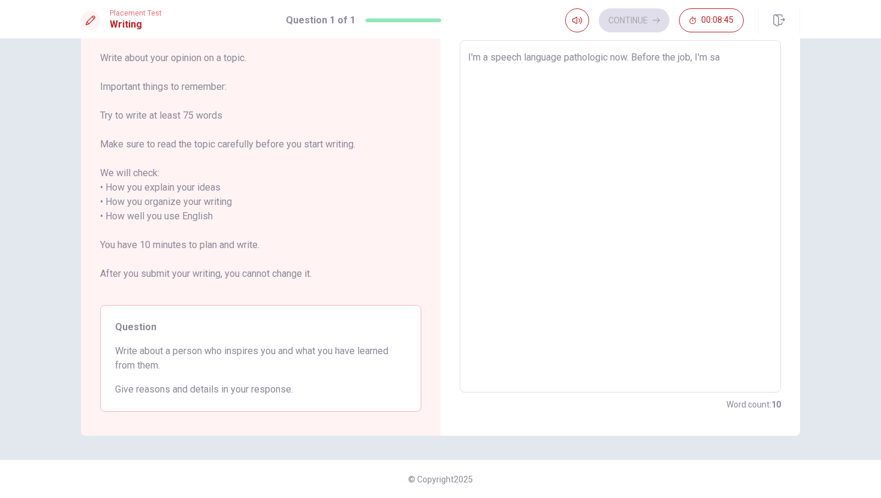
type textarea "x"
type textarea "I'm a speech language pathologic now. Before the job, I'm s"
type textarea "x"
type textarea "I'm a speech language pathologic now. Before the job, I'm"
type textarea "x"
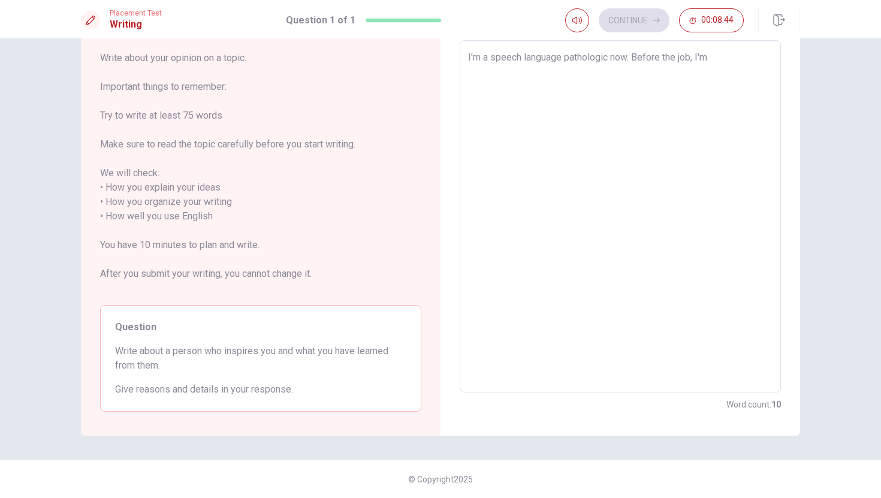
type textarea "I'm a speech language pathologic now. Before the job, I'm a"
type textarea "x"
type textarea "I'm a speech language pathologic now. Before the job, I'm a"
type textarea "x"
type textarea "I'm a speech language pathologic now. Before the job, I'm a s"
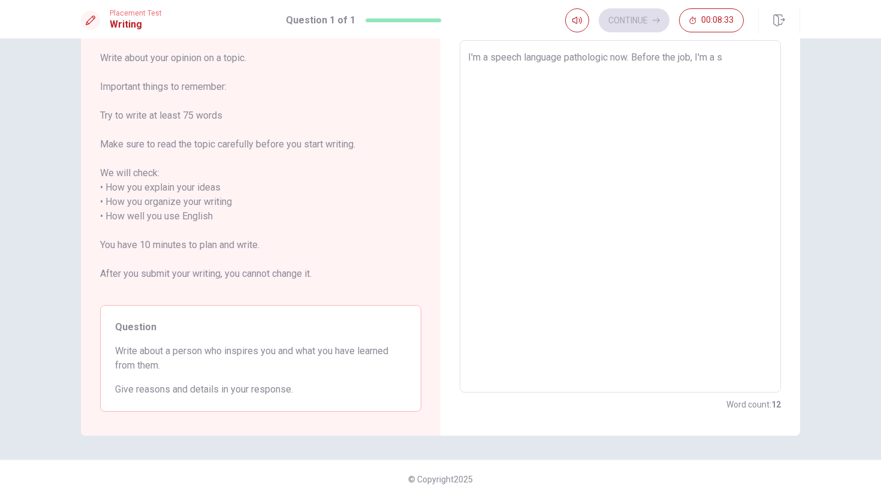
type textarea "x"
type textarea "I'm a speech language pathologic now. Before the job, I'm a so"
type textarea "x"
type textarea "I'm a speech language pathologic now. Before the job, I'm a soc"
type textarea "x"
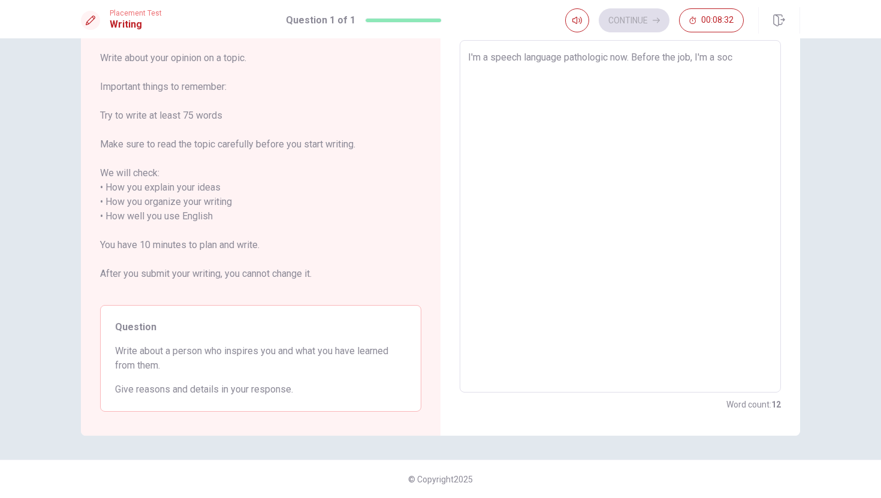
type textarea "I'm a speech language pathologic now. Before the job, I'm a soci"
type textarea "x"
type textarea "I'm a speech language pathologic now. Before the job, I'[PERSON_NAME]"
type textarea "x"
type textarea "I'm a speech language pathologic now. Before the job, I'm a social"
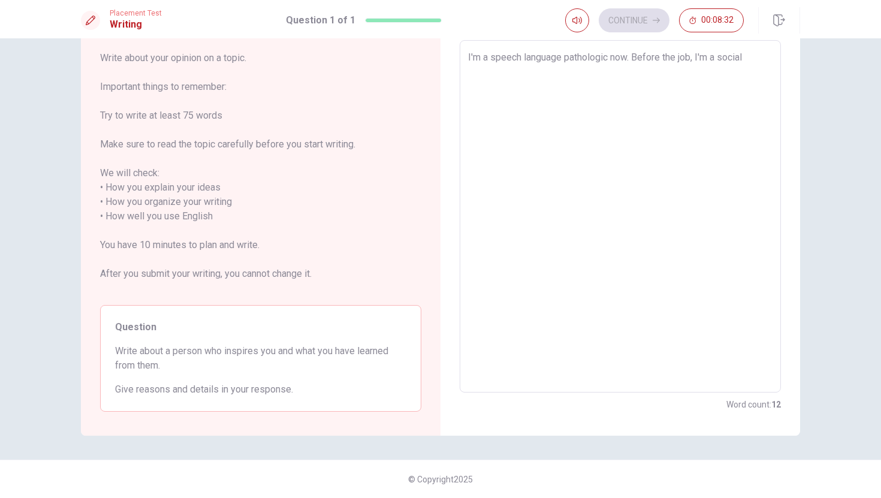
type textarea "x"
type textarea "I'm a speech language pathologic now. Before the job, I'm a social"
type textarea "x"
type textarea "I'm a speech language pathologic now. Before the job, I'm a social w"
type textarea "x"
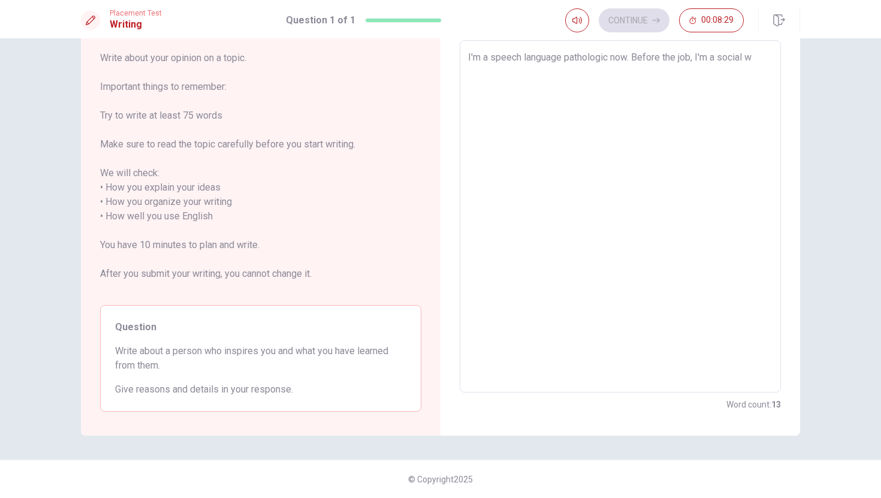
type textarea "I'm a speech language pathologic now. Before the job, I'm a social wo"
type textarea "x"
type textarea "I'm a speech language pathologic now. Before the job, I'm a social wor"
type textarea "x"
type textarea "I'm a speech language pathologic now. Before the job, I'm a social work"
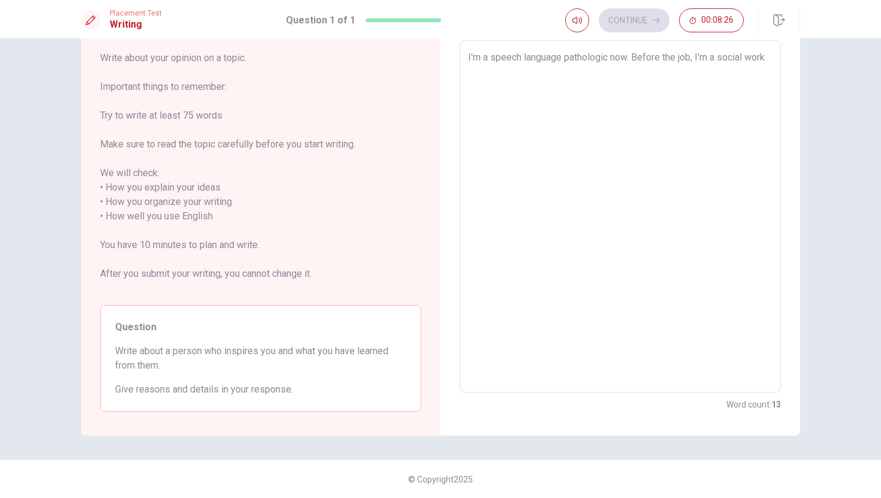
type textarea "x"
type textarea "I'm a speech language pathologic now. Before the job, I'm a social worke"
type textarea "x"
type textarea "I'm a speech language pathologic now. Before the job, I'm a social worker"
type textarea "x"
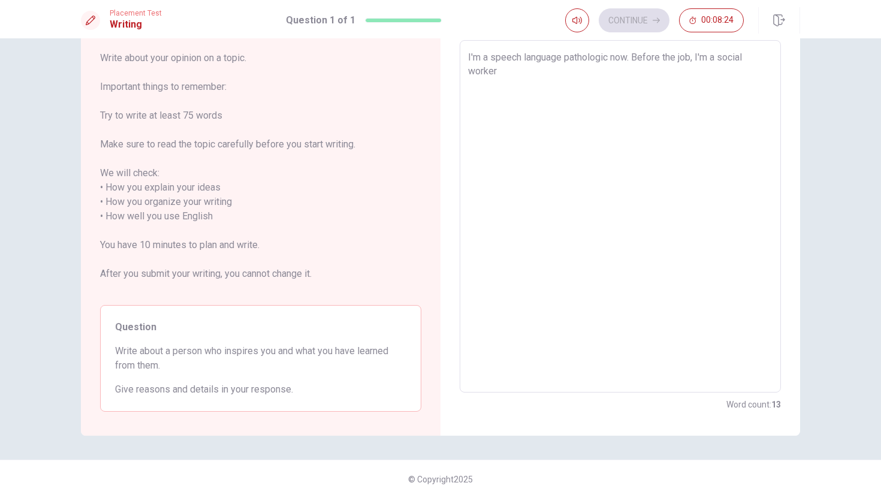
type textarea "I'm a speech language pathologic now. Before the job, I'm a social worker."
type textarea "x"
type textarea "I'm a speech language pathologic now. Before the job, I'm a social worker."
type textarea "x"
type textarea "t I'm a speech language pathologic now. Before the job, I'm a social worker."
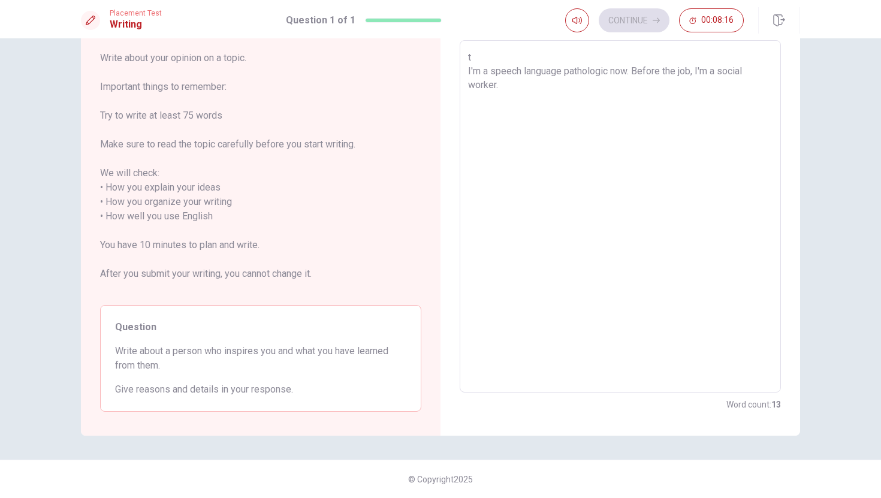
type textarea "x"
type textarea "tj I'm a speech language pathologic now. Before the job, I'm a social worker."
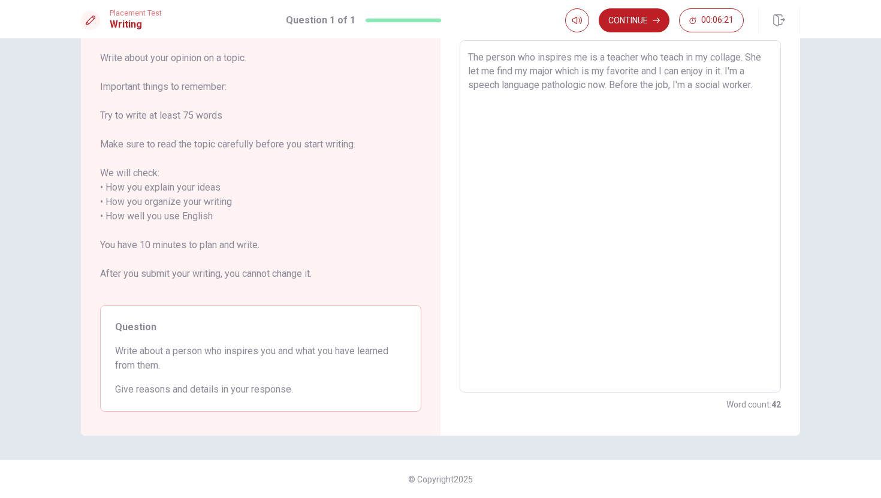
click at [729, 73] on textarea "The person who inspires me is a teacher who teach in my collage. She let me fin…" at bounding box center [620, 216] width 305 height 333
drag, startPoint x: 733, startPoint y: 71, endPoint x: 748, endPoint y: 78, distance: 15.8
click at [748, 78] on textarea "The person who inspires me is a teacher who teach in my collage. She let me fin…" at bounding box center [620, 216] width 305 height 333
click at [767, 88] on textarea "The person who inspires me is a teacher who teach in my collage. She let me fin…" at bounding box center [620, 216] width 305 height 333
drag, startPoint x: 767, startPoint y: 88, endPoint x: 731, endPoint y: 71, distance: 38.9
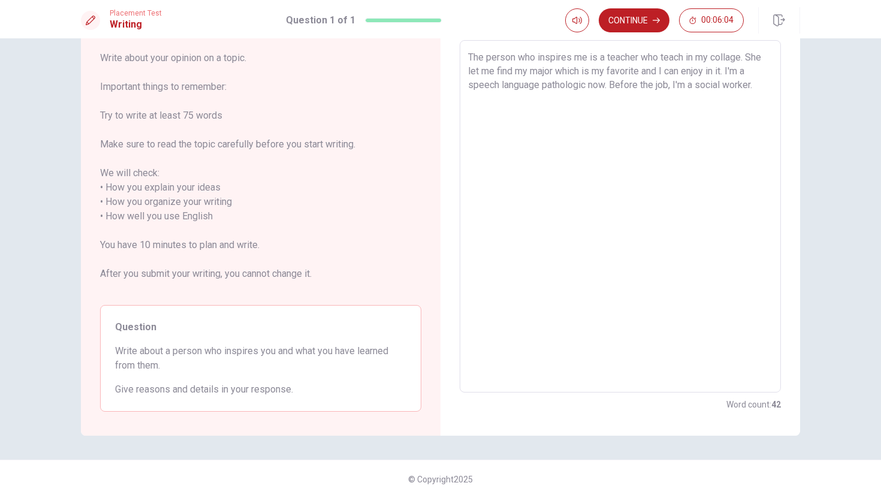
click at [731, 72] on textarea "The person who inspires me is a teacher who teach in my collage. She let me fin…" at bounding box center [620, 216] width 305 height 333
click at [584, 77] on textarea "I'm a speech language pathologic now. Before the job, I'm a social worker. The …" at bounding box center [620, 216] width 305 height 333
click at [500, 68] on textarea "I'm a speech language pathologic now. Before the job, I'm a social worker. The …" at bounding box center [620, 216] width 305 height 333
click at [503, 68] on textarea "I'm a speech language pathologic now. Before the job, I'm a social worker. The …" at bounding box center [620, 216] width 305 height 333
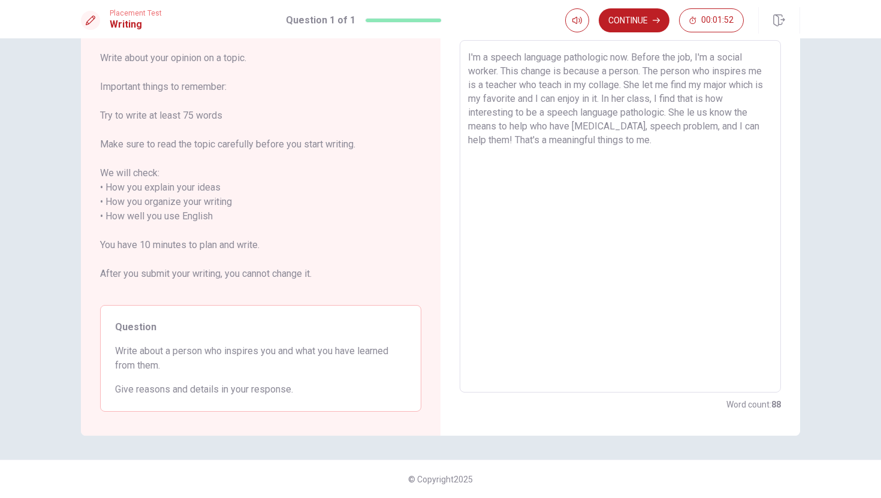
click at [666, 115] on textarea "I'm a speech language pathologic now. Before the job, I'm a social worker. This…" at bounding box center [620, 216] width 305 height 333
click at [609, 58] on textarea "I'm a speech language pathologic now. Before the job, I'm a social worker. This…" at bounding box center [620, 216] width 305 height 333
click at [693, 113] on textarea "I'm a [MEDICAL_DATA] now. Before the job, I'm a social worker. This change is b…" at bounding box center [620, 216] width 305 height 333
click at [708, 126] on textarea "I'm a [MEDICAL_DATA] now. Before the job, I'm a social worker. This change is b…" at bounding box center [620, 216] width 305 height 333
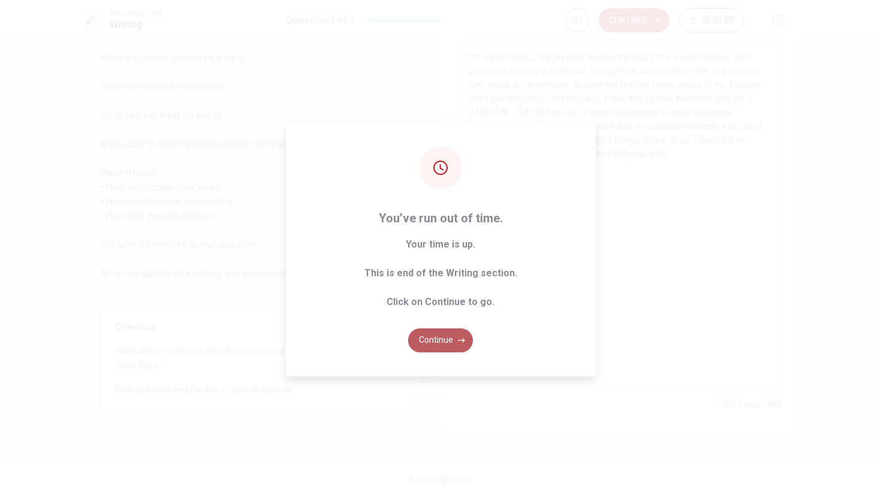
click at [458, 345] on button "Continue" at bounding box center [440, 340] width 65 height 24
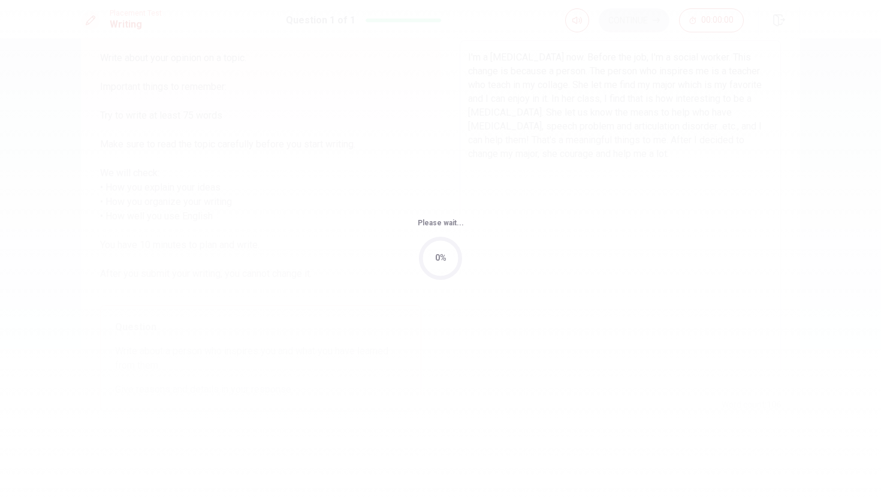
scroll to position [0, 0]
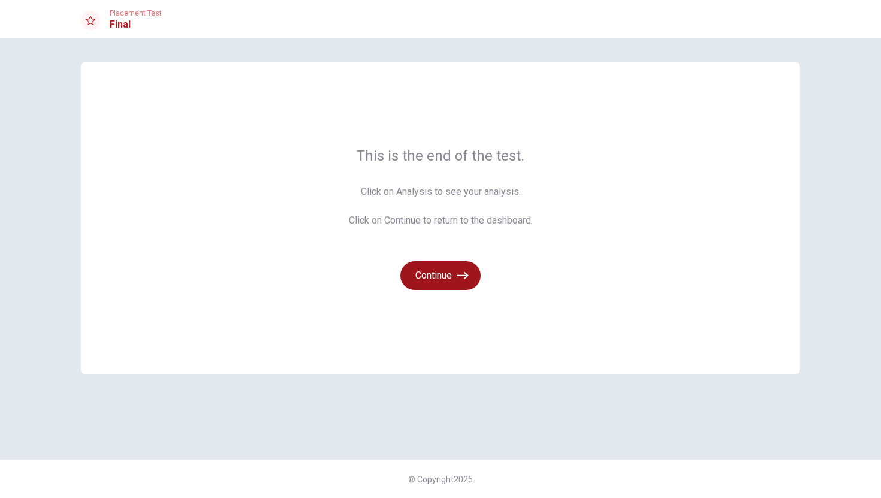
click at [456, 265] on button "Continue" at bounding box center [440, 275] width 80 height 29
